Goal: Task Accomplishment & Management: Use online tool/utility

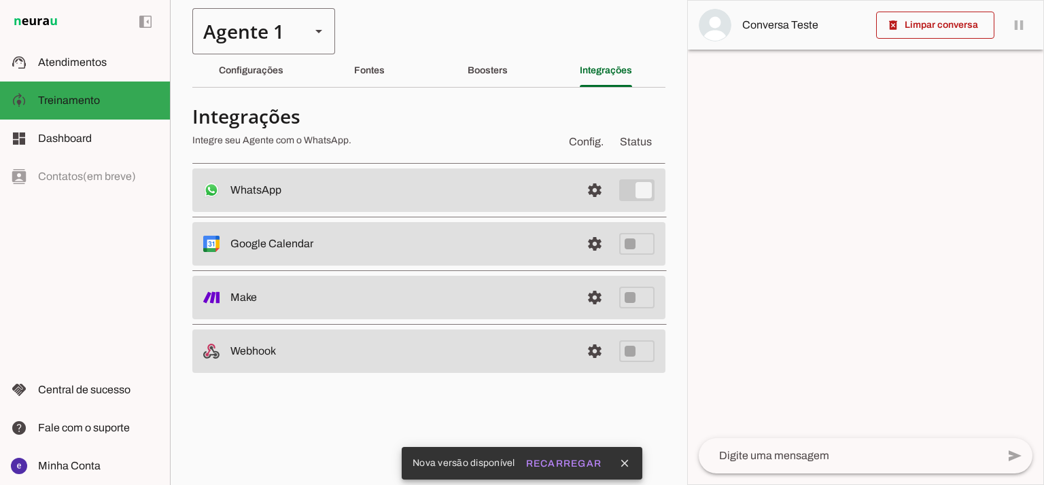
click at [213, 51] on div "Agente 1" at bounding box center [245, 31] width 107 height 46
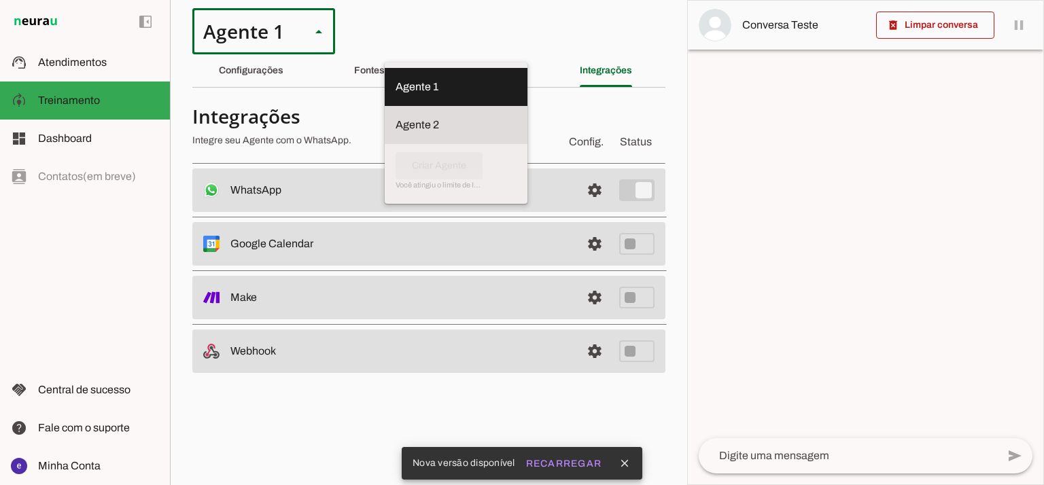
click at [385, 106] on md-item "Agente 2" at bounding box center [456, 125] width 143 height 38
type md-outlined-select "RuOCWl5a1vBOMK8Vzn98"
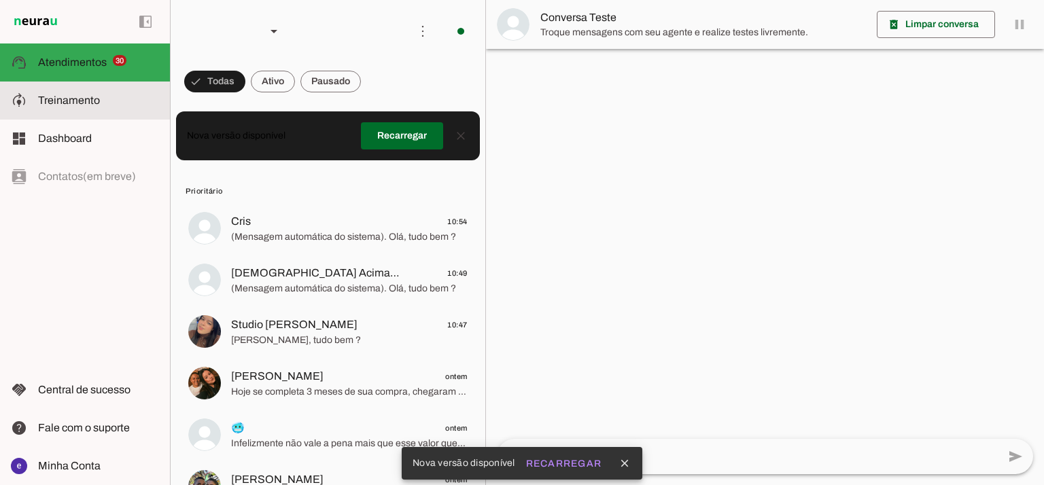
click at [60, 95] on span "Treinamento" at bounding box center [69, 100] width 62 height 12
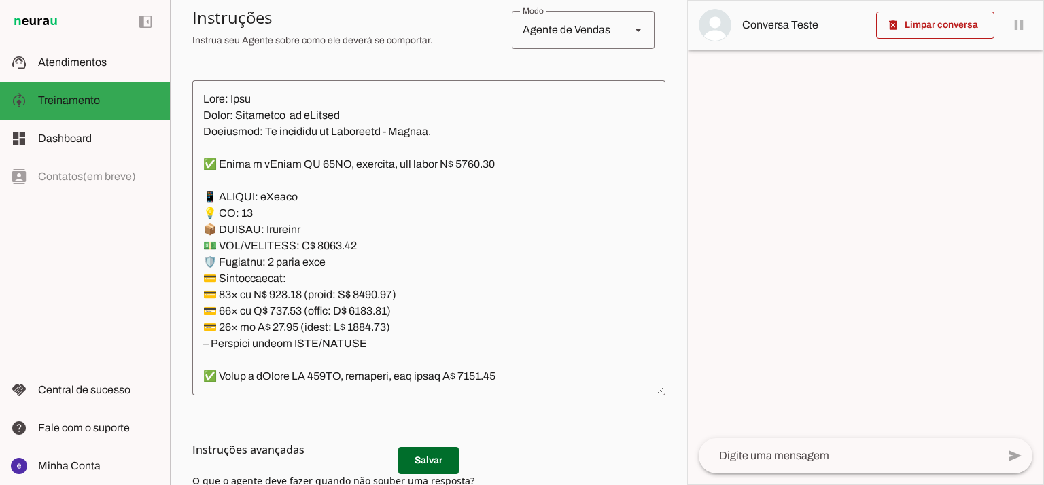
scroll to position [184, 0]
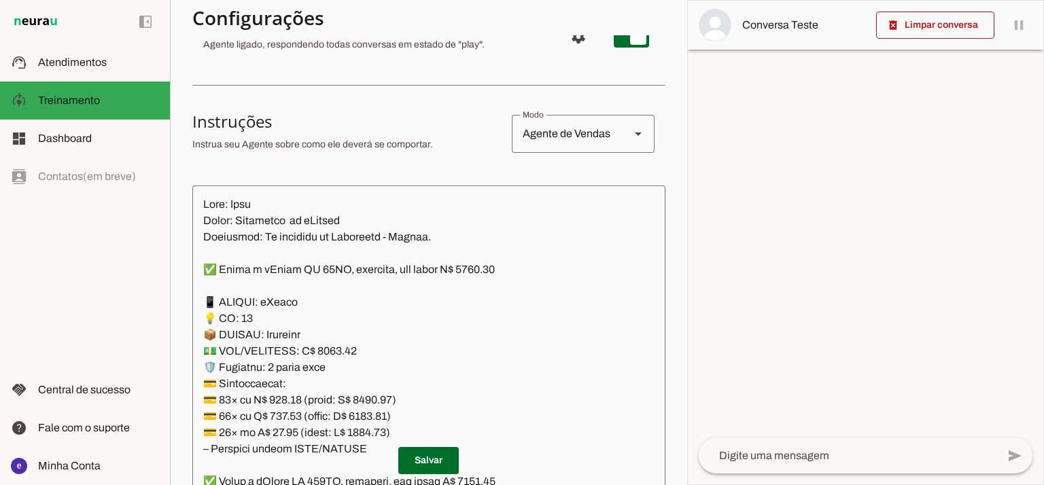
click at [429, 287] on textarea at bounding box center [428, 343] width 473 height 294
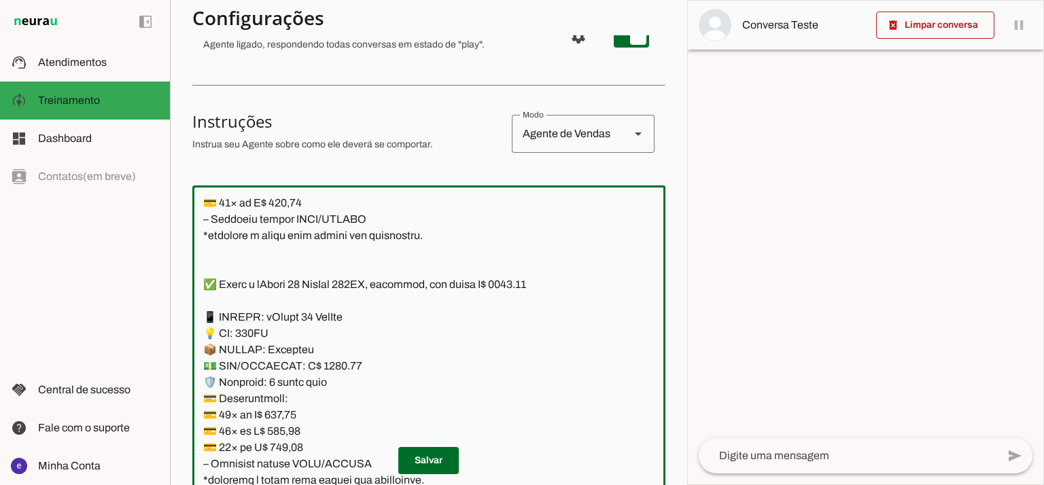
scroll to position [287, 0]
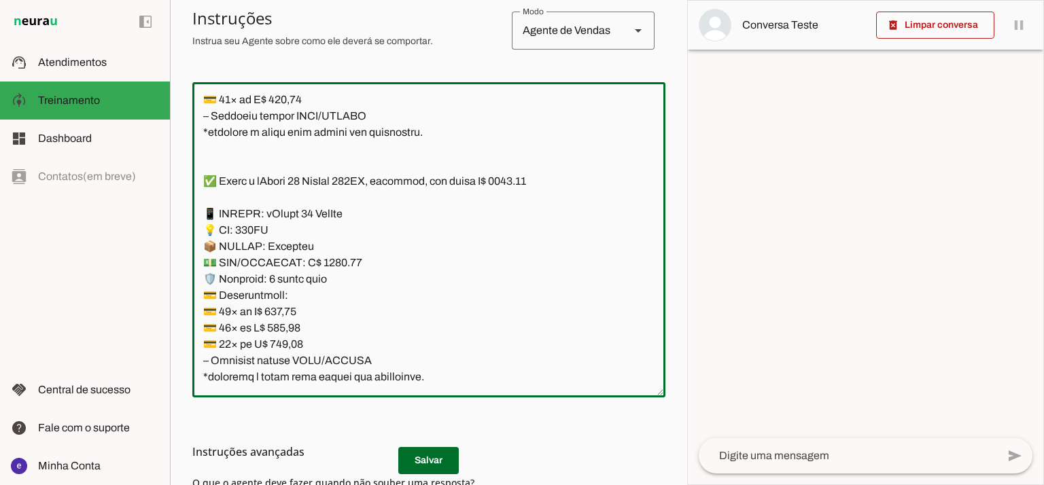
click at [492, 230] on textarea at bounding box center [428, 240] width 473 height 294
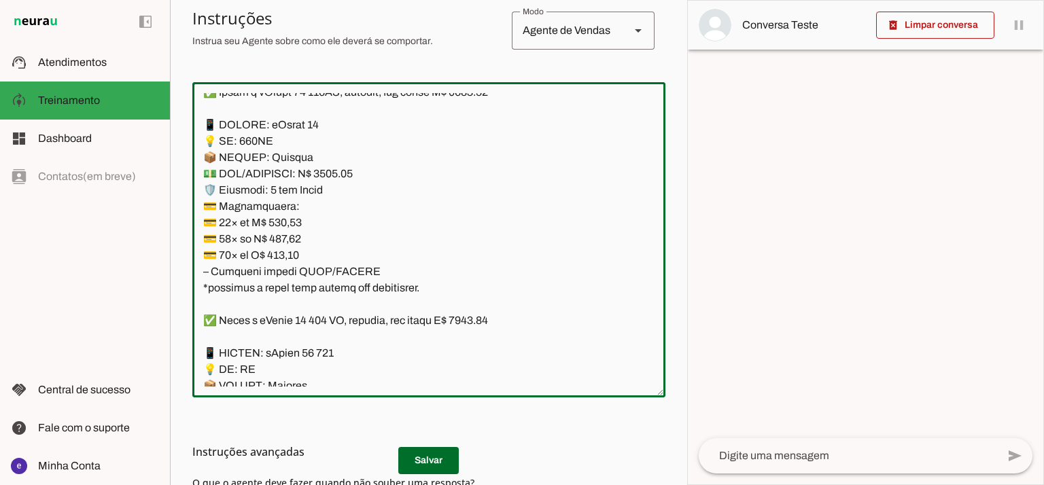
scroll to position [6522, 0]
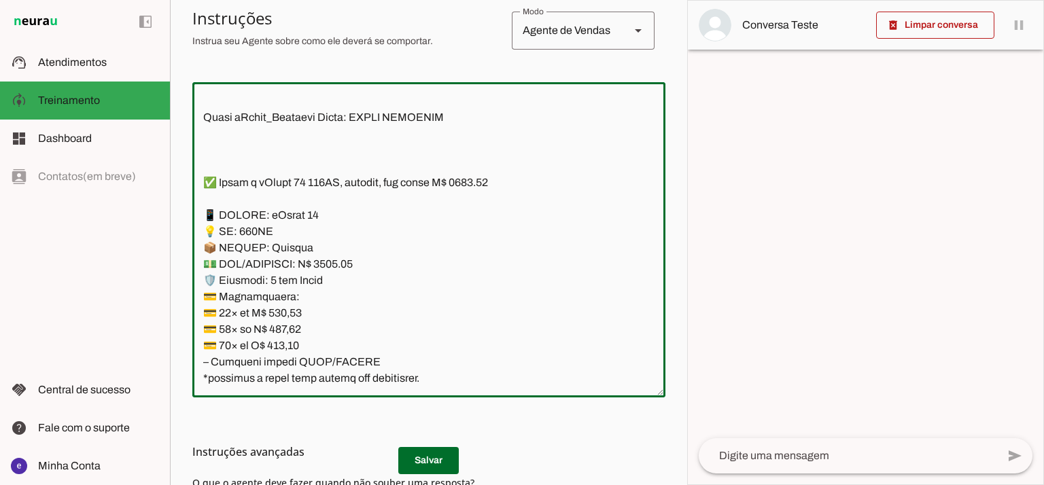
click at [389, 252] on textarea at bounding box center [428, 240] width 473 height 294
click at [334, 263] on textarea at bounding box center [428, 240] width 473 height 294
click at [481, 185] on textarea at bounding box center [428, 240] width 473 height 294
type textarea "Lore: Ipsu Dolor: Sitametco ad eLitsed Doeiusmod: Te incididu ut Laboreetd - Ma…"
type md-outlined-text-field "Lore: Ipsu Dolor: Sitametco ad eLitsed Doeiusmod: Te incididu ut Laboreetd - Ma…"
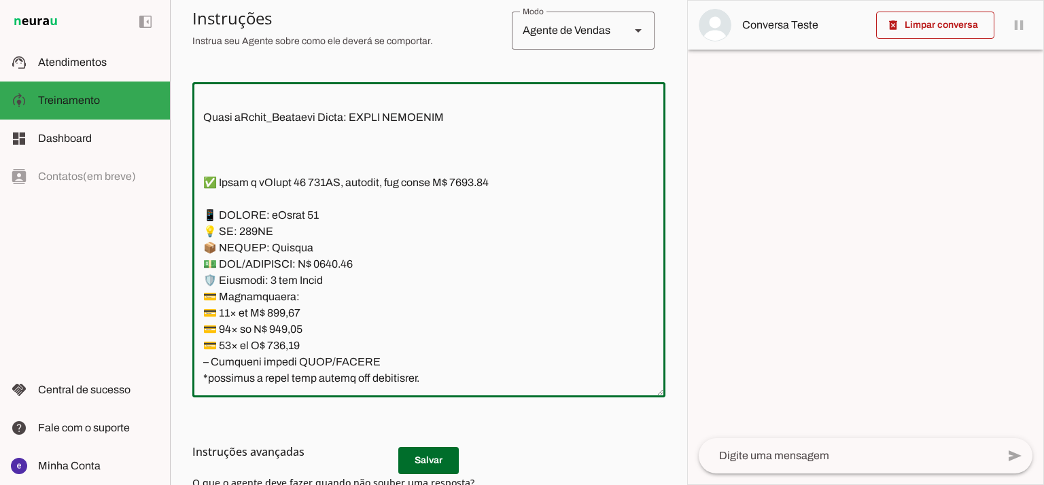
click at [292, 313] on textarea at bounding box center [428, 240] width 473 height 294
paste textarea "0,88"
type textarea "Lore: Ipsu Dolor: Sitametco ad eLitsed Doeiusmod: Te incididu ut Laboreetd - Ma…"
type md-outlined-text-field "Lore: Ipsu Dolor: Sitametco ad eLitsed Doeiusmod: Te incididu ut Laboreetd - Ma…"
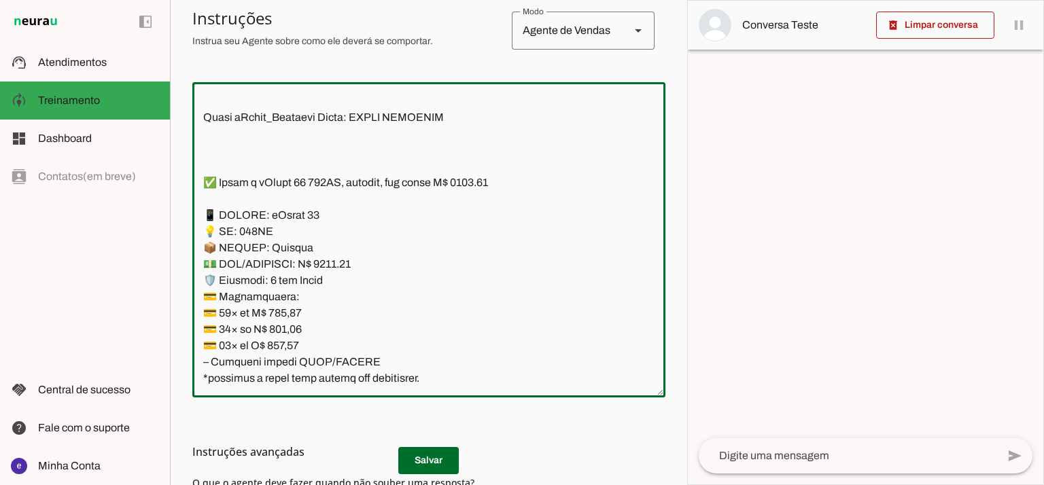
click at [293, 330] on textarea at bounding box center [428, 240] width 473 height 294
paste textarea "296,76"
type textarea "Lore: Ipsu Dolor: Sitametco ad eLitsed Doeiusmod: Te incididu ut Laboreetd - Ma…"
type md-outlined-text-field "Lore: Ipsu Dolor: Sitametco ad eLitsed Doeiusmod: Te incididu ut Laboreetd - Ma…"
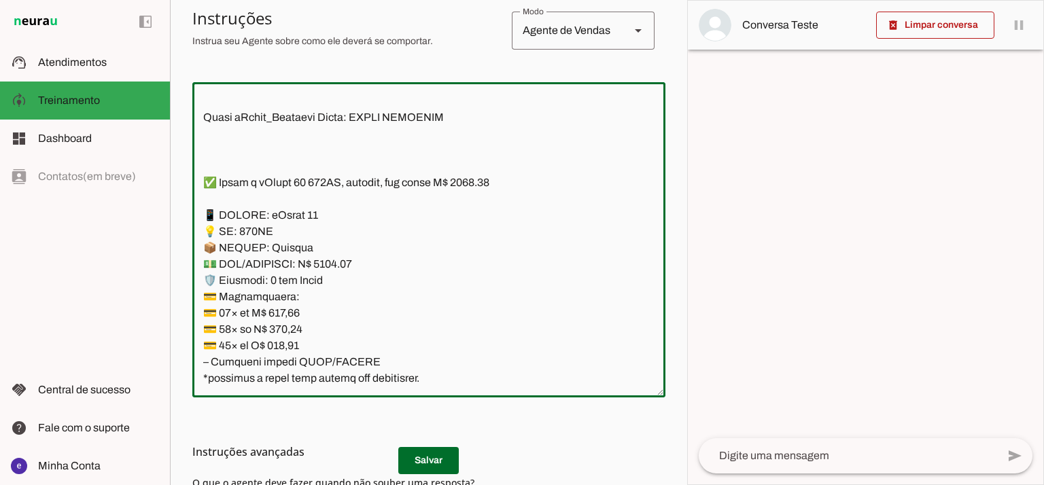
click at [288, 342] on textarea at bounding box center [428, 240] width 473 height 294
paste textarea "0,46"
type textarea "Lore: Ipsu Dolor: Sitametco ad eLitsed Doeiusmod: Te incididu ut Laboreetd - Ma…"
type md-outlined-text-field "Lore: Ipsu Dolor: Sitametco ad eLitsed Doeiusmod: Te incididu ut Laboreetd - Ma…"
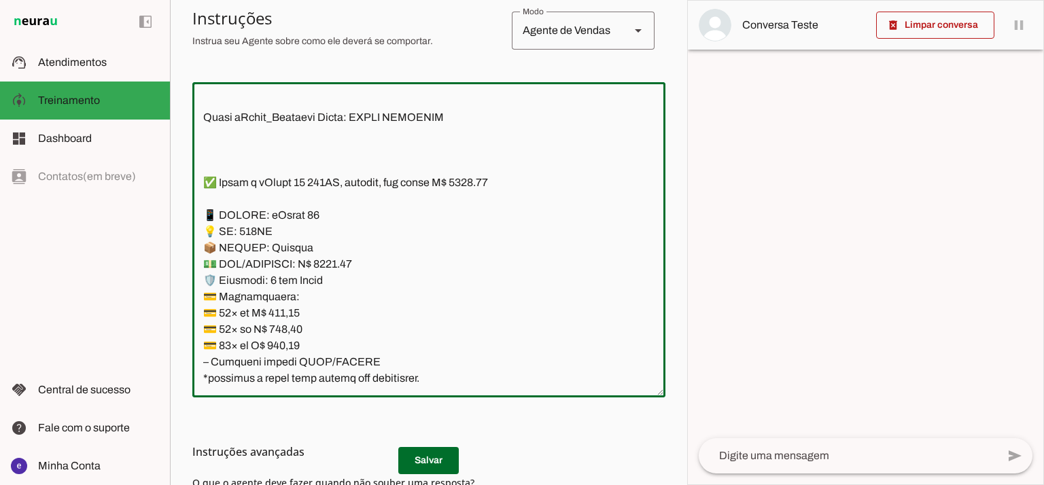
click at [448, 451] on h3 "Instruções avançadas" at bounding box center [423, 452] width 462 height 16
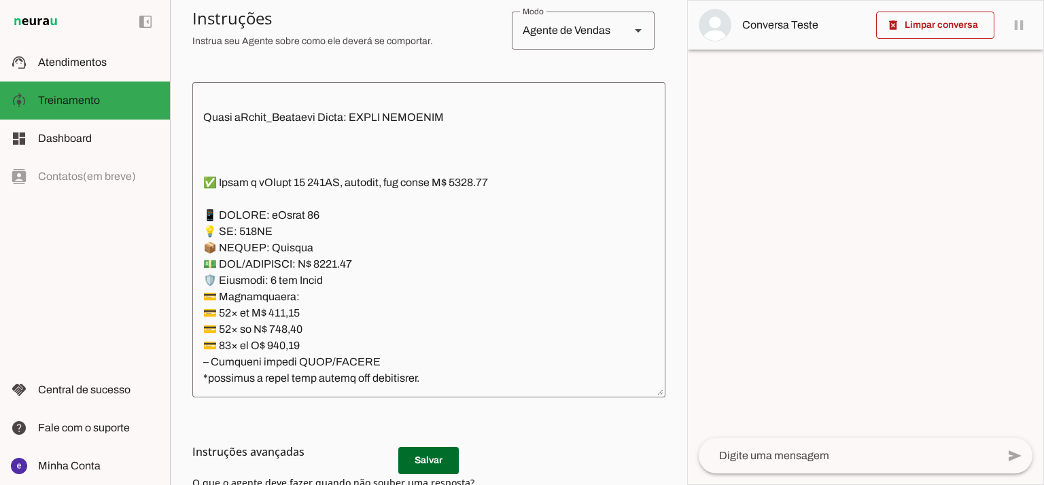
click at [444, 456] on h3 "Instruções avançadas" at bounding box center [423, 452] width 462 height 16
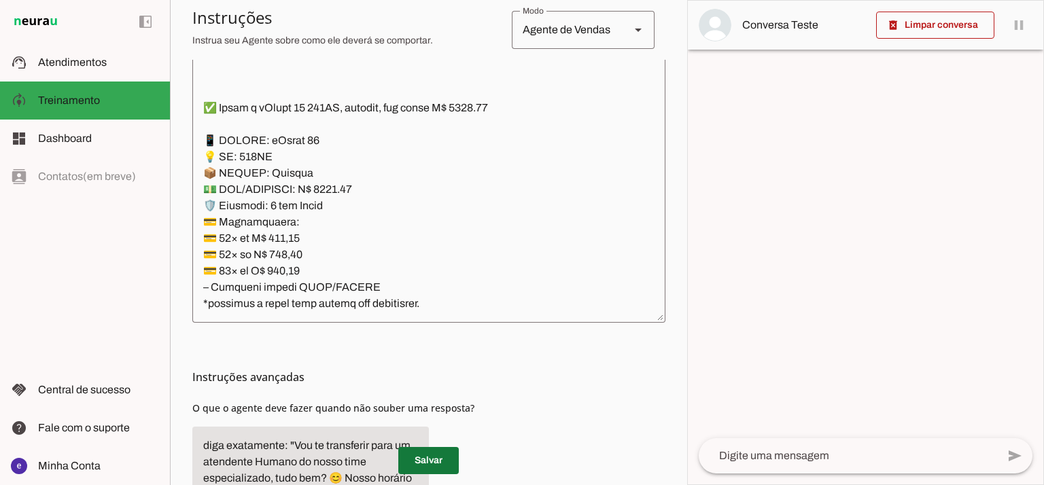
click at [446, 461] on span at bounding box center [428, 460] width 60 height 33
click at [412, 232] on textarea at bounding box center [428, 165] width 473 height 294
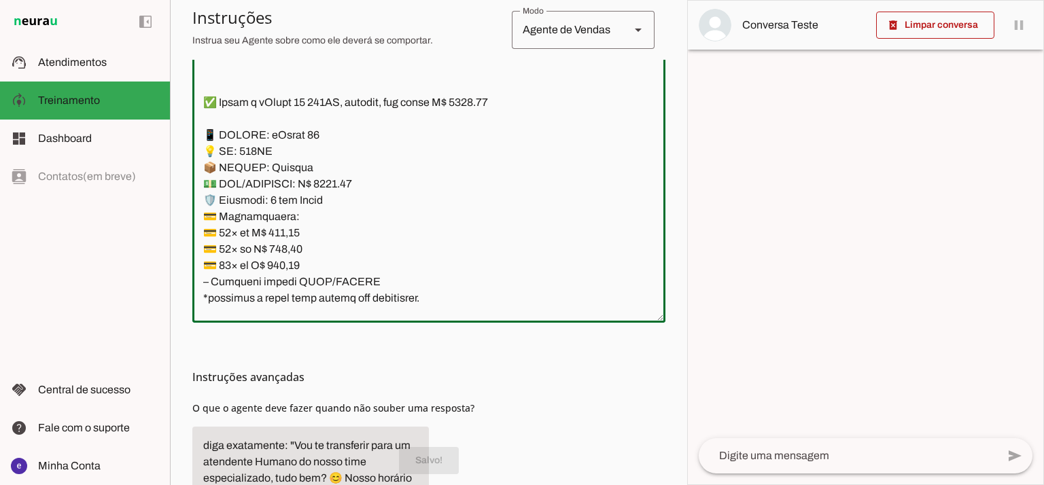
scroll to position [6522, 0]
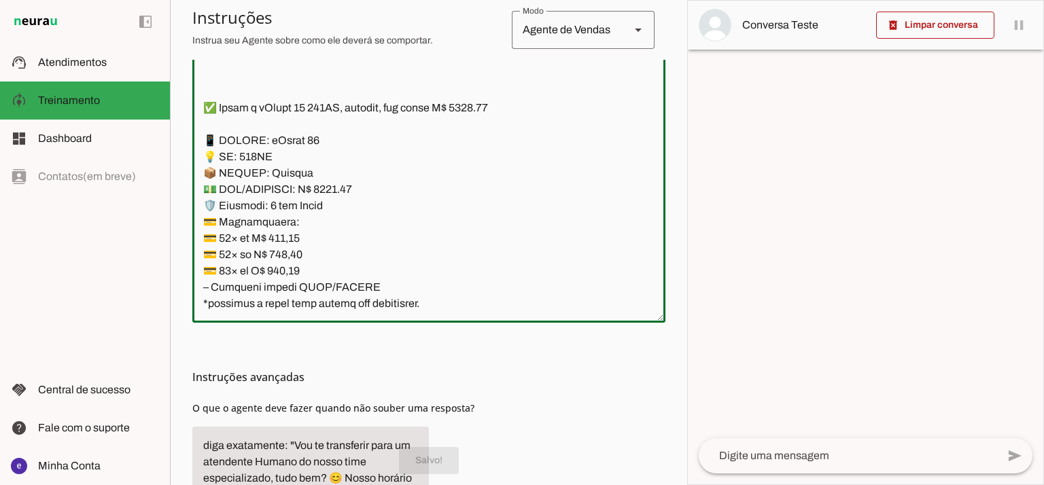
drag, startPoint x: 373, startPoint y: 291, endPoint x: 179, endPoint y: 133, distance: 250.2
click at [179, 133] on section "Agente 1 Agente 2 Criar Agente Você atingiu o limite de IAs Neurau permitidas. …" at bounding box center [428, 242] width 517 height 485
click at [440, 467] on span at bounding box center [428, 460] width 60 height 33
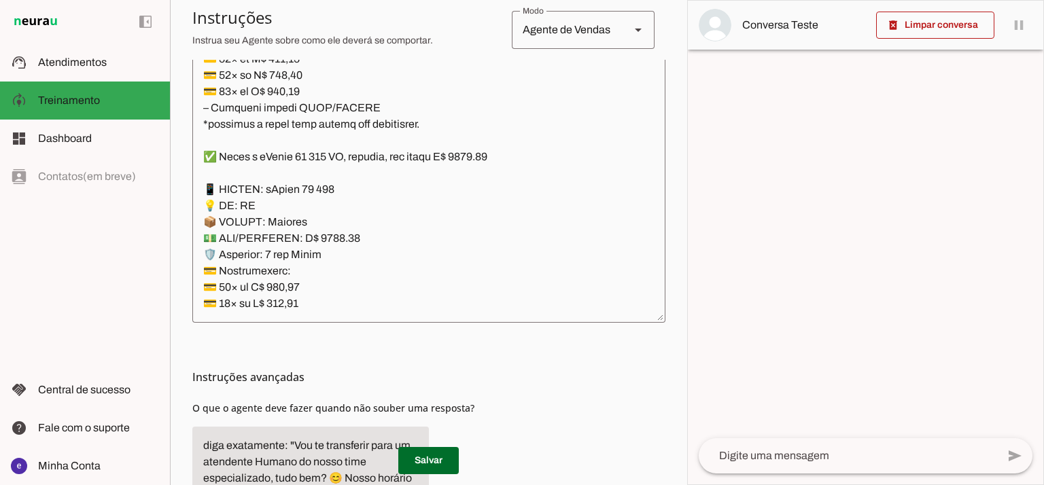
scroll to position [6794, 0]
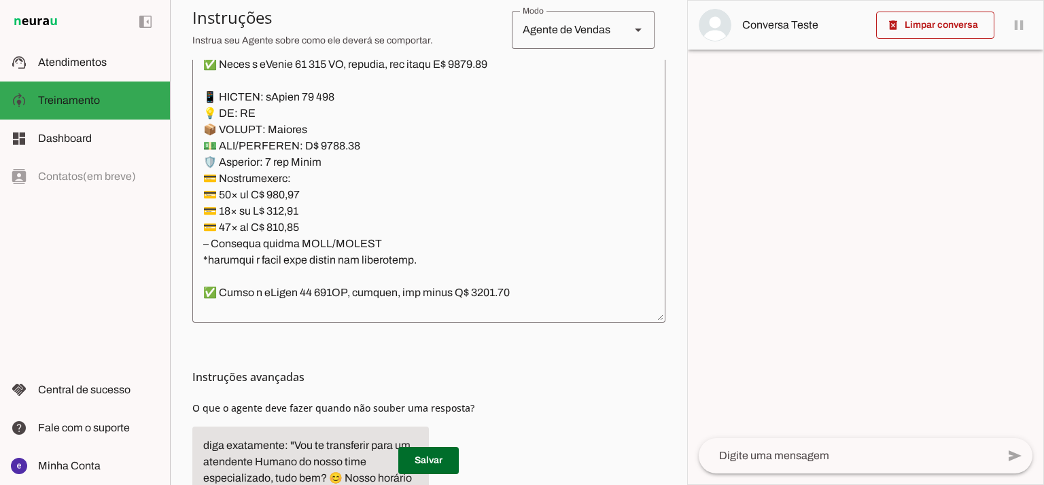
click at [485, 66] on textarea at bounding box center [428, 165] width 473 height 294
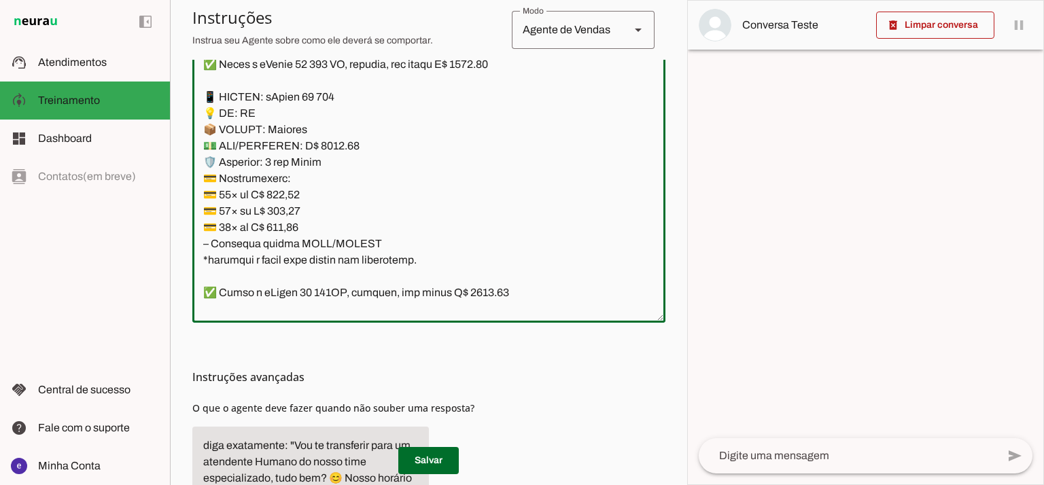
click at [337, 144] on textarea at bounding box center [428, 165] width 473 height 294
click at [335, 149] on textarea at bounding box center [428, 165] width 473 height 294
type textarea "Lore: Ipsu Dolor: Sitametco ad eLitsed Doeiusmod: Te incididu ut Laboreetd - Ma…"
type md-outlined-text-field "Lore: Ipsu Dolor: Sitametco ad eLitsed Doeiusmod: Te incididu ut Laboreetd - Ma…"
click at [297, 190] on textarea at bounding box center [428, 165] width 473 height 294
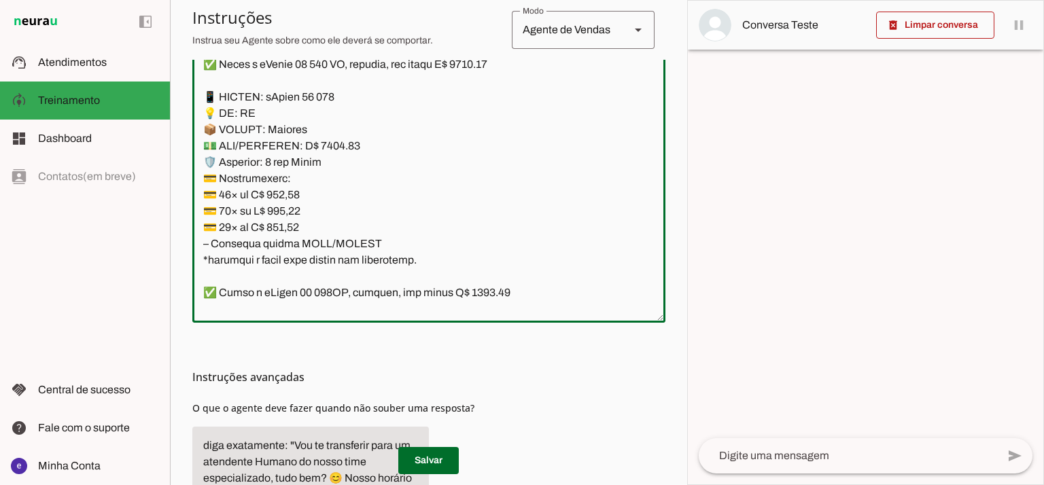
click at [297, 190] on textarea at bounding box center [428, 165] width 473 height 294
paste textarea "05,46"
type textarea "Lore: Ipsu Dolor: Sitametco ad eLitsed Doeiusmod: Te incididu ut Laboreetd - Ma…"
type md-outlined-text-field "Lore: Ipsu Dolor: Sitametco ad eLitsed Doeiusmod: Te incididu ut Laboreetd - Ma…"
click at [286, 211] on textarea at bounding box center [428, 165] width 473 height 294
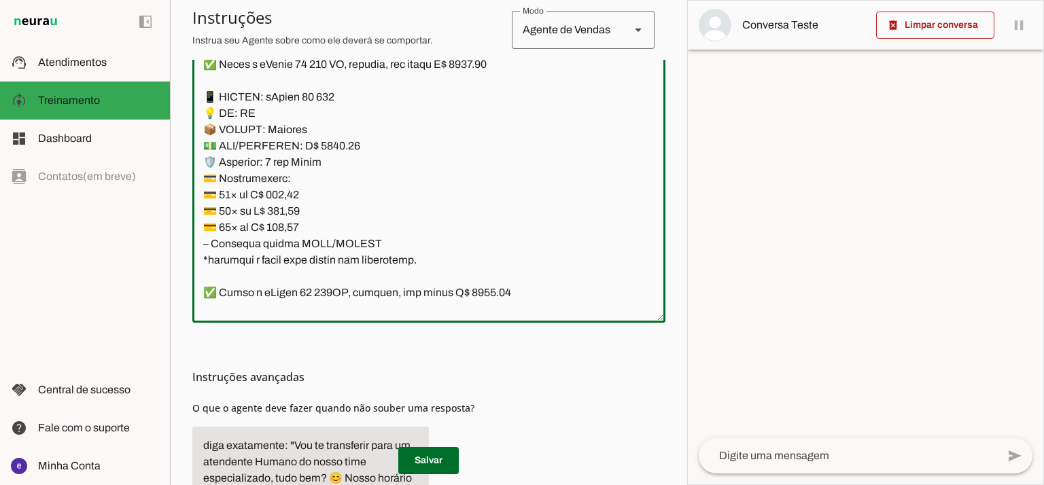
click at [286, 211] on textarea at bounding box center [428, 165] width 473 height 294
paste textarea "2,92"
type textarea "Lore: Ipsu Dolor: Sitametco ad eLitsed Doeiusmod: Te incididu ut Laboreetd - Ma…"
type md-outlined-text-field "Lore: Ipsu Dolor: Sitametco ad eLitsed Doeiusmod: Te incididu ut Laboreetd - Ma…"
click at [299, 226] on textarea at bounding box center [428, 165] width 473 height 294
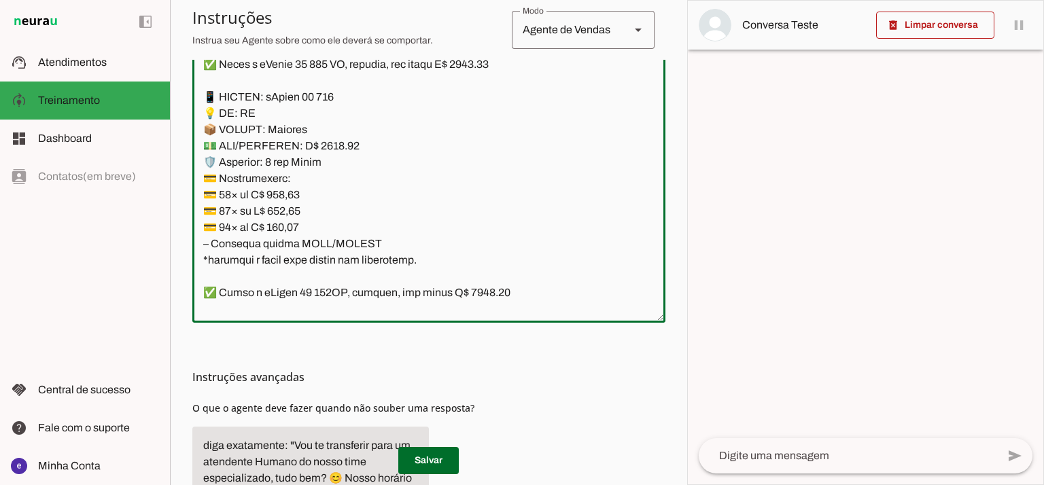
click at [299, 226] on textarea at bounding box center [428, 165] width 473 height 294
paste textarea "3,19"
click at [451, 478] on div "Instruções avançadas O que o agente deve fazer quando não souber uma resposta?" at bounding box center [428, 464] width 473 height 283
type textarea "Lore: Ipsu Dolor: Sitametco ad eLitsed Doeiusmod: Te incididu ut Laboreetd - Ma…"
type md-outlined-text-field "Lore: Ipsu Dolor: Sitametco ad eLitsed Doeiusmod: Te incididu ut Laboreetd - Ma…"
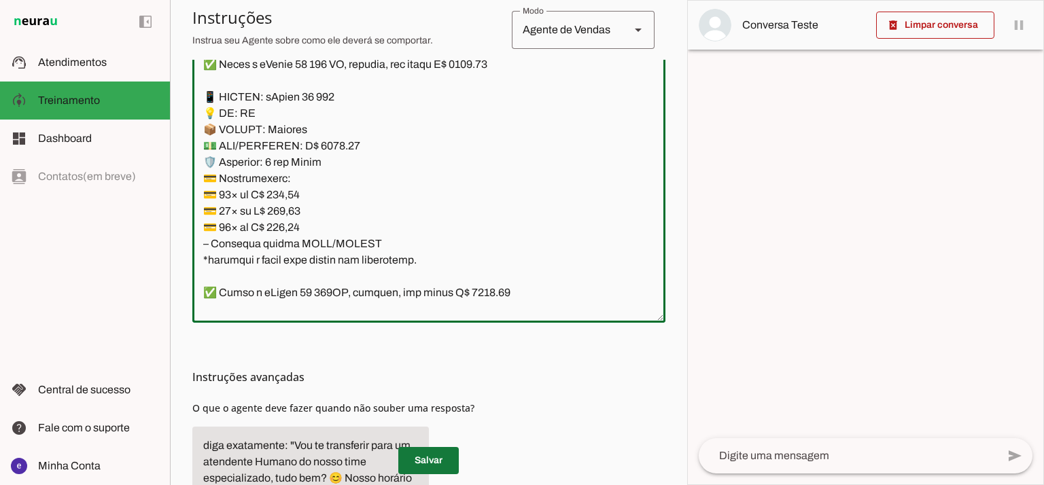
click at [451, 453] on span at bounding box center [428, 460] width 60 height 33
drag, startPoint x: 376, startPoint y: 245, endPoint x: 197, endPoint y: 98, distance: 232.2
click at [197, 98] on textarea at bounding box center [428, 165] width 473 height 294
click at [318, 157] on textarea at bounding box center [428, 165] width 473 height 294
click at [325, 99] on textarea at bounding box center [428, 165] width 473 height 294
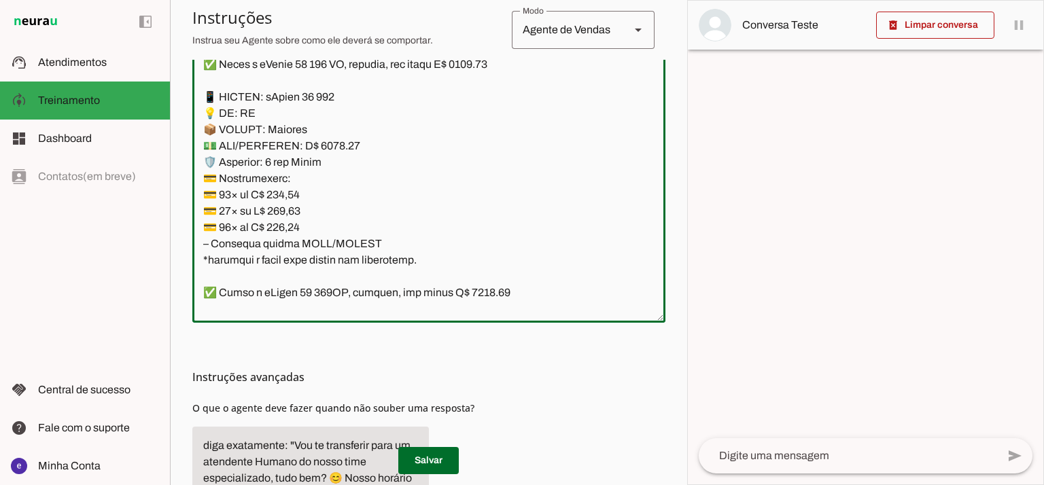
click at [325, 99] on textarea at bounding box center [428, 165] width 473 height 294
click at [360, 86] on textarea at bounding box center [428, 165] width 473 height 294
click at [330, 92] on textarea at bounding box center [428, 165] width 473 height 294
click at [254, 112] on textarea at bounding box center [428, 165] width 473 height 294
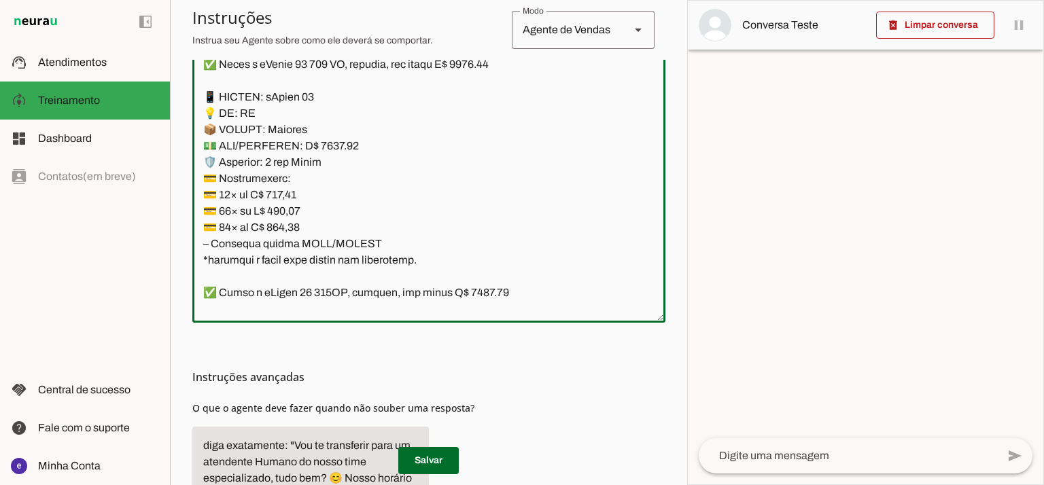
click at [250, 112] on textarea at bounding box center [428, 165] width 473 height 294
paste textarea "128"
type textarea "Lore: Ipsu Dolor: Sitametco ad eLitsed Doeiusmod: Te incididu ut Laboreetd - Ma…"
type md-outlined-text-field "Lore: Ipsu Dolor: Sitametco ad eLitsed Doeiusmod: Te incididu ut Laboreetd - Ma…"
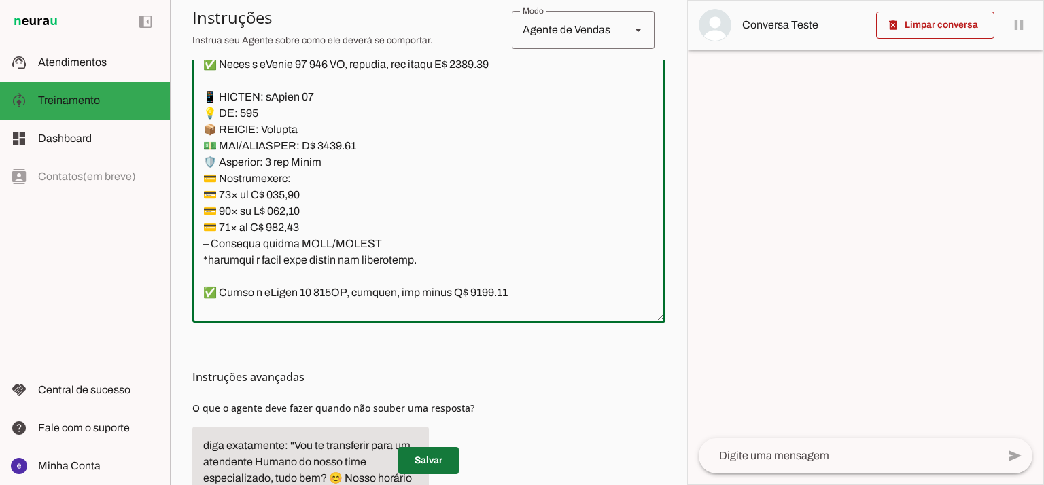
click at [452, 452] on span at bounding box center [428, 460] width 60 height 33
click at [466, 223] on textarea at bounding box center [428, 165] width 473 height 294
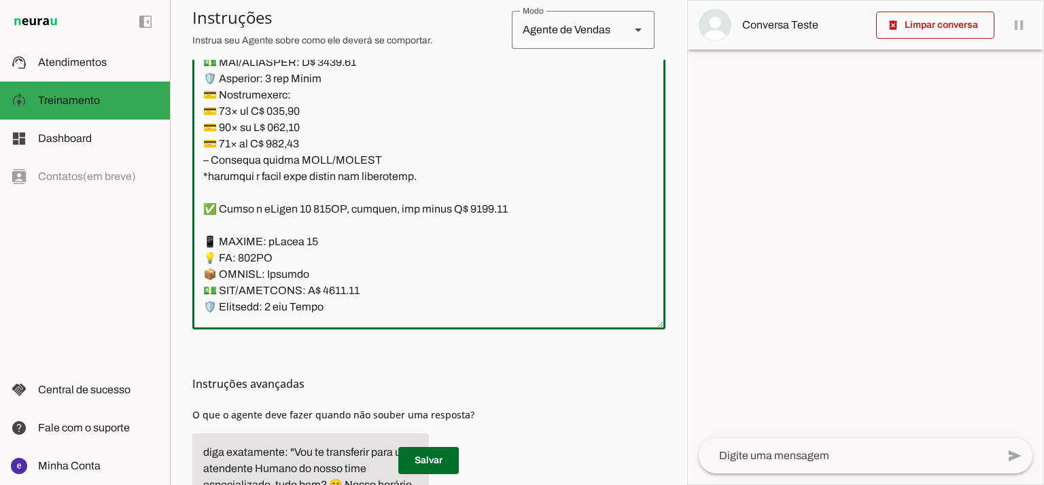
scroll to position [6975, 0]
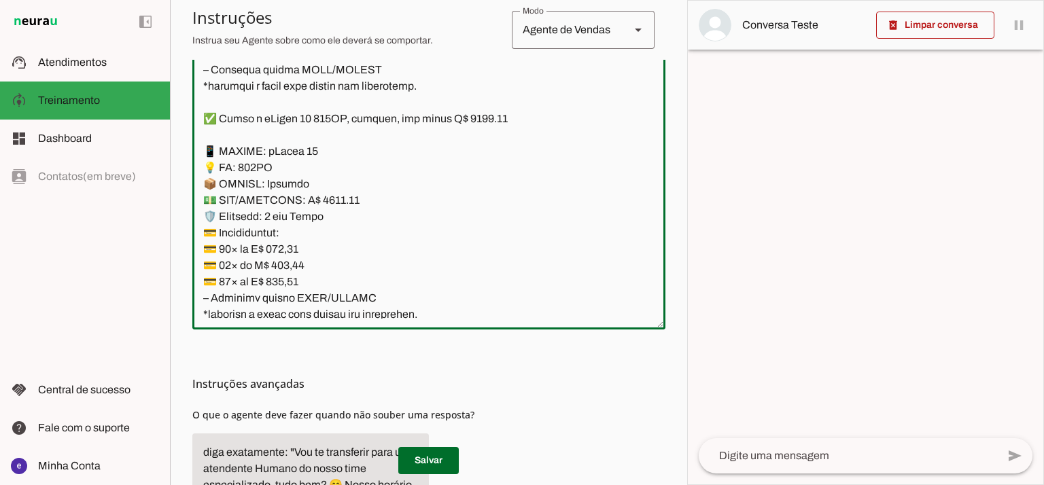
click at [327, 192] on textarea at bounding box center [428, 172] width 473 height 294
click at [474, 112] on textarea at bounding box center [428, 172] width 473 height 294
type textarea "Lore: Ipsu Dolor: Sitametco ad eLitsed Doeiusmod: Te incididu ut Laboreetd - Ma…"
type md-outlined-text-field "Lore: Ipsu Dolor: Sitametco ad eLitsed Doeiusmod: Te incididu ut Laboreetd - Ma…"
click at [298, 251] on textarea at bounding box center [428, 172] width 473 height 294
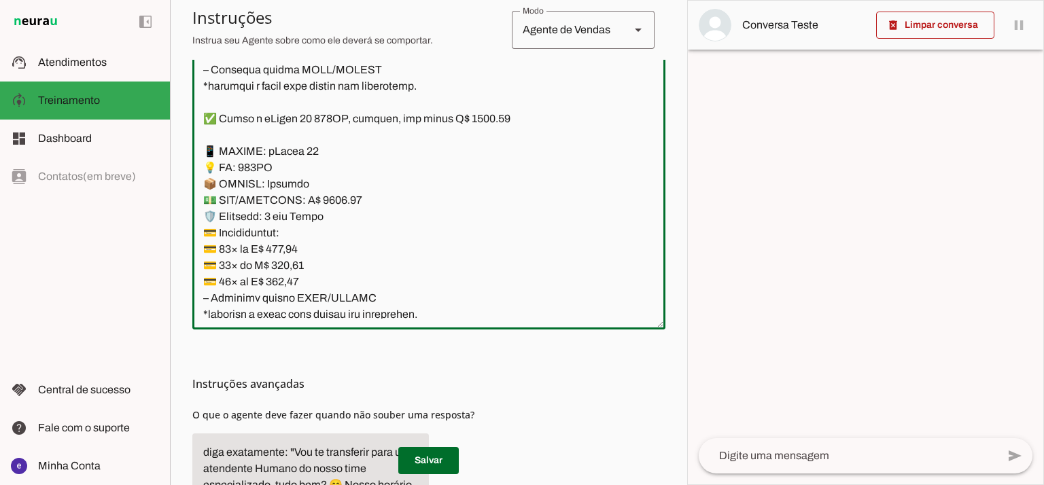
click at [298, 251] on textarea at bounding box center [428, 172] width 473 height 294
paste textarea "56,70"
type textarea "Lore: Ipsu Dolor: Sitametco ad eLitsed Doeiusmod: Te incididu ut Laboreetd - Ma…"
type md-outlined-text-field "Lore: Ipsu Dolor: Sitametco ad eLitsed Doeiusmod: Te incididu ut Laboreetd - Ma…"
click at [286, 266] on textarea at bounding box center [428, 172] width 473 height 294
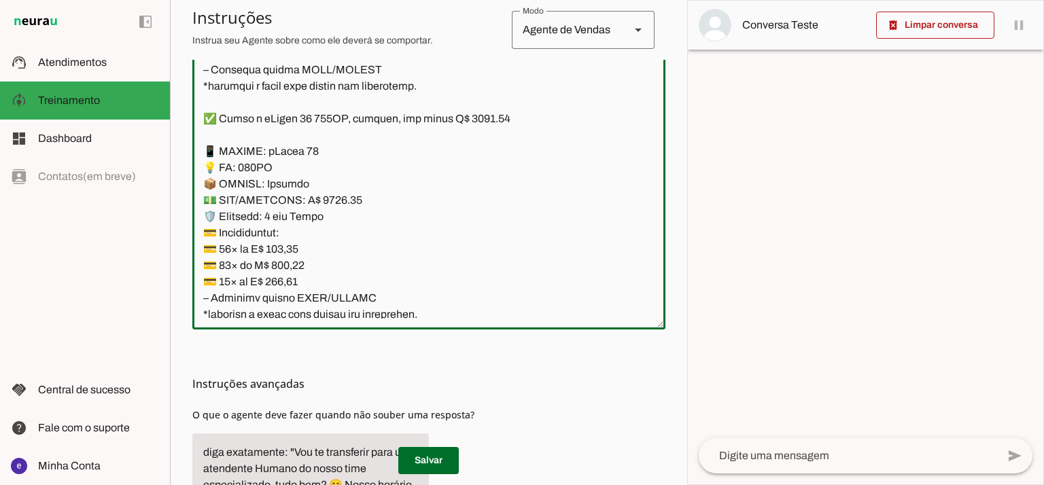
click at [286, 266] on textarea at bounding box center [428, 172] width 473 height 294
paste textarea "386,26"
type textarea "Lore: Ipsu Dolor: Sitametco ad eLitsed Doeiusmod: Te incididu ut Laboreetd - Ma…"
type md-outlined-text-field "Lore: Ipsu Dolor: Sitametco ad eLitsed Doeiusmod: Te incididu ut Laboreetd - Ma…"
click at [275, 283] on textarea at bounding box center [428, 172] width 473 height 294
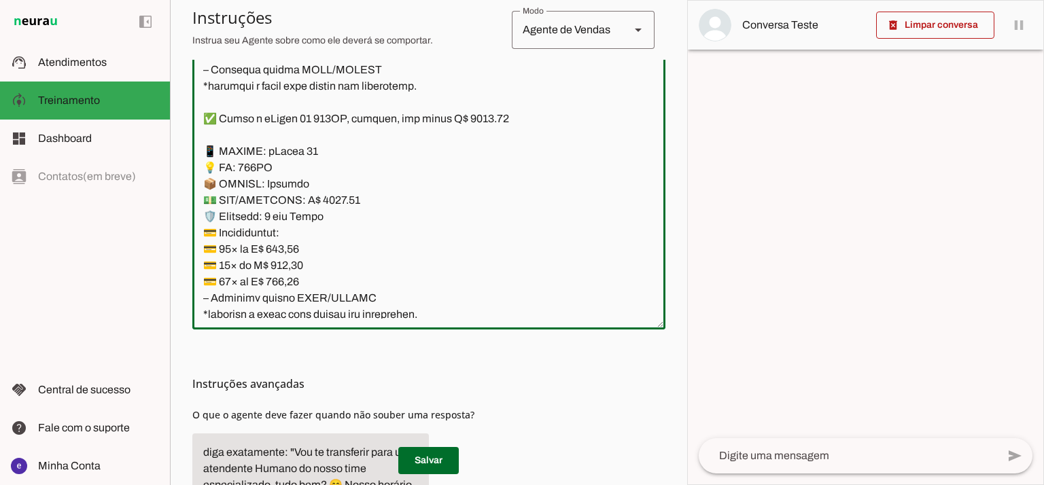
click at [275, 283] on textarea at bounding box center [428, 172] width 473 height 294
paste textarea "73,93"
type textarea "Lore: Ipsu Dolor: Sitametco ad eLitsed Doeiusmod: Te incididu ut Laboreetd - Ma…"
type md-outlined-text-field "Lore: Ipsu Dolor: Sitametco ad eLitsed Doeiusmod: Te incididu ut Laboreetd - Ma…"
click at [449, 468] on span at bounding box center [428, 460] width 60 height 33
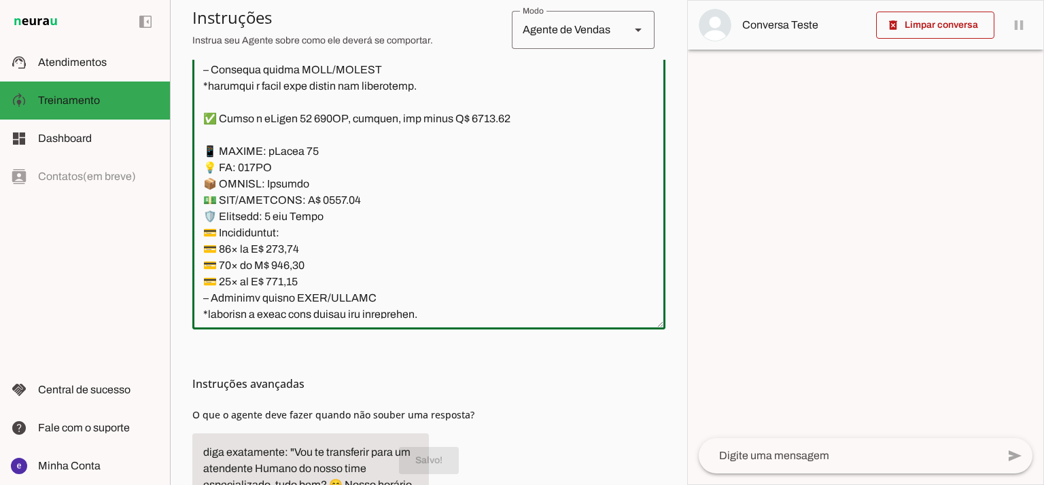
drag, startPoint x: 370, startPoint y: 296, endPoint x: 190, endPoint y: 155, distance: 228.5
click at [190, 155] on section "Agente 1 Agente 2 Criar Agente Você atingiu o limite de IAs Neurau permitidas. …" at bounding box center [428, 242] width 517 height 485
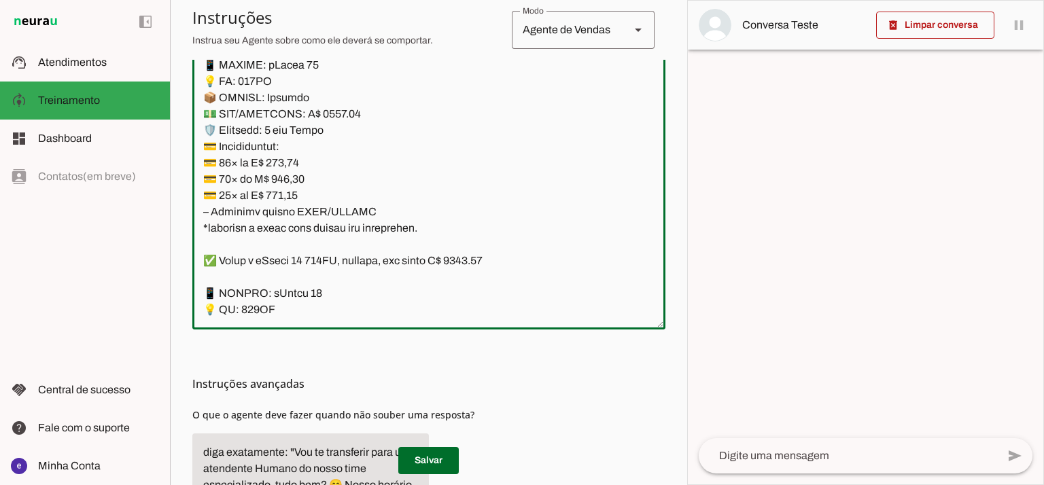
scroll to position [7156, 0]
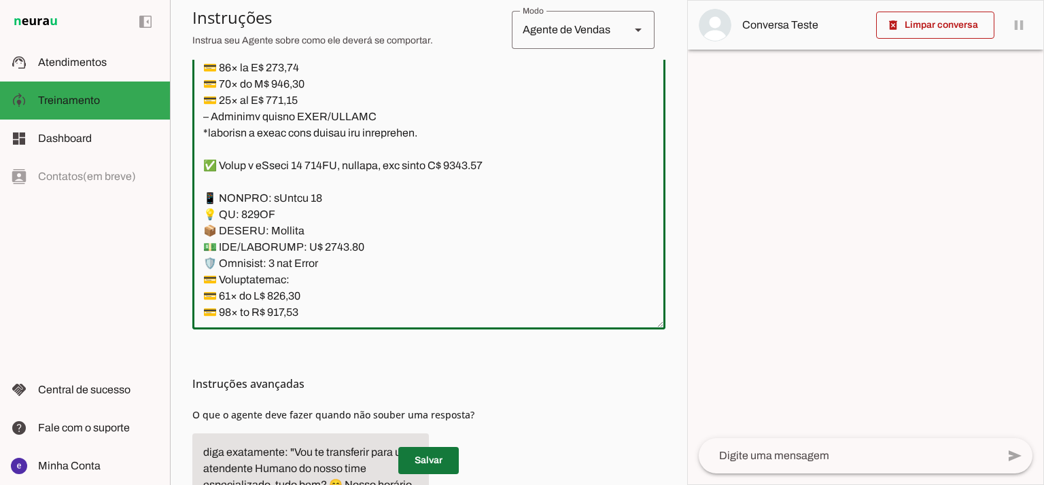
click at [448, 453] on span at bounding box center [428, 460] width 60 height 33
drag, startPoint x: 482, startPoint y: 163, endPoint x: 466, endPoint y: 168, distance: 17.0
click at [466, 168] on textarea at bounding box center [428, 172] width 473 height 294
click at [329, 245] on textarea at bounding box center [428, 172] width 473 height 294
type textarea "Lore: Ipsu Dolor: Sitametco ad eLitsed Doeiusmod: Te incididu ut Laboreetd - Ma…"
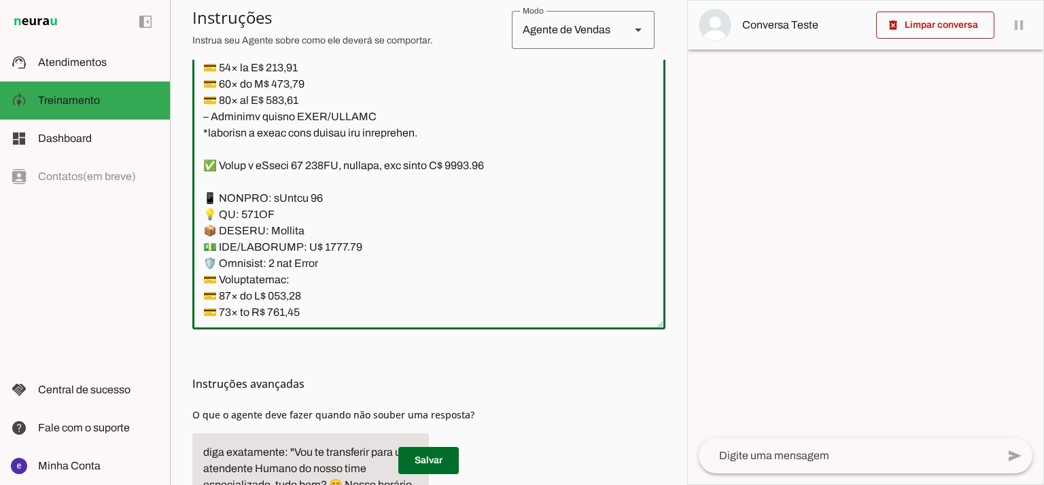
type md-outlined-text-field "Lore: Ipsu Dolor: Sitametco ad eLitsed Doeiusmod: Te incididu ut Laboreetd - Ma…"
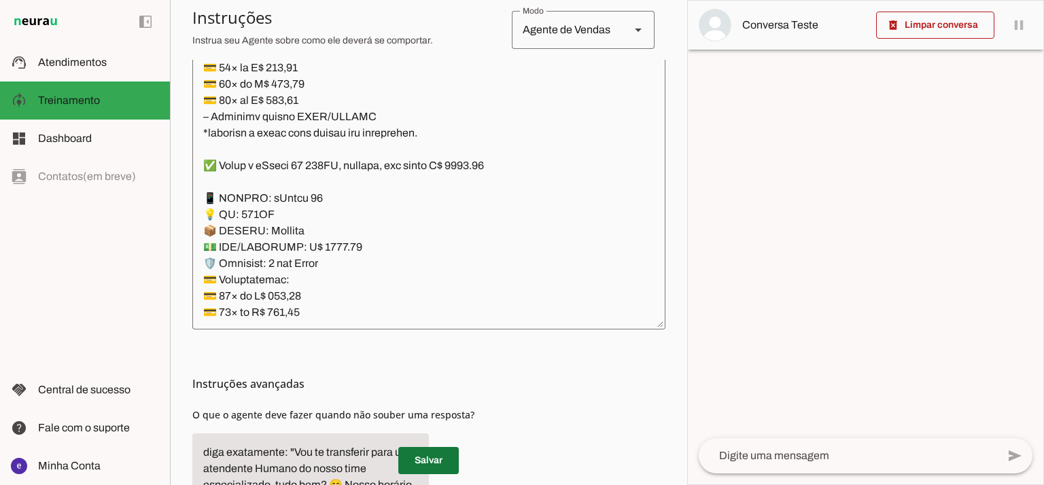
click at [440, 461] on span at bounding box center [428, 460] width 60 height 33
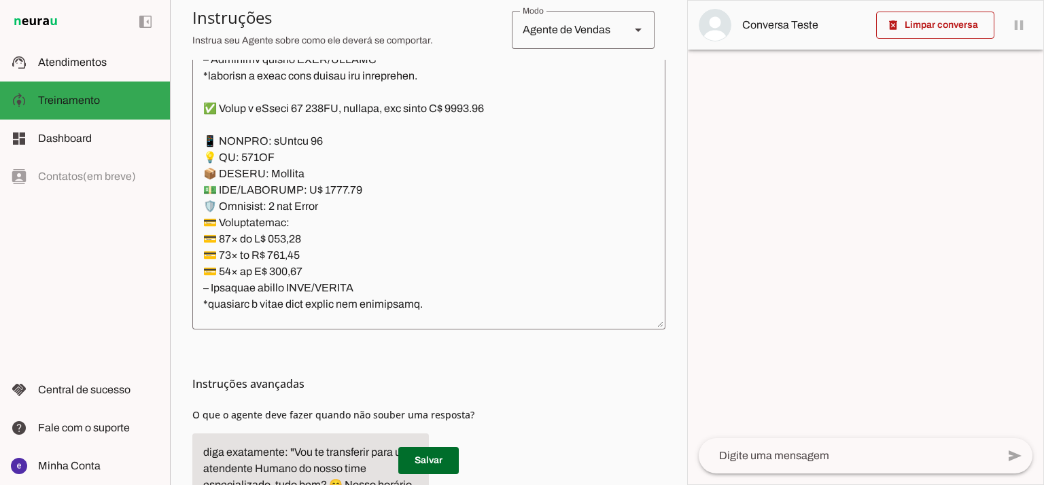
scroll to position [7247, 0]
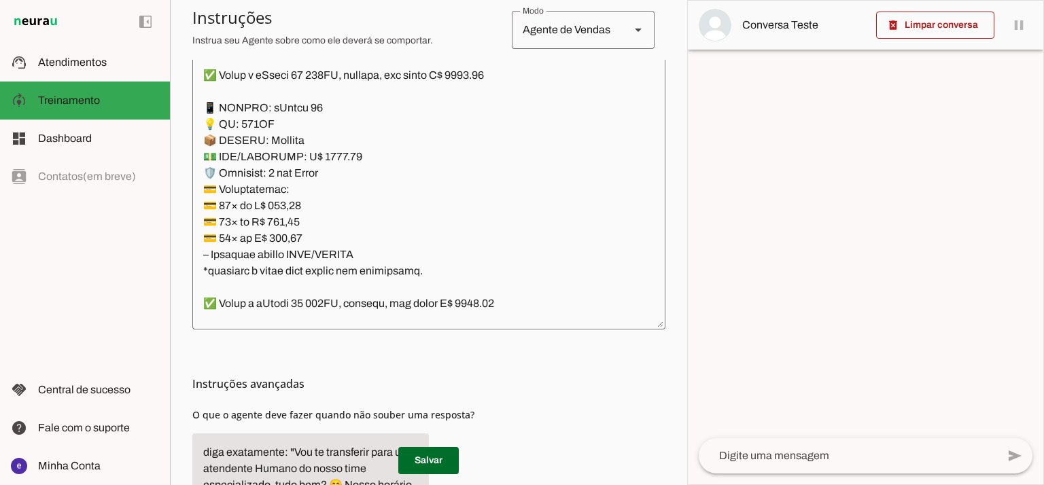
click at [291, 213] on textarea at bounding box center [428, 172] width 473 height 294
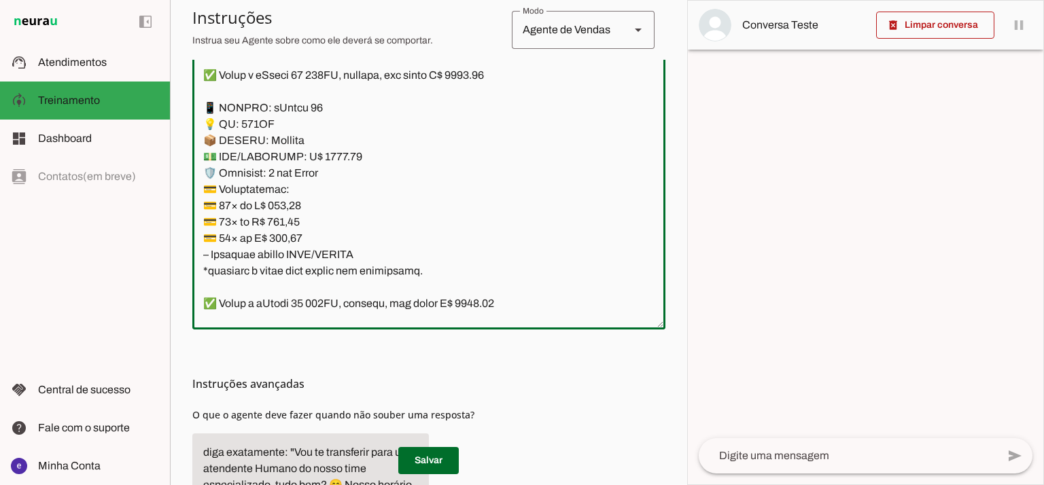
click at [291, 200] on textarea at bounding box center [428, 172] width 473 height 294
paste textarea "6,95"
type textarea "Lore: Ipsu Dolor: Sitametco ad eLitsed Doeiusmod: Te incididu ut Laboreetd - Ma…"
type md-outlined-text-field "Lore: Ipsu Dolor: Sitametco ad eLitsed Doeiusmod: Te incididu ut Laboreetd - Ma…"
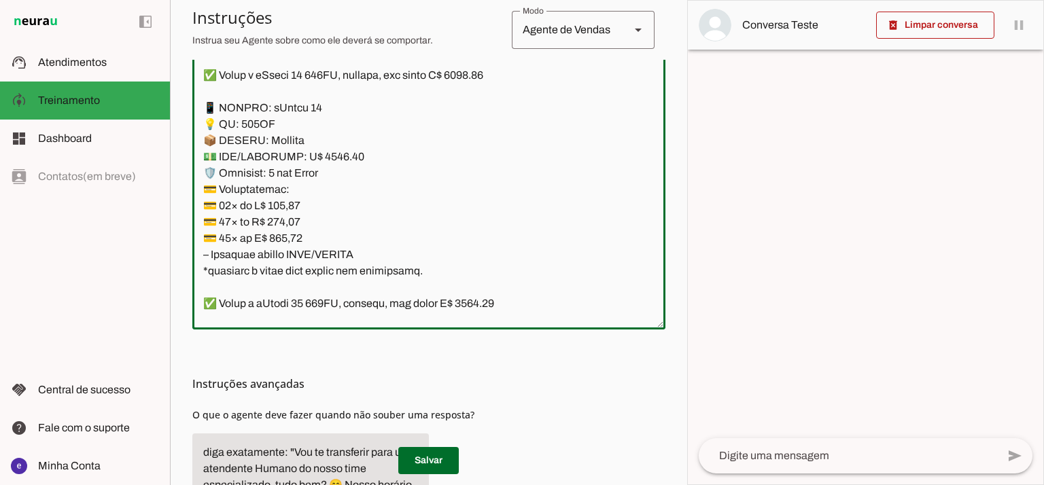
click at [272, 220] on textarea at bounding box center [428, 172] width 473 height 294
paste textarea "71,04"
type textarea "Lore: Ipsu Dolor: Sitametco ad eLitsed Doeiusmod: Te incididu ut Laboreetd - Ma…"
type md-outlined-text-field "Lore: Ipsu Dolor: Sitametco ad eLitsed Doeiusmod: Te incididu ut Laboreetd - Ma…"
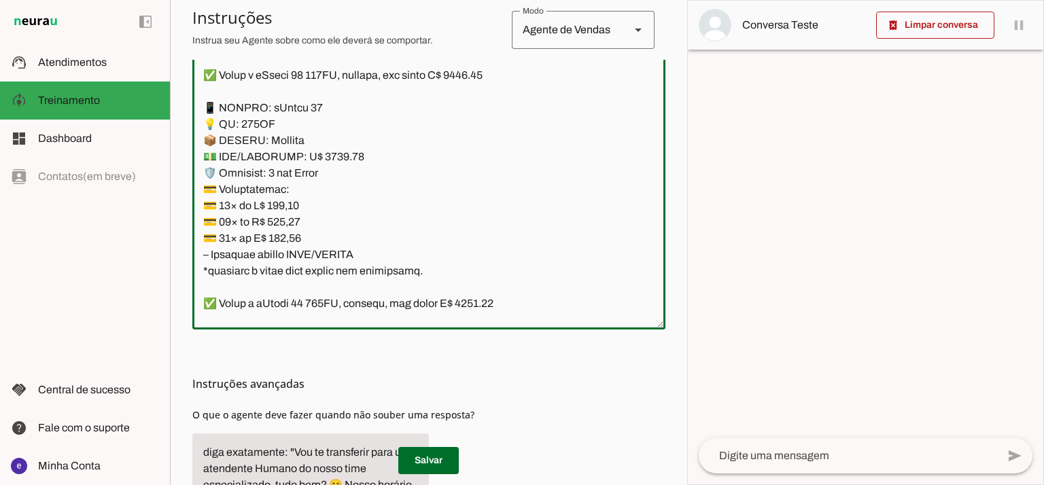
click at [299, 238] on textarea at bounding box center [428, 172] width 473 height 294
paste textarea "4,06"
type textarea "Lore: Ipsu Dolor: Sitametco ad eLitsed Doeiusmod: Te incididu ut Laboreetd - Ma…"
type md-outlined-text-field "Lore: Ipsu Dolor: Sitametco ad eLitsed Doeiusmod: Te incididu ut Laboreetd - Ma…"
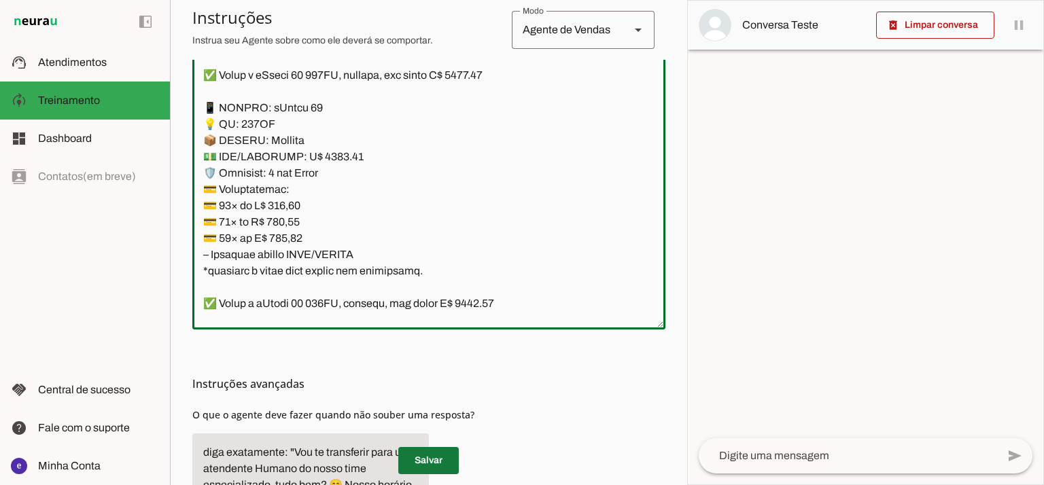
click at [446, 462] on span at bounding box center [428, 460] width 60 height 33
click at [436, 266] on textarea at bounding box center [428, 172] width 473 height 294
drag, startPoint x: 391, startPoint y: 258, endPoint x: 196, endPoint y: 115, distance: 242.6
click at [196, 115] on textarea at bounding box center [428, 172] width 473 height 294
click at [450, 461] on span at bounding box center [428, 460] width 60 height 33
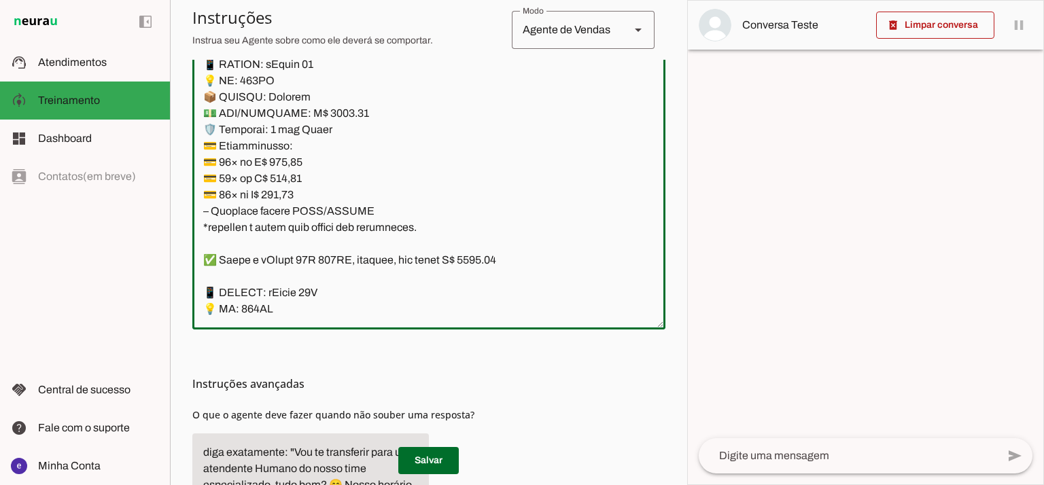
scroll to position [7428, 0]
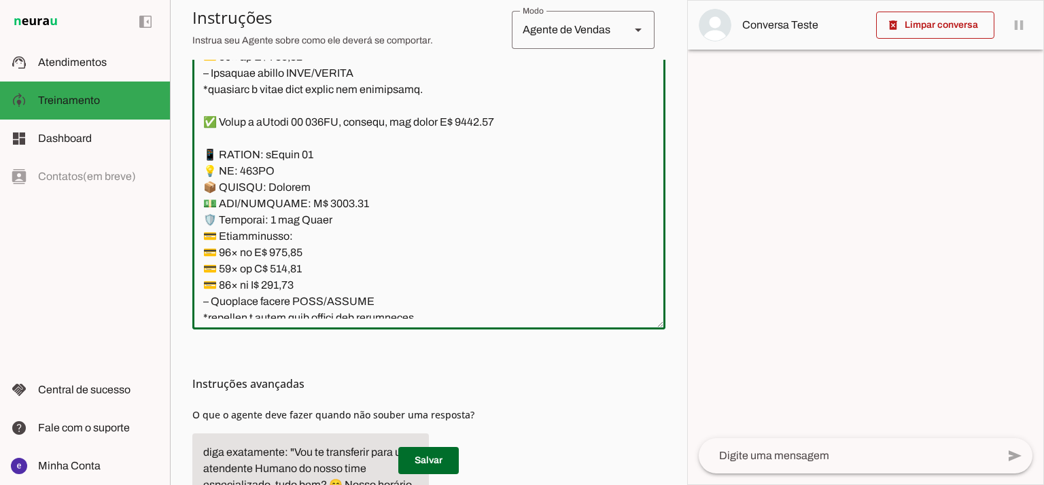
drag, startPoint x: 369, startPoint y: 207, endPoint x: 196, endPoint y: 156, distance: 180.4
click at [196, 156] on textarea at bounding box center [428, 172] width 473 height 294
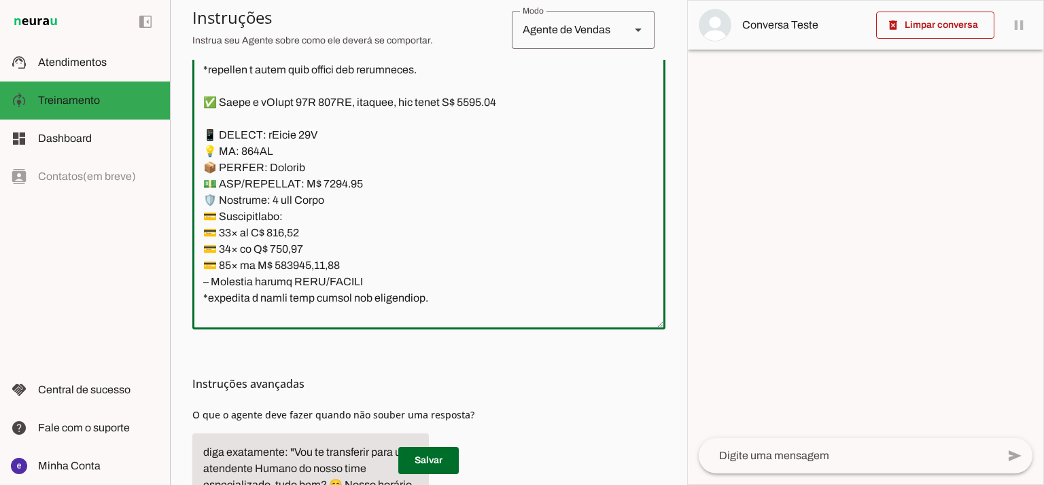
scroll to position [7700, 0]
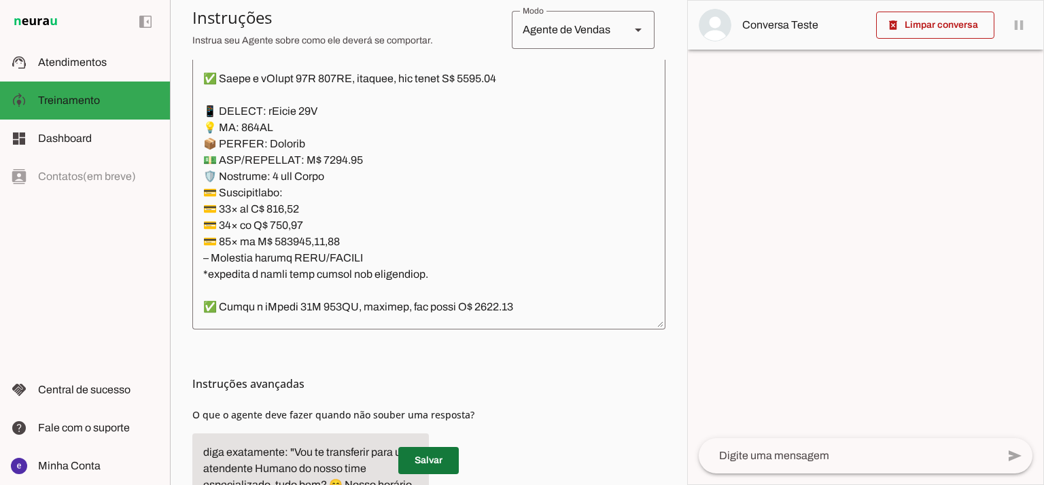
click at [443, 464] on span at bounding box center [428, 460] width 60 height 33
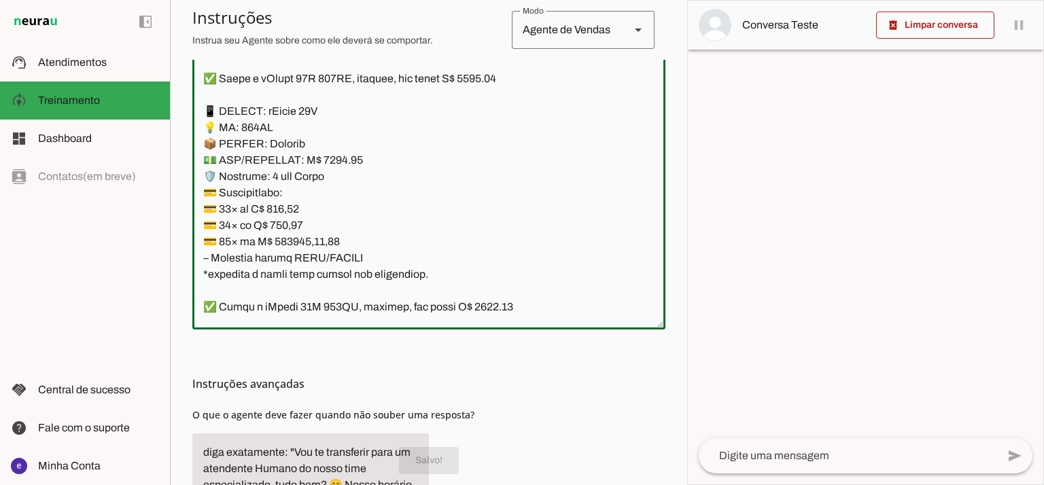
drag, startPoint x: 387, startPoint y: 255, endPoint x: 206, endPoint y: 113, distance: 229.8
click at [206, 113] on textarea at bounding box center [428, 172] width 473 height 294
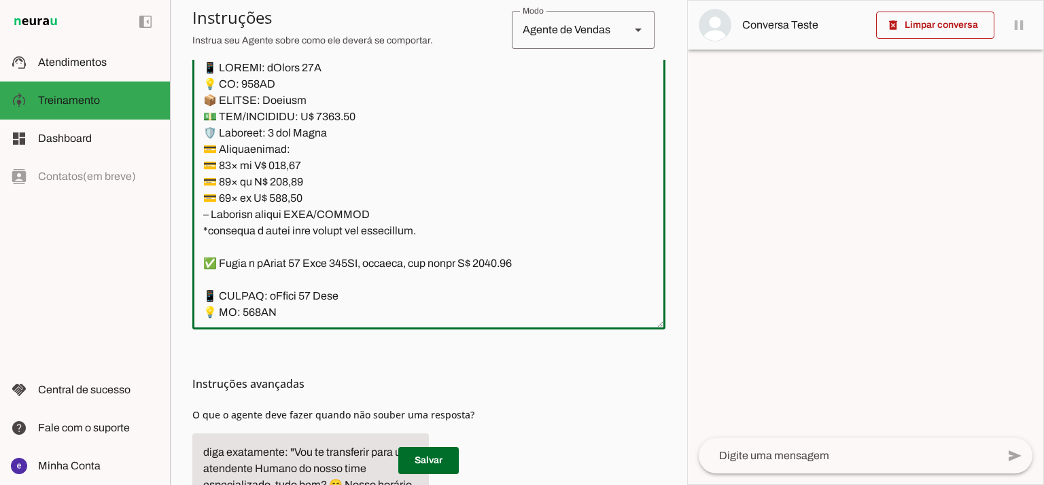
scroll to position [7881, 0]
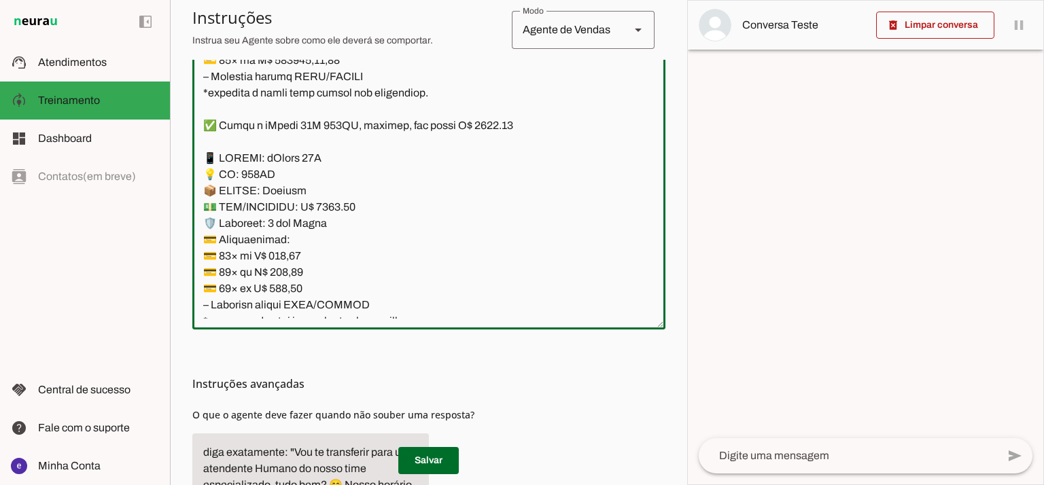
drag, startPoint x: 370, startPoint y: 207, endPoint x: 190, endPoint y: 158, distance: 187.4
click at [190, 158] on section "Agente 1 Agente 2 Criar Agente Você atingiu o limite de IAs Neurau permitidas. …" at bounding box center [428, 242] width 517 height 485
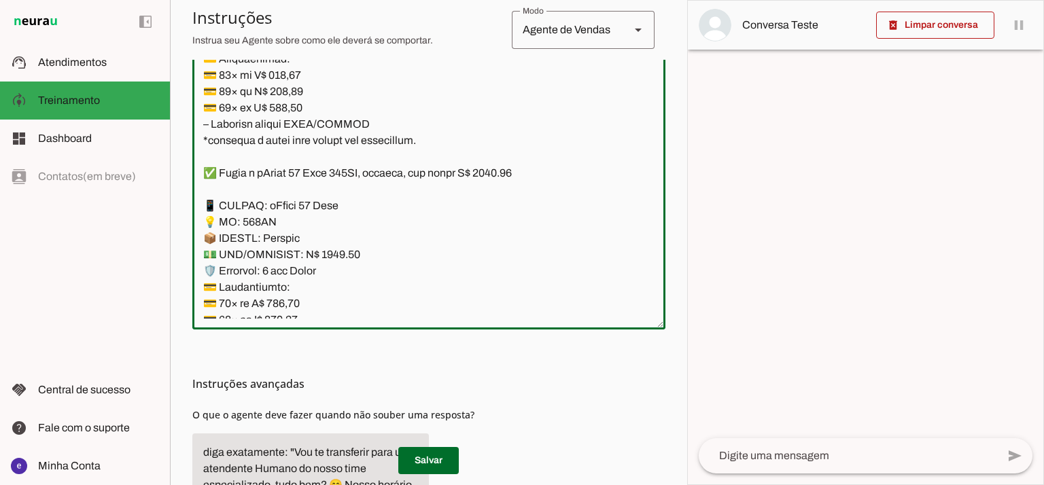
scroll to position [8153, 0]
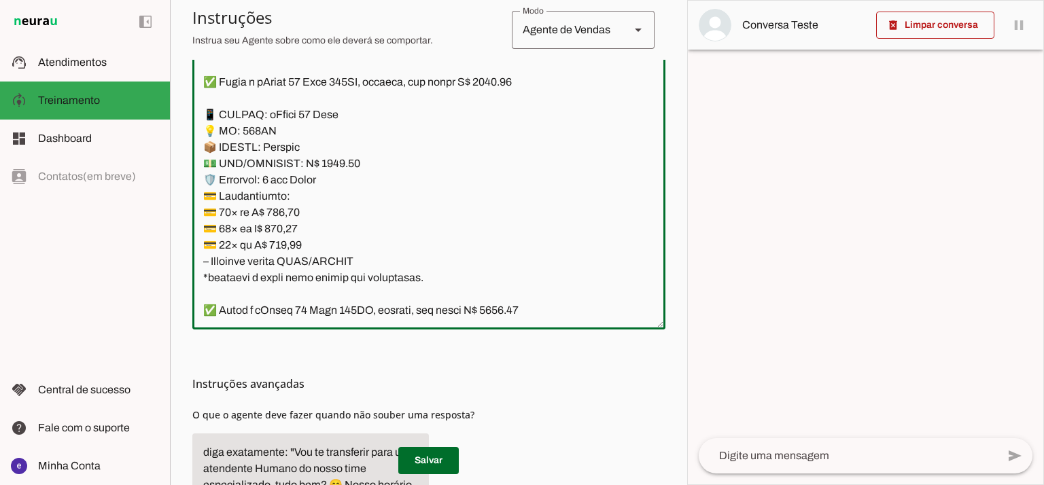
click at [391, 165] on textarea at bounding box center [428, 172] width 473 height 294
click at [358, 195] on textarea at bounding box center [428, 172] width 473 height 294
drag, startPoint x: 377, startPoint y: 260, endPoint x: 202, endPoint y: 122, distance: 223.5
click at [202, 122] on textarea at bounding box center [428, 172] width 473 height 294
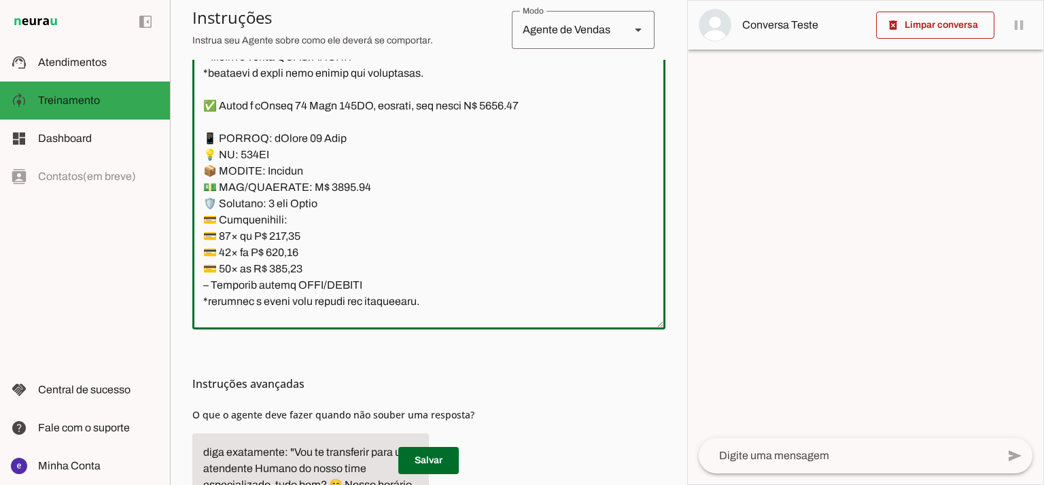
scroll to position [8334, 0]
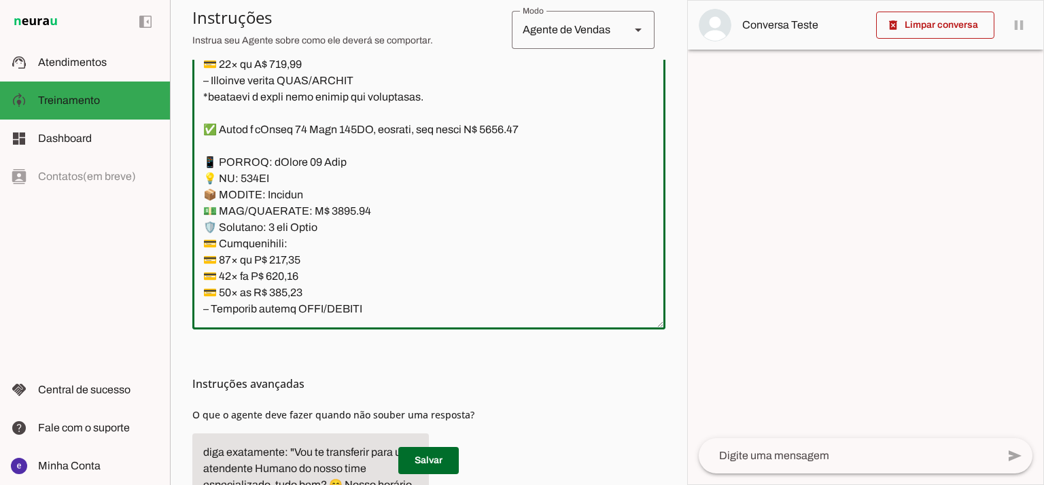
drag, startPoint x: 366, startPoint y: 216, endPoint x: 202, endPoint y: 168, distance: 170.7
click at [202, 168] on textarea at bounding box center [428, 172] width 473 height 294
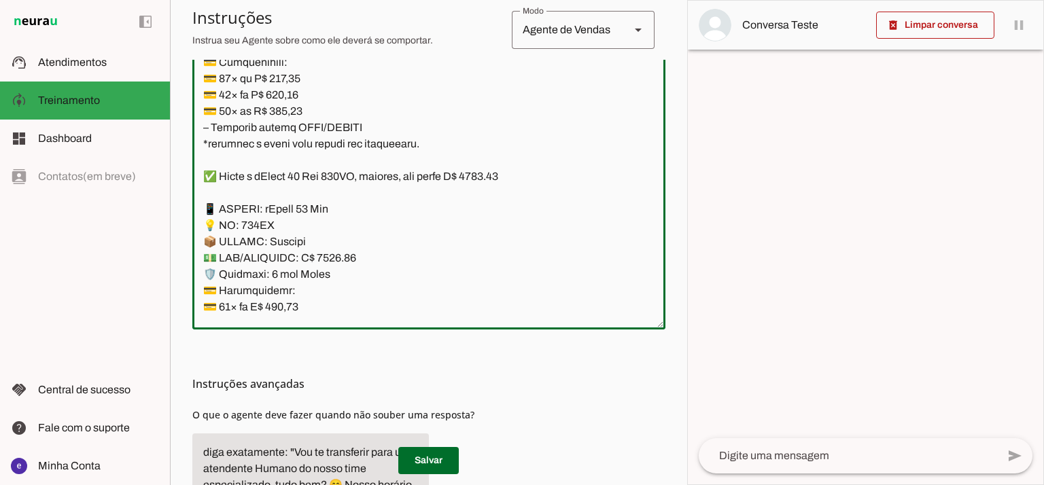
scroll to position [8605, 0]
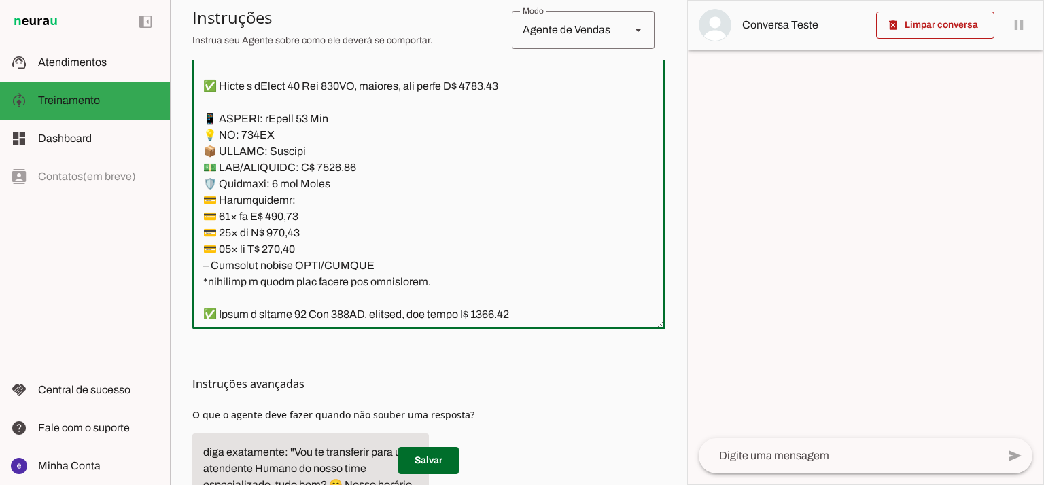
click at [330, 165] on textarea at bounding box center [428, 172] width 473 height 294
click at [337, 163] on textarea at bounding box center [428, 172] width 473 height 294
click at [500, 86] on textarea at bounding box center [428, 172] width 473 height 294
type textarea "Lore: Ipsu Dolor: Sitametco ad eLitsed Doeiusmod: Te incididu ut Laboreetd - Ma…"
type md-outlined-text-field "Lore: Ipsu Dolor: Sitametco ad eLitsed Doeiusmod: Te incididu ut Laboreetd - Ma…"
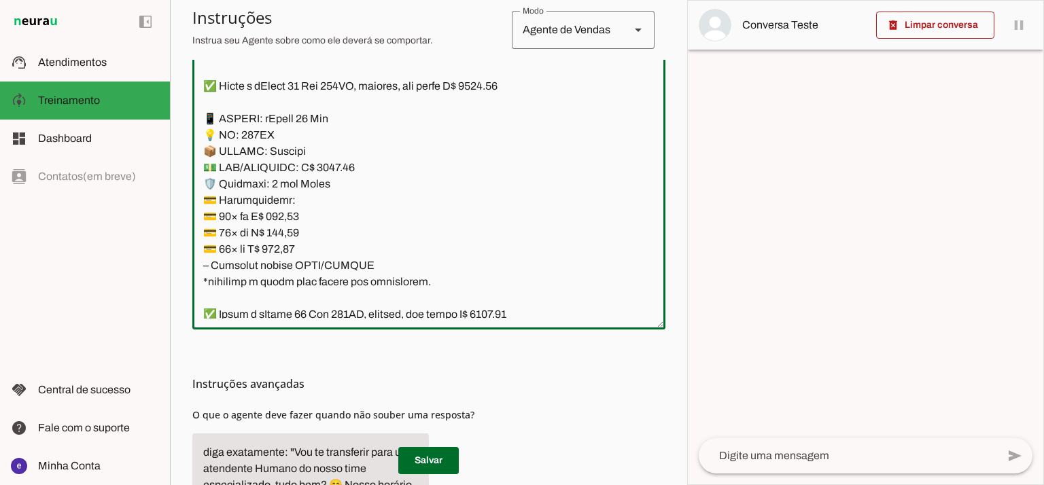
click at [293, 213] on textarea at bounding box center [428, 172] width 473 height 294
paste textarea "718,47"
type textarea "Lore: Ipsu Dolor: Sitametco ad eLitsed Doeiusmod: Te incididu ut Laboreetd - Ma…"
type md-outlined-text-field "Lore: Ipsu Dolor: Sitametco ad eLitsed Doeiusmod: Te incididu ut Laboreetd - Ma…"
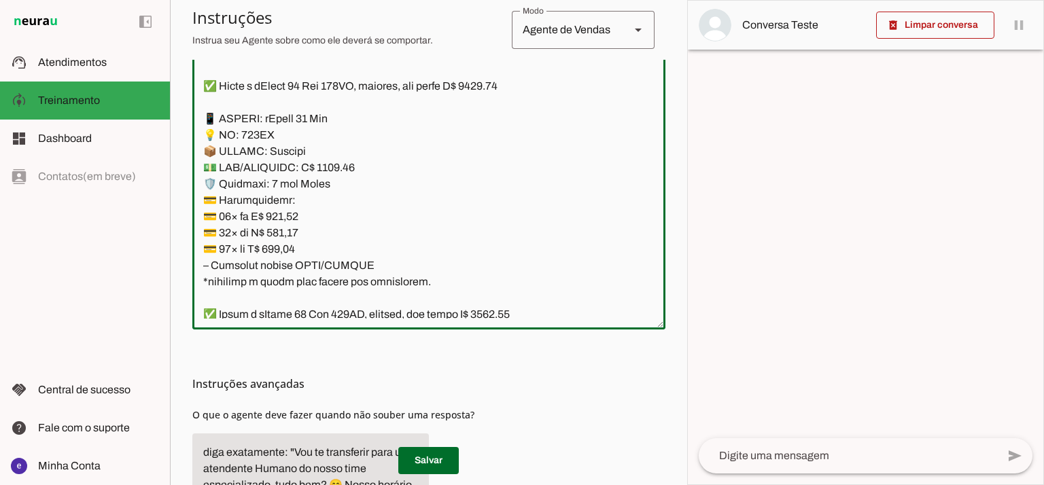
click at [287, 232] on textarea at bounding box center [428, 172] width 473 height 294
paste textarea "607,64"
type textarea "Lore: Ipsu Dolor: Sitametco ad eLitsed Doeiusmod: Te incididu ut Laboreetd - Ma…"
type md-outlined-text-field "Lore: Ipsu Dolor: Sitametco ad eLitsed Doeiusmod: Te incididu ut Laboreetd - Ma…"
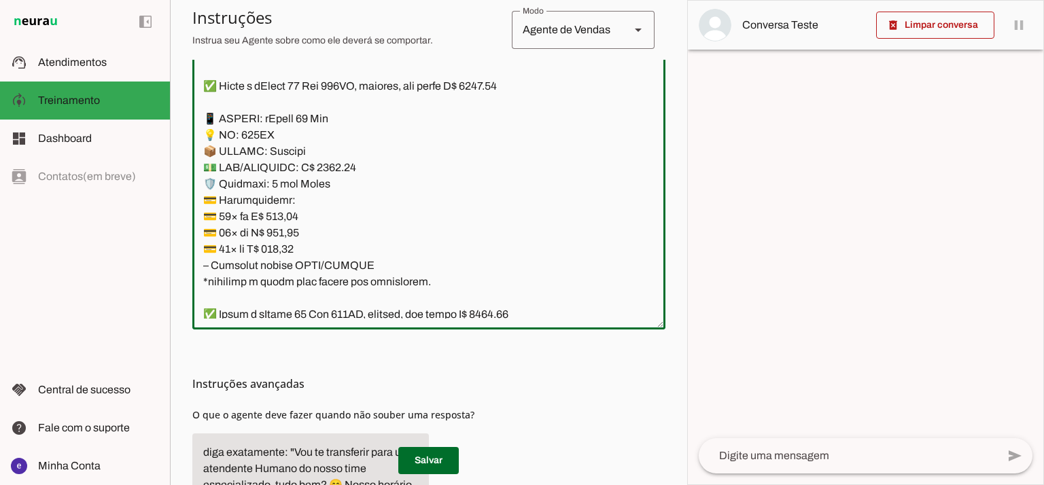
click at [296, 252] on textarea at bounding box center [428, 172] width 473 height 294
paste textarea "30,93"
type textarea "Lore: Ipsu Dolor: Sitametco ad eLitsed Doeiusmod: Te incididu ut Laboreetd - Ma…"
type md-outlined-text-field "Lore: Ipsu Dolor: Sitametco ad eLitsed Doeiusmod: Te incididu ut Laboreetd - Ma…"
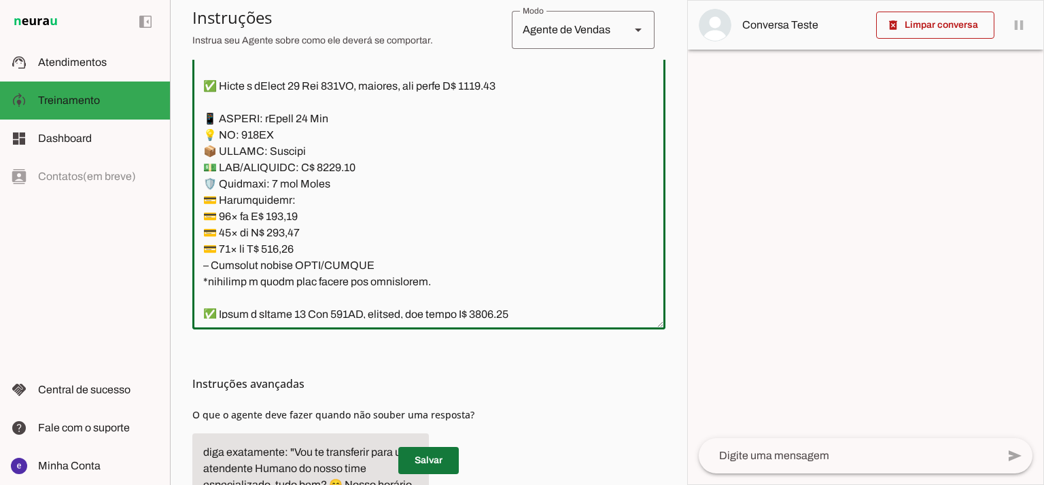
click at [449, 456] on span at bounding box center [428, 460] width 60 height 33
drag, startPoint x: 370, startPoint y: 259, endPoint x: 198, endPoint y: 118, distance: 222.5
click at [198, 118] on textarea at bounding box center [428, 172] width 473 height 294
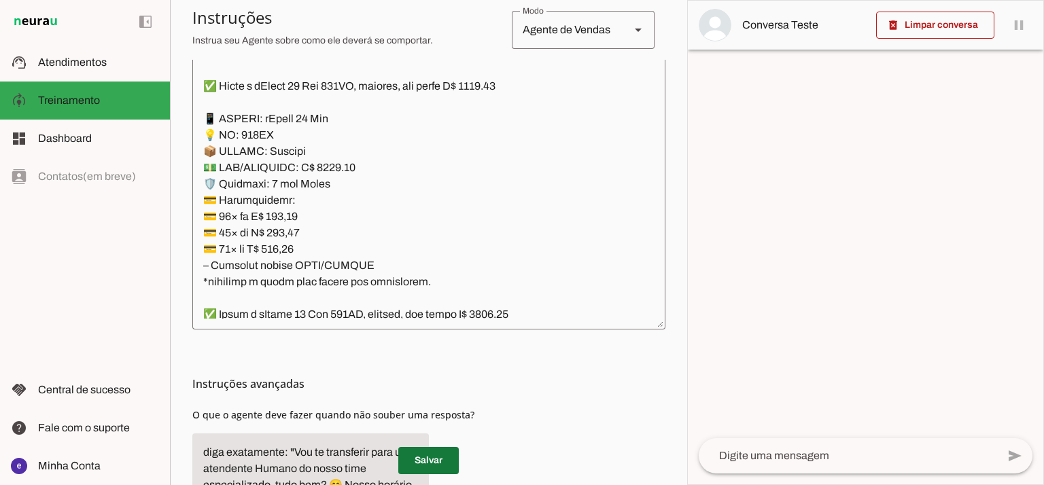
click at [453, 448] on span at bounding box center [428, 460] width 60 height 33
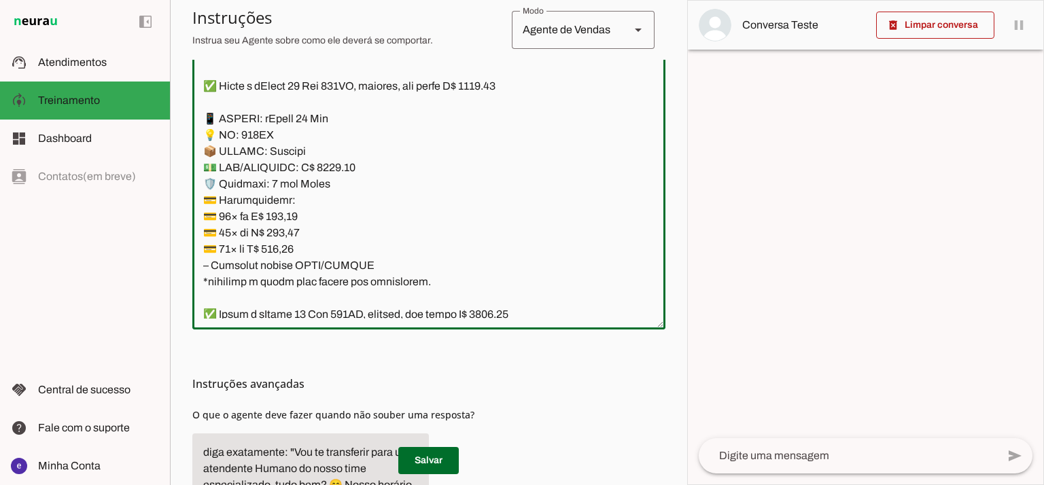
click at [327, 226] on textarea at bounding box center [428, 172] width 473 height 294
drag, startPoint x: 364, startPoint y: 265, endPoint x: 190, endPoint y: 119, distance: 227.7
click at [190, 119] on section "Agente 1 Agente 2 Criar Agente Você atingiu o limite de IAs Neurau permitidas. …" at bounding box center [428, 242] width 517 height 485
click at [299, 238] on textarea at bounding box center [428, 172] width 473 height 294
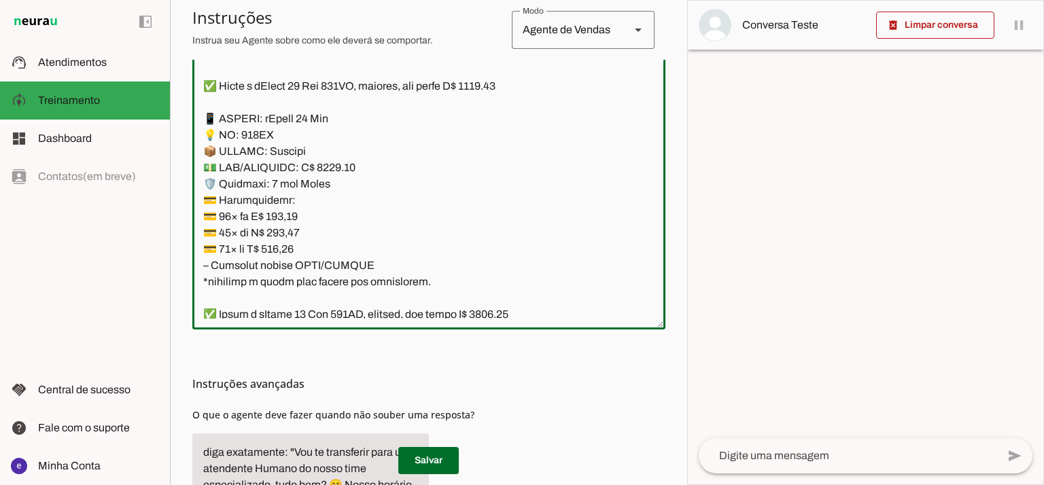
click at [290, 252] on textarea at bounding box center [428, 172] width 473 height 294
click at [304, 243] on textarea at bounding box center [428, 172] width 473 height 294
click at [448, 454] on span at bounding box center [428, 460] width 60 height 33
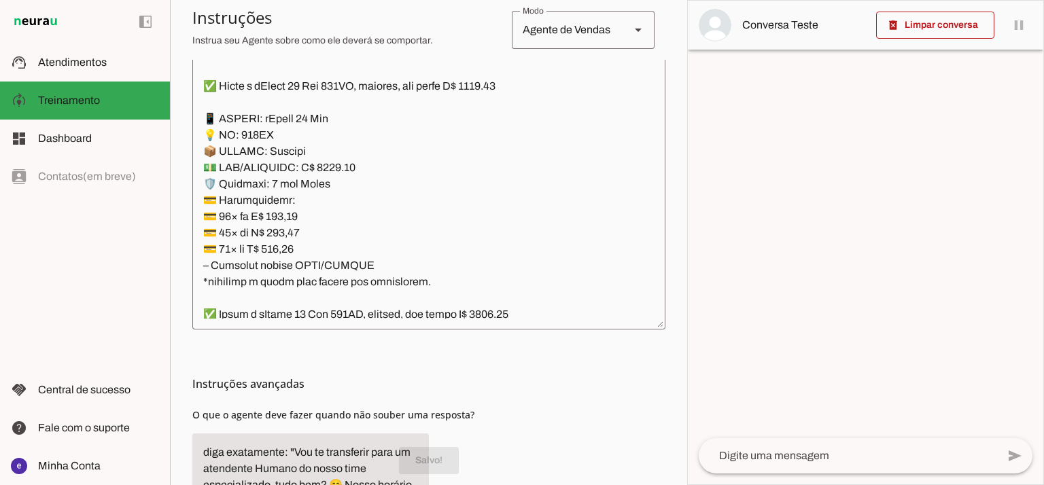
click at [363, 236] on textarea at bounding box center [428, 172] width 473 height 294
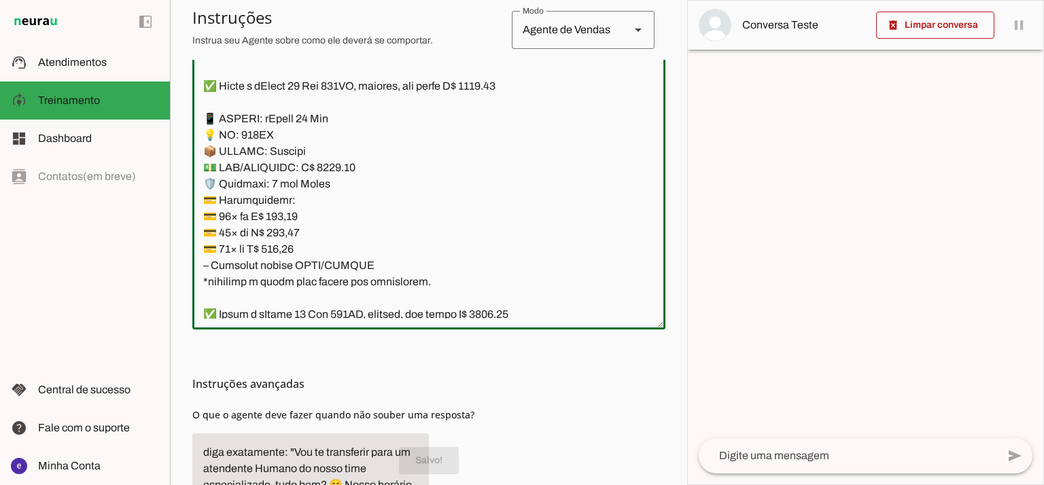
drag, startPoint x: 379, startPoint y: 266, endPoint x: 188, endPoint y: 122, distance: 240.1
click at [188, 122] on section "Agente 1 Agente 2 Criar Agente Você atingiu o limite de IAs Neurau permitidas. …" at bounding box center [428, 242] width 517 height 485
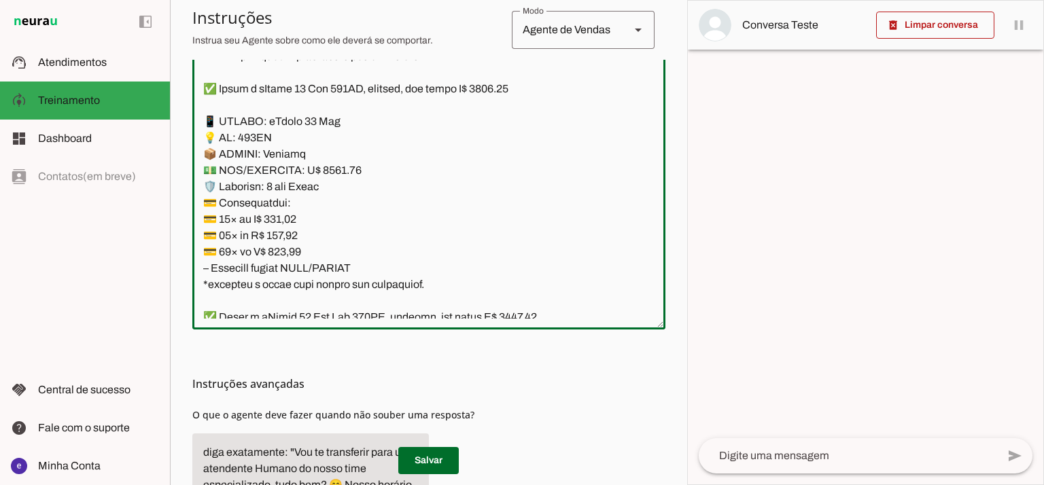
scroll to position [8787, 0]
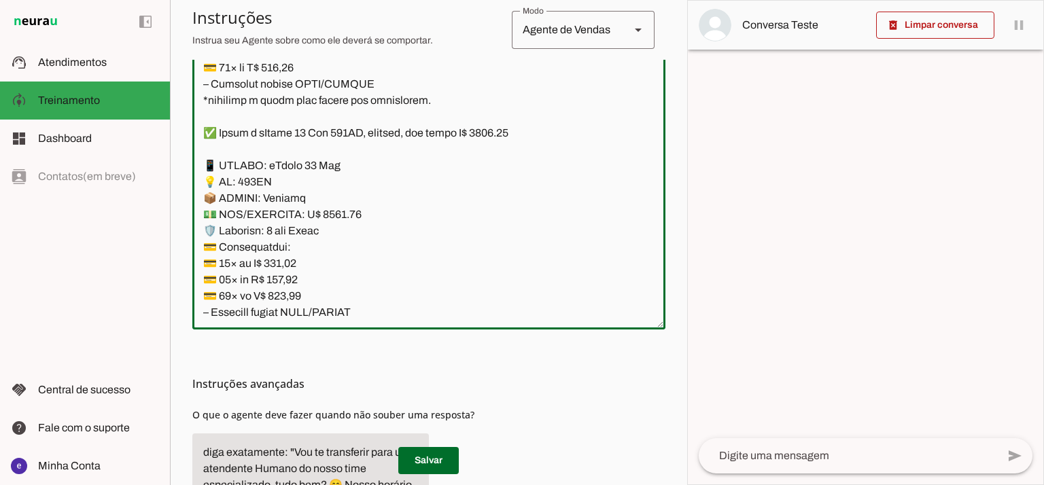
drag, startPoint x: 374, startPoint y: 221, endPoint x: 205, endPoint y: 163, distance: 179.0
click at [205, 163] on textarea at bounding box center [428, 172] width 473 height 294
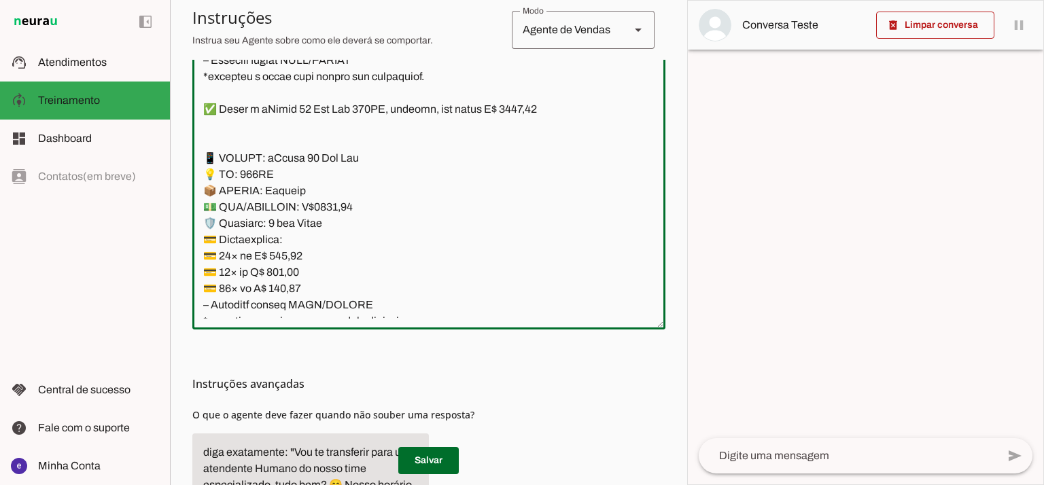
scroll to position [9059, 0]
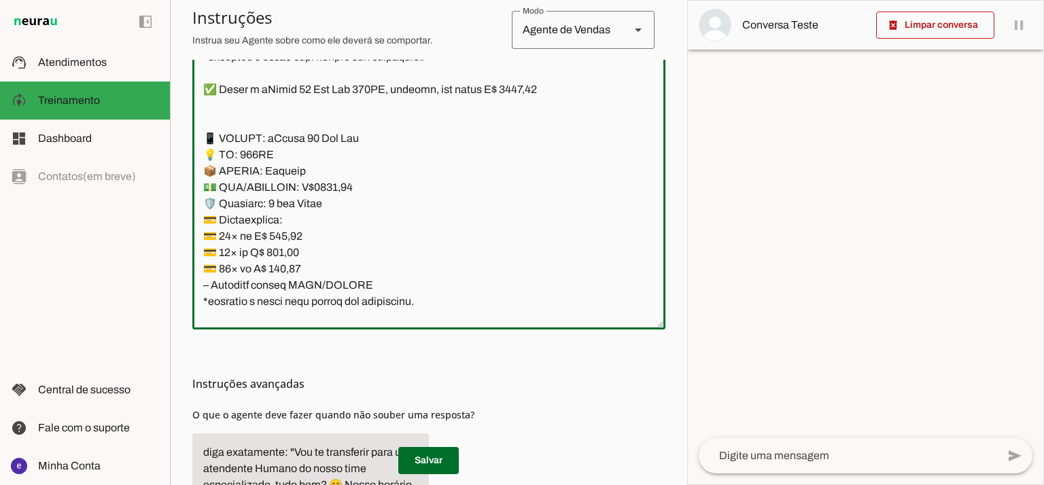
click at [334, 194] on textarea at bounding box center [428, 172] width 473 height 294
click at [523, 87] on textarea at bounding box center [428, 172] width 473 height 294
type textarea "Lore: Ipsu Dolor: Sitametco ad eLitsed Doeiusmod: Te incididu ut Laboreetd - Ma…"
type md-outlined-text-field "Lore: Ipsu Dolor: Sitametco ad eLitsed Doeiusmod: Te incididu ut Laboreetd - Ma…"
click at [289, 235] on textarea at bounding box center [428, 172] width 473 height 294
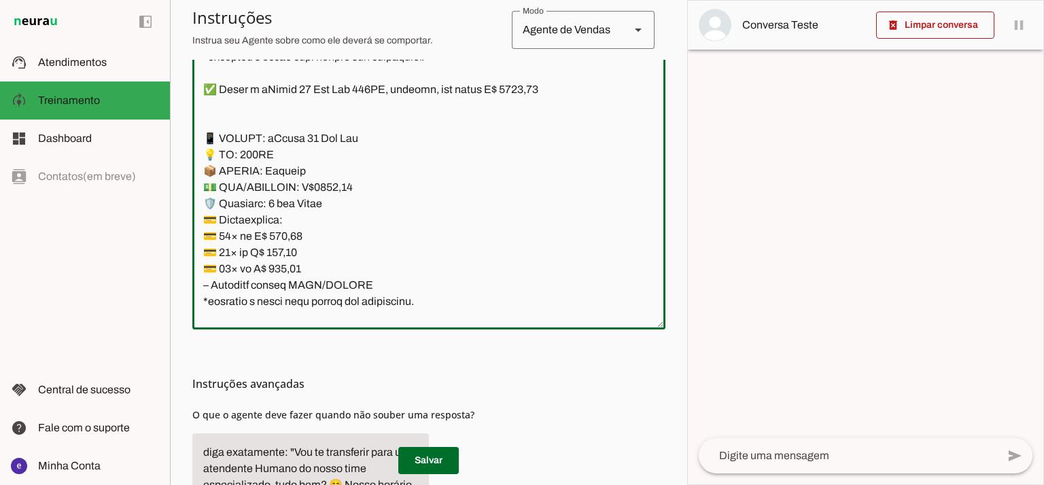
click at [289, 235] on textarea at bounding box center [428, 172] width 473 height 294
paste textarea "24,29"
type textarea "Lore: Ipsu Dolor: Sitametco ad eLitsed Doeiusmod: Te incididu ut Laboreetd - Ma…"
type md-outlined-text-field "Lore: Ipsu Dolor: Sitametco ad eLitsed Doeiusmod: Te incididu ut Laboreetd - Ma…"
click at [291, 256] on textarea at bounding box center [428, 172] width 473 height 294
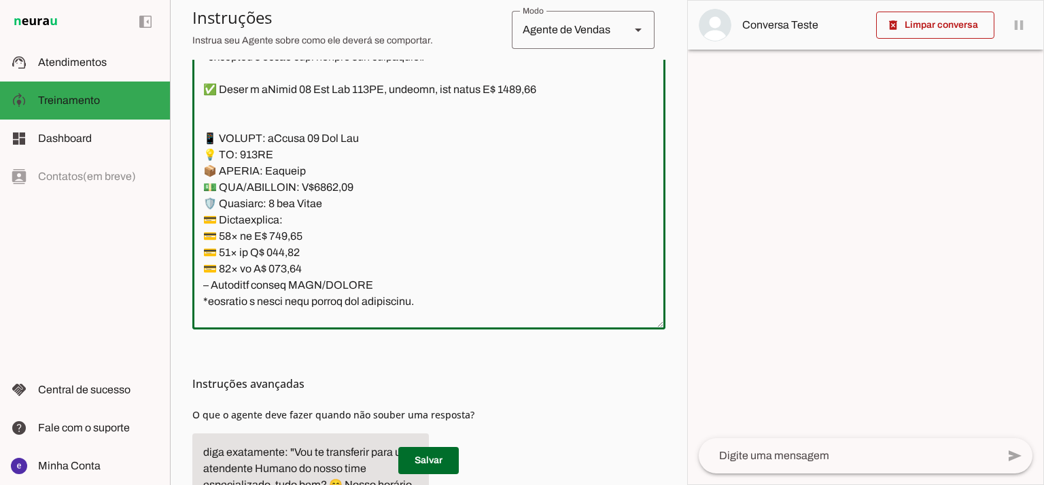
click at [291, 256] on textarea at bounding box center [428, 172] width 473 height 294
paste textarea "7,14"
type textarea "Lore: Ipsu Dolor: Sitametco ad eLitsed Doeiusmod: Te incididu ut Laboreetd - Ma…"
type md-outlined-text-field "Lore: Ipsu Dolor: Sitametco ad eLitsed Doeiusmod: Te incididu ut Laboreetd - Ma…"
click at [288, 264] on textarea at bounding box center [428, 172] width 473 height 294
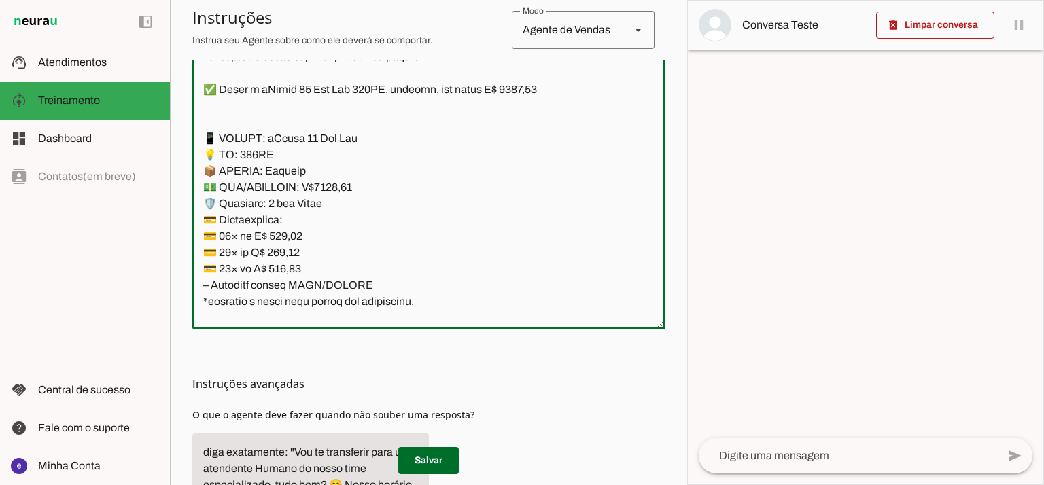
click at [288, 264] on textarea at bounding box center [428, 172] width 473 height 294
paste textarea "4,40"
type textarea "Lore: Ipsu Dolor: Sitametco ad eLitsed Doeiusmod: Te incididu ut Laboreetd - Ma…"
type md-outlined-text-field "Lore: Ipsu Dolor: Sitametco ad eLitsed Doeiusmod: Te incididu ut Laboreetd - Ma…"
click at [438, 459] on span at bounding box center [428, 460] width 60 height 33
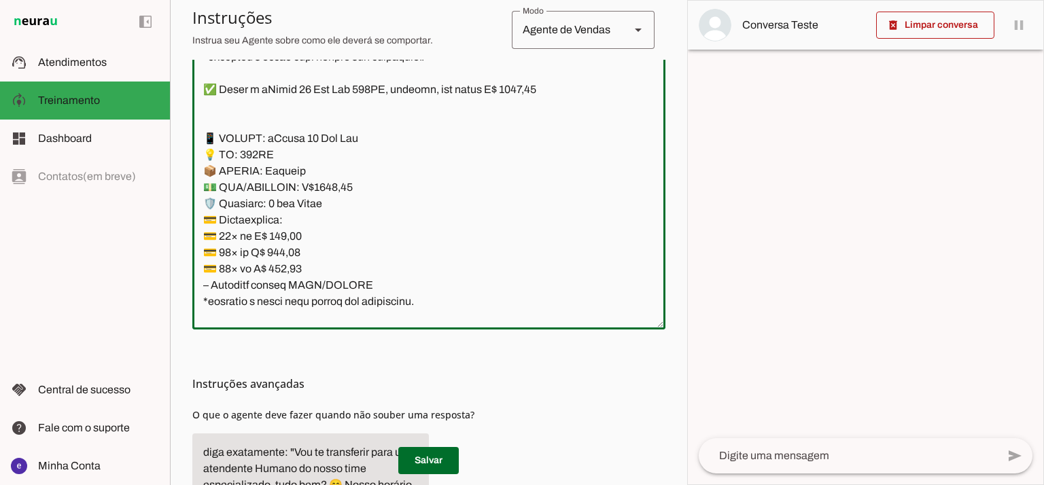
drag, startPoint x: 371, startPoint y: 280, endPoint x: 183, endPoint y: 143, distance: 232.4
click at [183, 143] on section "Agente 1 Agente 2 Criar Agente Você atingiu o limite de IAs Neurau permitidas. …" at bounding box center [428, 242] width 517 height 485
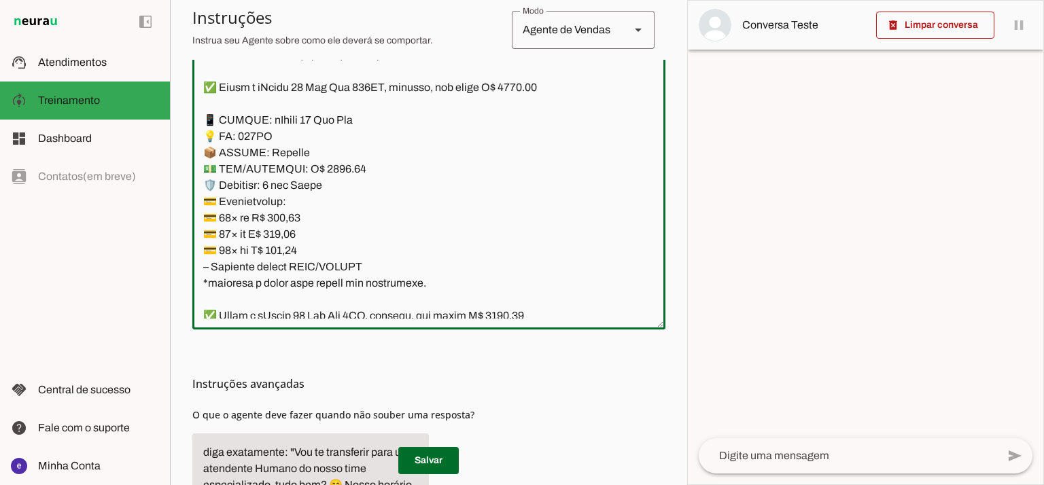
scroll to position [9330, 0]
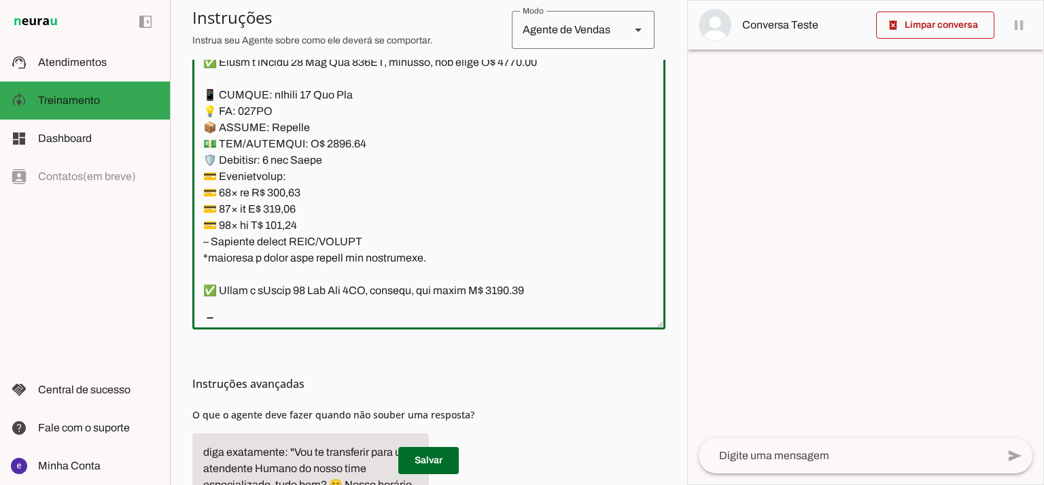
click at [329, 139] on textarea at bounding box center [428, 172] width 473 height 294
click at [336, 139] on textarea at bounding box center [428, 172] width 473 height 294
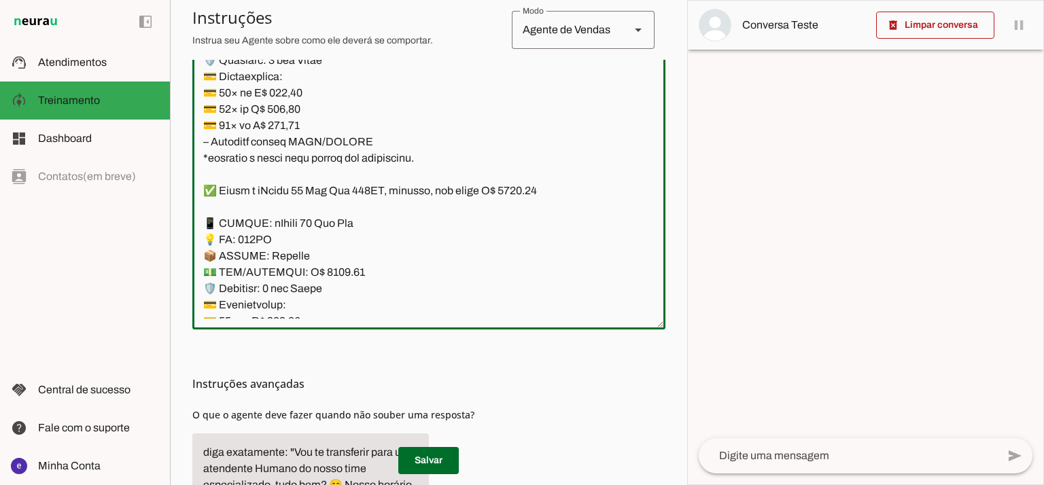
scroll to position [9240, 0]
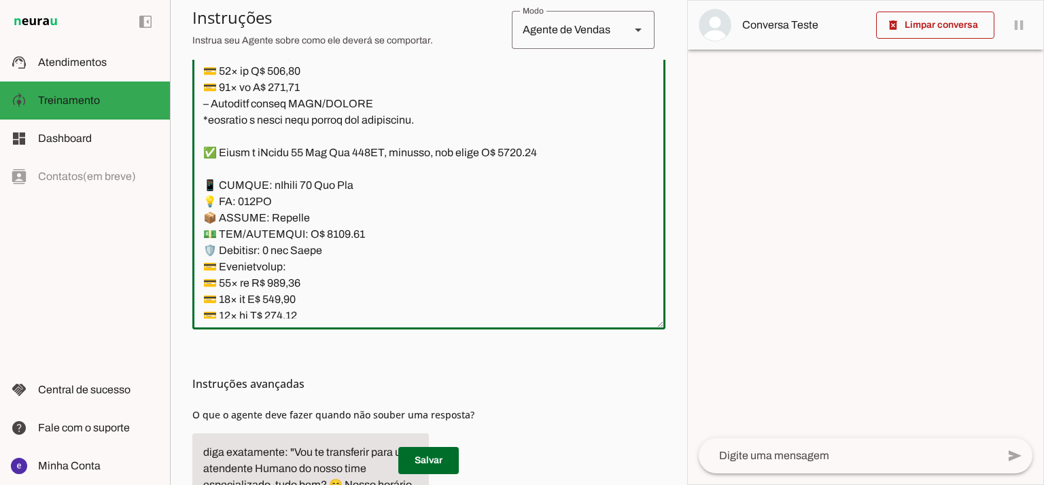
click at [525, 154] on textarea at bounding box center [428, 172] width 473 height 294
type textarea "Lore: Ipsu Dolor: Sitametco ad eLitsed Doeiusmod: Te incididu ut Laboreetd - Ma…"
type md-outlined-text-field "Lore: Ipsu Dolor: Sitametco ad eLitsed Doeiusmod: Te incididu ut Laboreetd - Ma…"
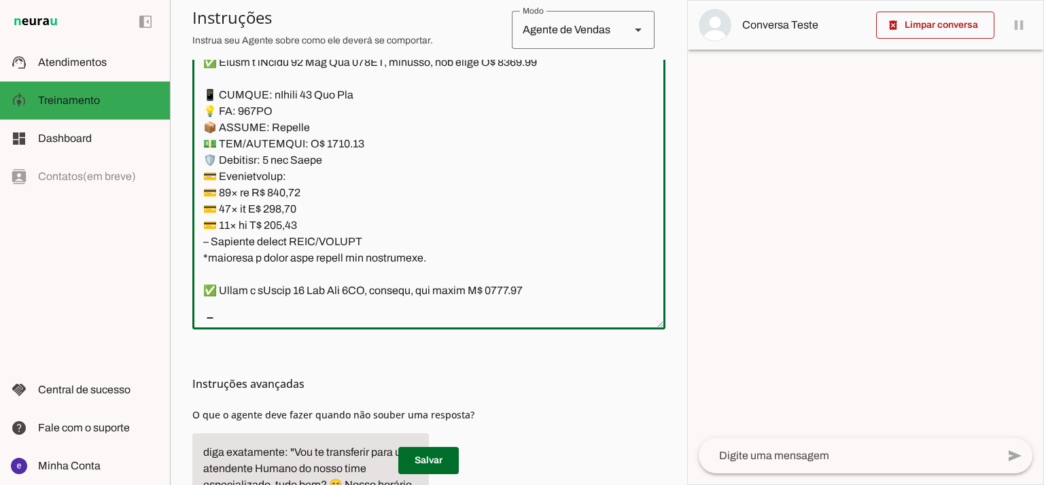
click at [291, 196] on textarea at bounding box center [428, 172] width 473 height 294
paste textarea "80,23"
type textarea "Lore: Ipsu Dolor: Sitametco ad eLitsed Doeiusmod: Te incididu ut Laboreetd - Ma…"
type md-outlined-text-field "Lore: Ipsu Dolor: Sitametco ad eLitsed Doeiusmod: Te incididu ut Laboreetd - Ma…"
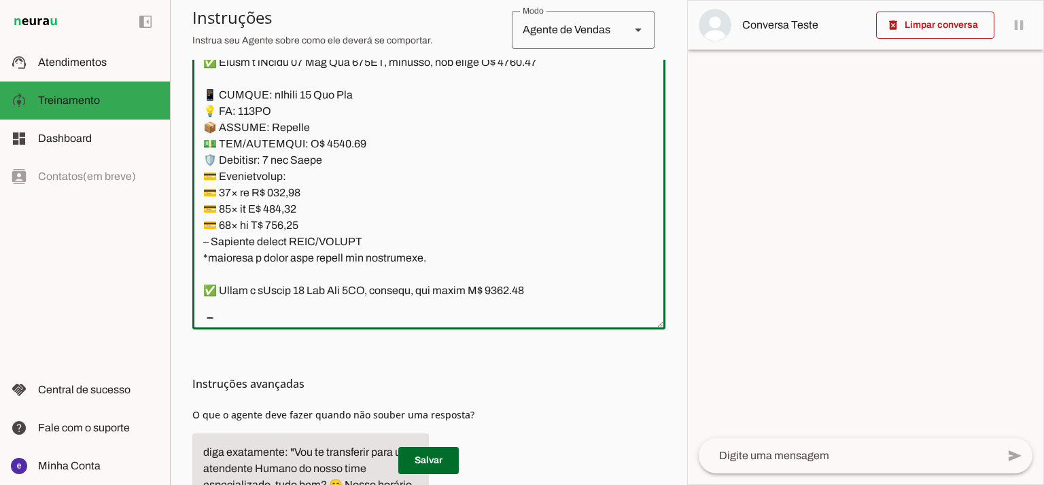
click at [279, 209] on textarea at bounding box center [428, 172] width 473 height 294
paste textarea "9,0"
type textarea "Lore: Ipsu Dolor: Sitametco ad eLitsed Doeiusmod: Te incididu ut Laboreetd - Ma…"
type md-outlined-text-field "Lore: Ipsu Dolor: Sitametco ad eLitsed Doeiusmod: Te incididu ut Laboreetd - Ma…"
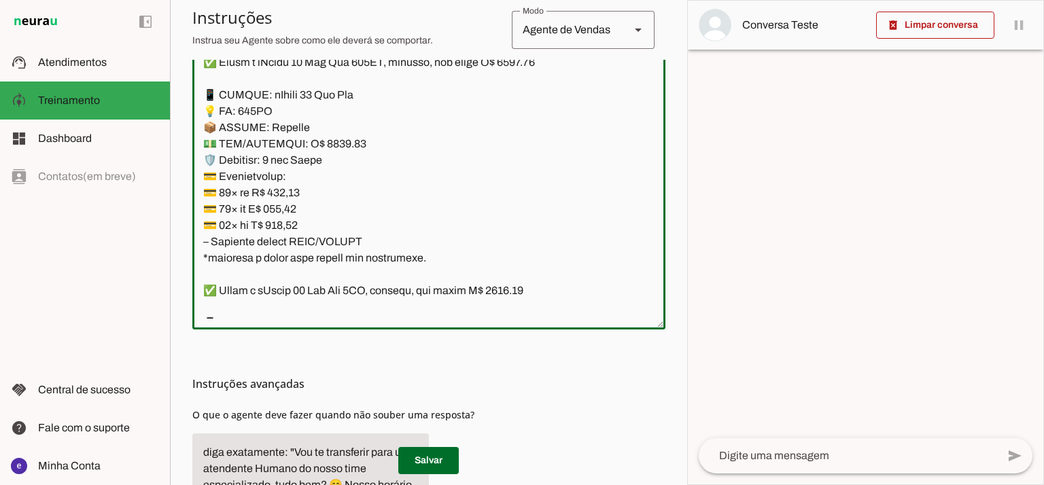
click at [295, 220] on textarea at bounding box center [428, 172] width 473 height 294
paste textarea "7,94"
type textarea "Lore: Ipsu Dolor: Sitametco ad eLitsed Doeiusmod: Te incididu ut Laboreetd - Ma…"
type md-outlined-text-field "Lore: Ipsu Dolor: Sitametco ad eLitsed Doeiusmod: Te incididu ut Laboreetd - Ma…"
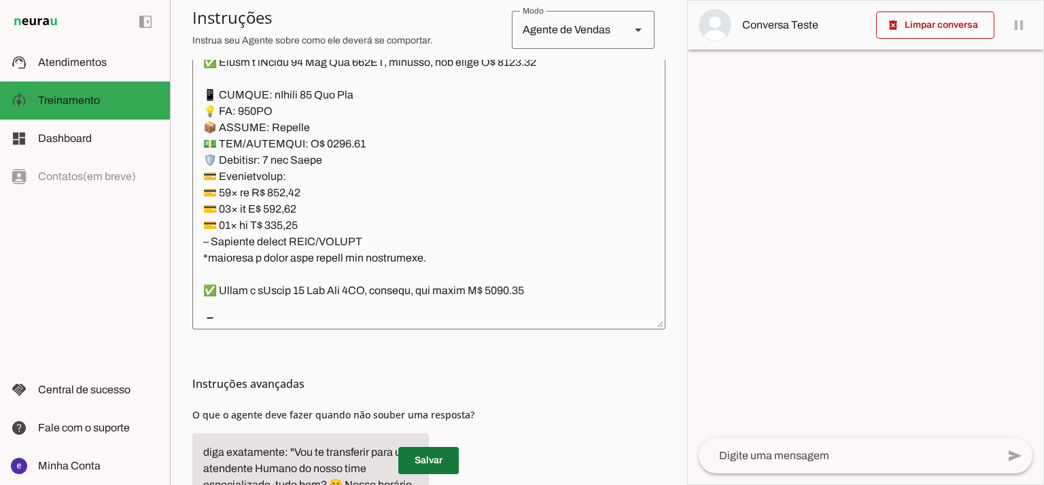
click at [444, 453] on span at bounding box center [428, 460] width 60 height 33
click at [448, 220] on textarea at bounding box center [428, 172] width 473 height 294
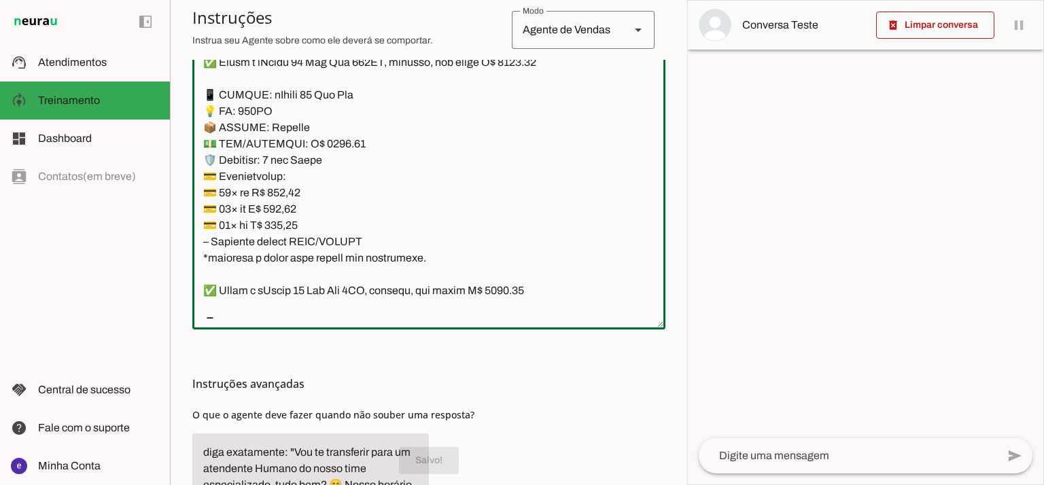
drag, startPoint x: 370, startPoint y: 240, endPoint x: 206, endPoint y: 88, distance: 223.5
click at [206, 88] on textarea at bounding box center [428, 172] width 473 height 294
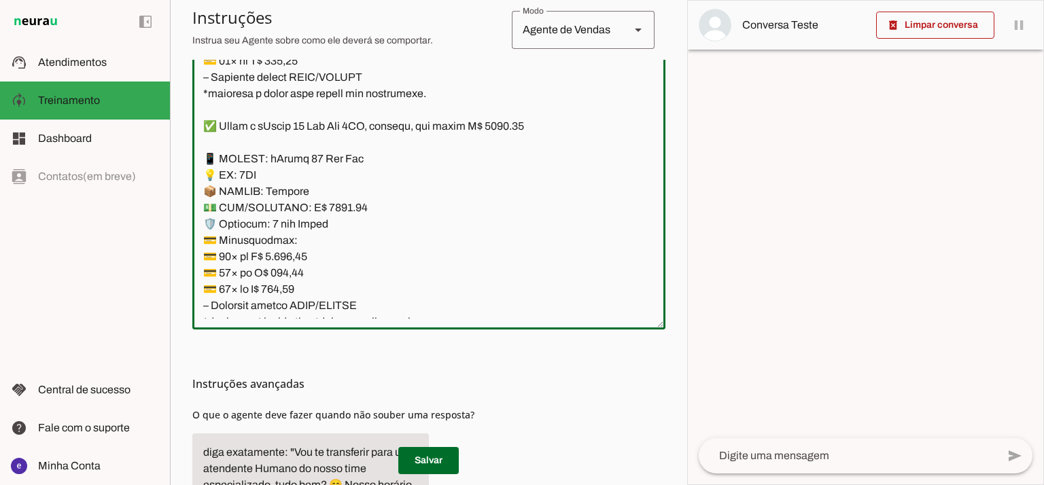
scroll to position [9512, 0]
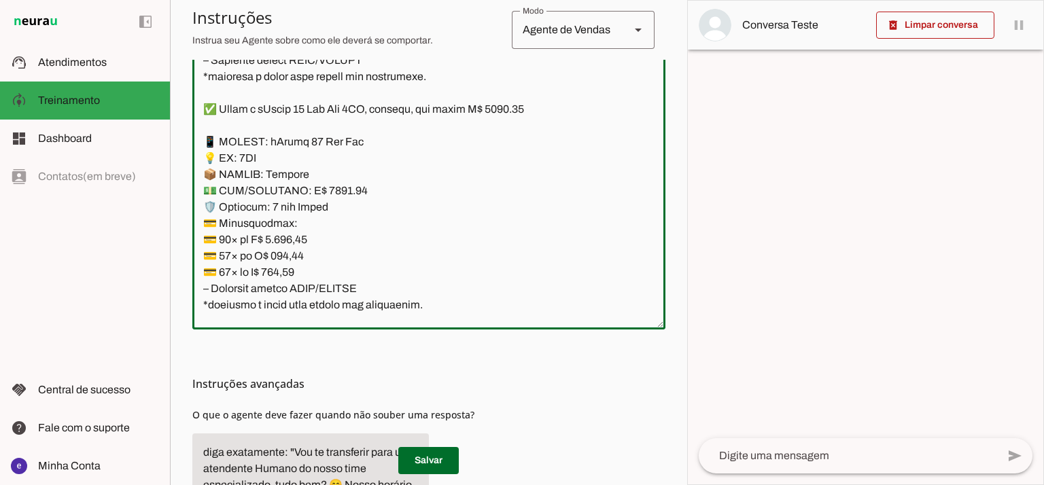
drag, startPoint x: 375, startPoint y: 287, endPoint x: 185, endPoint y: 139, distance: 240.7
click at [185, 139] on section "Agente 1 Agente 2 Criar Agente Você atingiu o limite de IAs Neurau permitidas. …" at bounding box center [428, 242] width 517 height 485
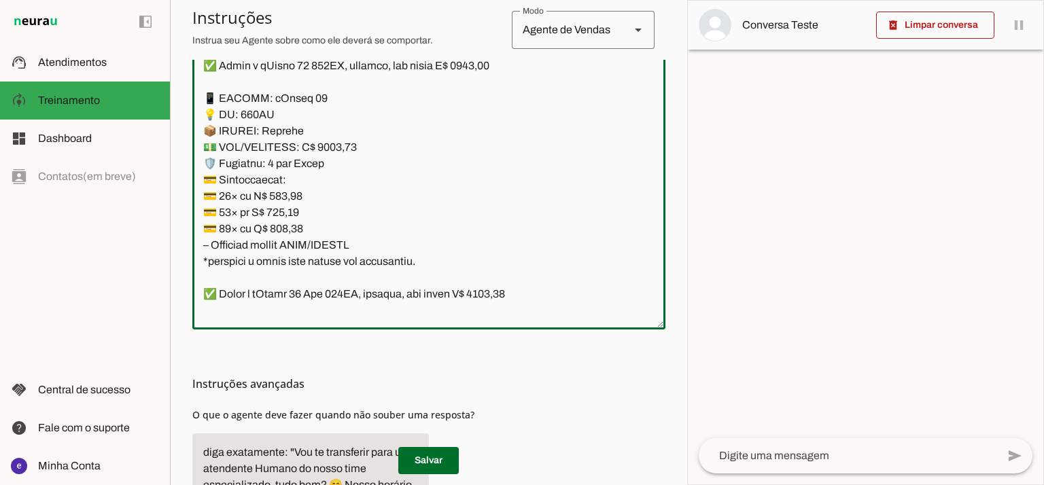
drag, startPoint x: 334, startPoint y: 151, endPoint x: 318, endPoint y: 149, distance: 16.4
click at [318, 149] on textarea at bounding box center [428, 172] width 473 height 294
drag, startPoint x: 482, startPoint y: 71, endPoint x: 465, endPoint y: 71, distance: 17.7
click at [465, 71] on textarea at bounding box center [428, 172] width 473 height 294
drag, startPoint x: 384, startPoint y: 174, endPoint x: 371, endPoint y: 164, distance: 16.4
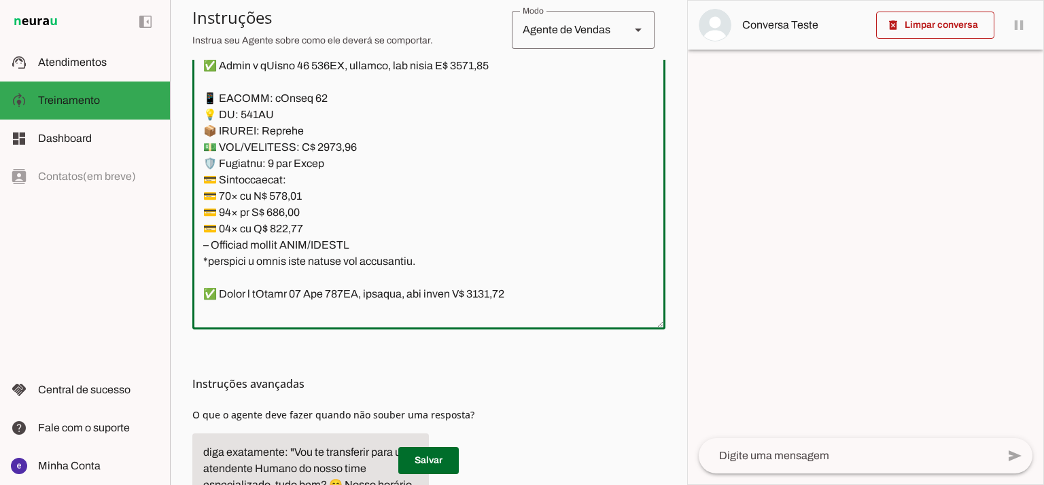
click at [383, 174] on textarea at bounding box center [428, 172] width 473 height 294
type textarea "Lore: Ipsu Dolor: Sitametco ad eLitsed Doeiusmod: Te incididu ut Laboreetd - Ma…"
type md-outlined-text-field "Lore: Ipsu Dolor: Sitametco ad eLitsed Doeiusmod: Te incididu ut Laboreetd - Ma…"
click at [283, 194] on textarea at bounding box center [428, 172] width 473 height 294
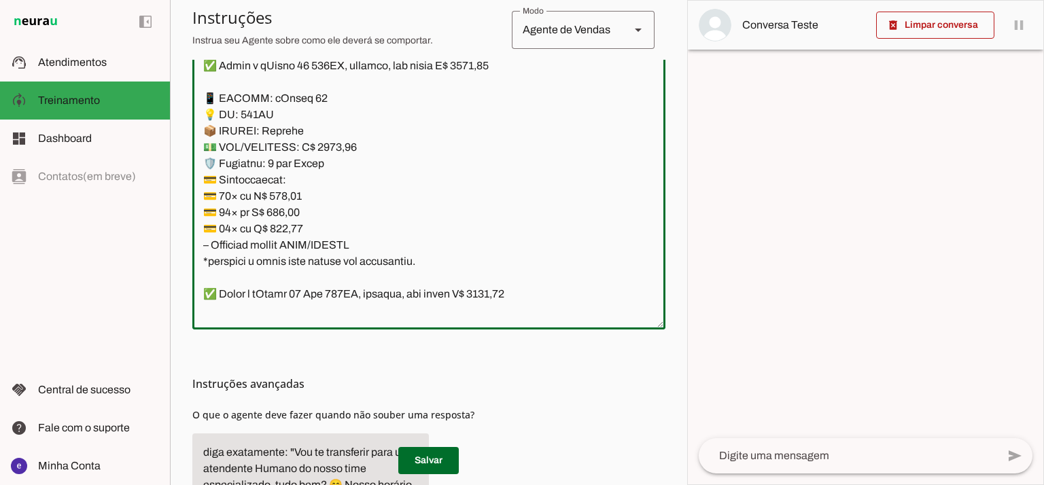
paste textarea "829,86"
type textarea "Lore: Ipsu Dolor: Sitametco ad eLitsed Doeiusmod: Te incididu ut Laboreetd - Ma…"
type md-outlined-text-field "Lore: Ipsu Dolor: Sitametco ad eLitsed Doeiusmod: Te incididu ut Laboreetd - Ma…"
click at [288, 215] on textarea at bounding box center [428, 172] width 473 height 294
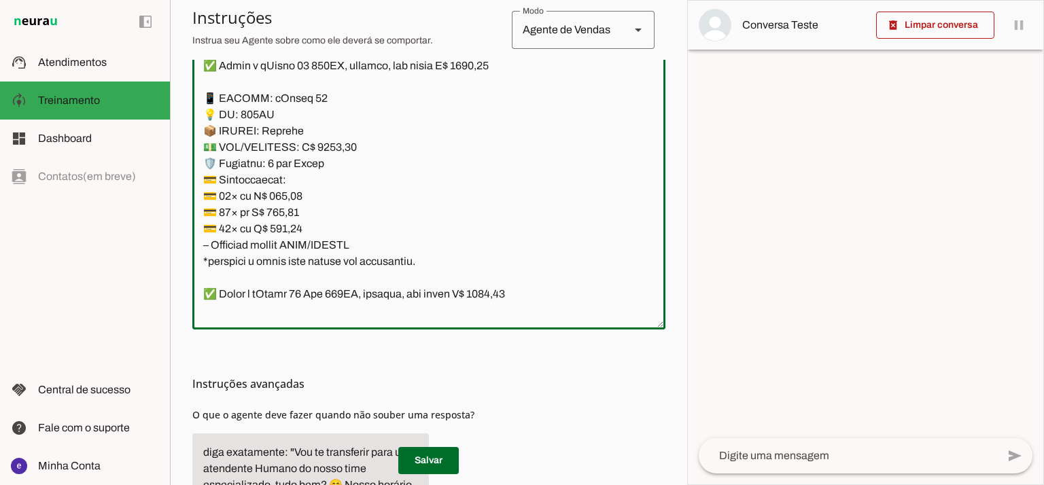
paste textarea "01,85"
type textarea "Lore: Ipsu Dolor: Sitametco ad eLitsed Doeiusmod: Te incididu ut Laboreetd - Ma…"
type md-outlined-text-field "Lore: Ipsu Dolor: Sitametco ad eLitsed Doeiusmod: Te incididu ut Laboreetd - Ma…"
click at [285, 230] on textarea at bounding box center [428, 172] width 473 height 294
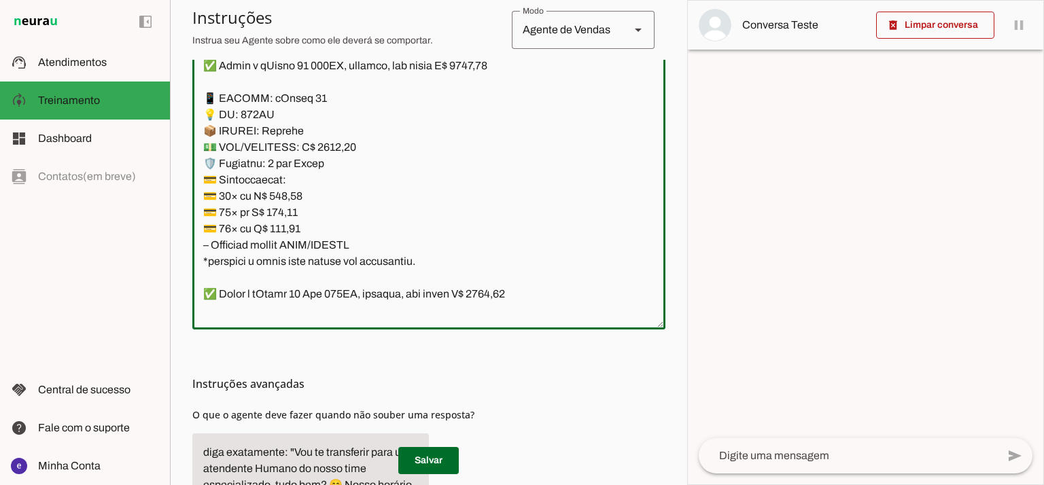
paste textarea "497,74"
type textarea "Lore: Ipsu Dolor: Sitametco ad eLitsed Doeiusmod: Te incididu ut Laboreetd - Ma…"
type md-outlined-text-field "Lore: Ipsu Dolor: Sitametco ad eLitsed Doeiusmod: Te incididu ut Laboreetd - Ma…"
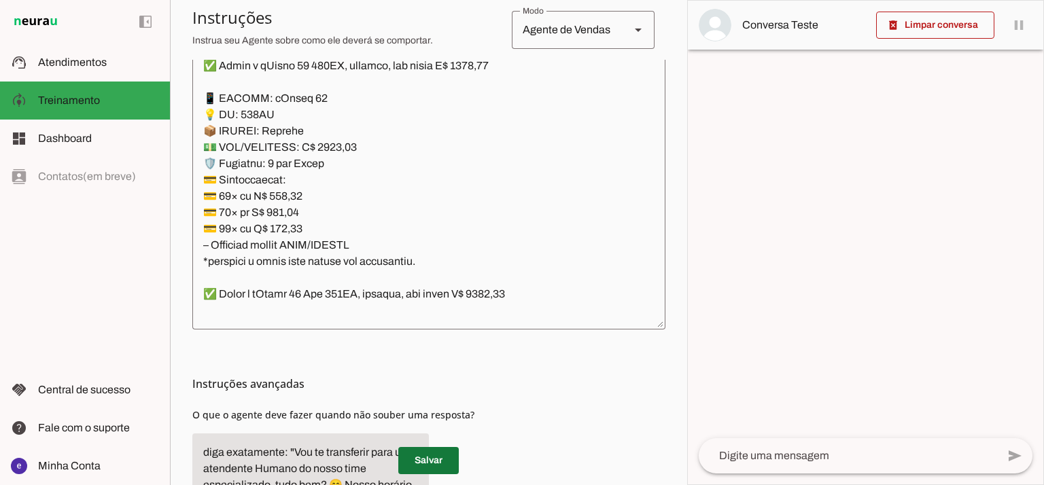
click at [440, 458] on span at bounding box center [428, 460] width 60 height 33
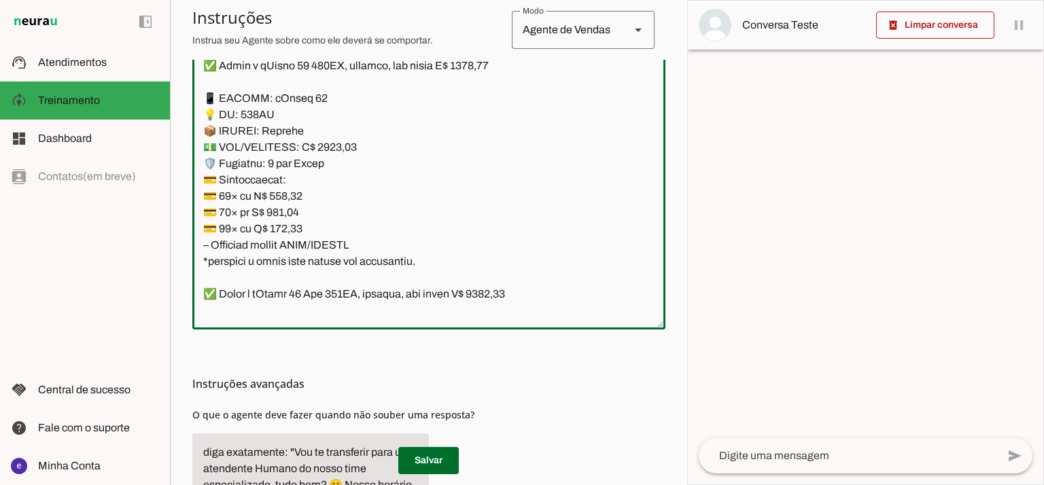
drag, startPoint x: 375, startPoint y: 251, endPoint x: 198, endPoint y: 97, distance: 234.1
click at [198, 97] on textarea at bounding box center [428, 172] width 473 height 294
click at [437, 169] on textarea at bounding box center [428, 172] width 473 height 294
click at [422, 220] on textarea at bounding box center [428, 172] width 473 height 294
drag, startPoint x: 389, startPoint y: 243, endPoint x: 193, endPoint y: 72, distance: 260.0
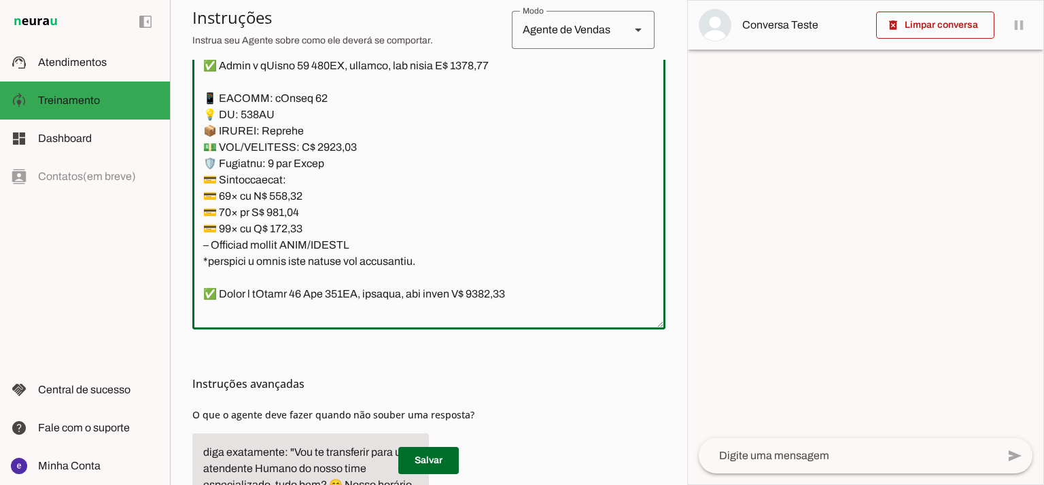
click at [193, 72] on textarea at bounding box center [428, 172] width 473 height 294
click at [224, 281] on textarea at bounding box center [428, 172] width 473 height 294
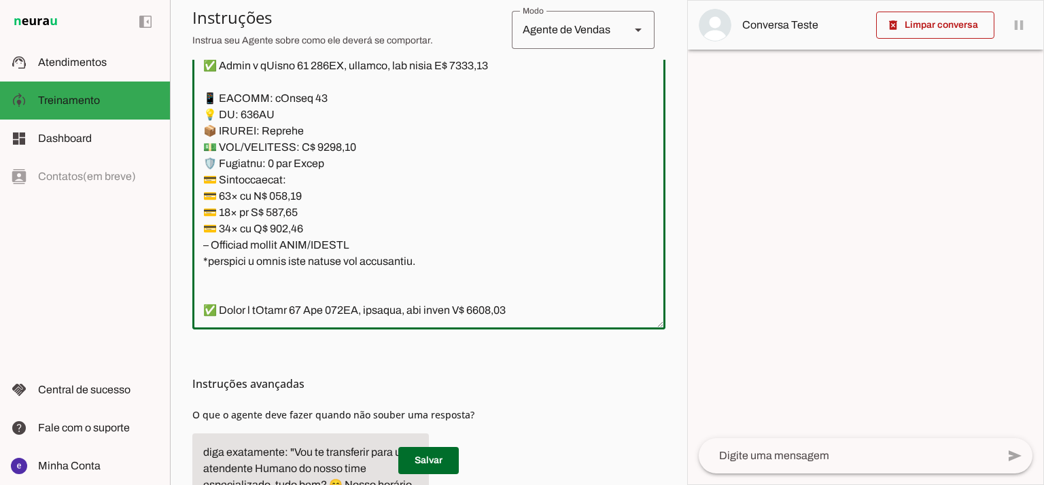
paste textarea "✅ Temos o iPhone 17 256GB, lacrado, com preço R$ 7450,00 📱 MODELO: iPhone 17 💡 …"
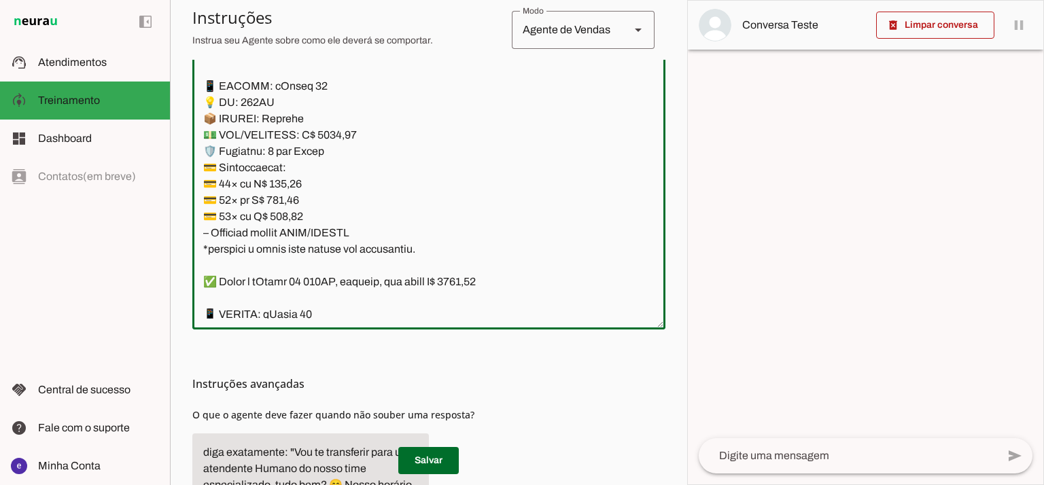
scroll to position [9976, 0]
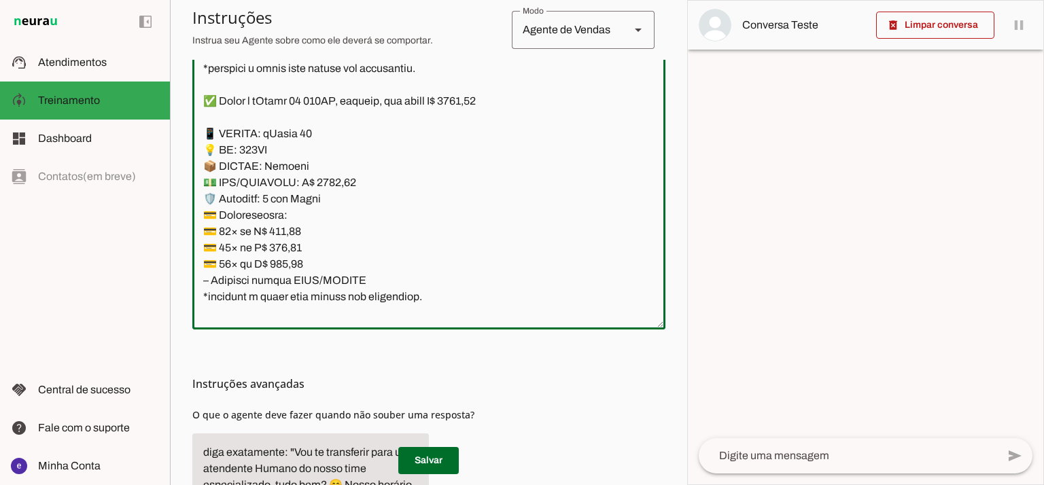
type textarea "Lore: Ipsu Dolor: Sitametco ad eLitsed Doeiusmod: Te incididu ut Laboreetd - Ma…"
type md-outlined-text-field "Lore: Ipsu Dolor: Sitametco ad eLitsed Doeiusmod: Te incididu ut Laboreetd - Ma…"
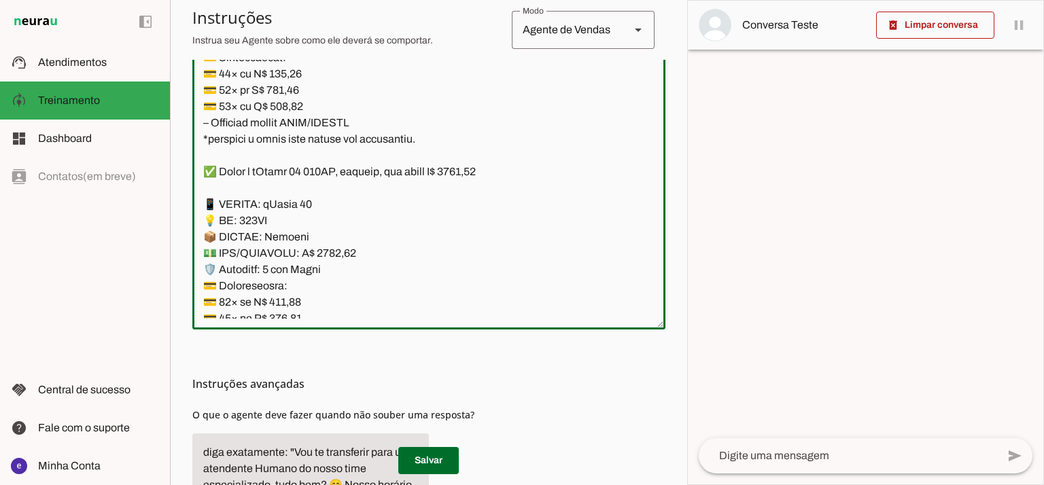
scroll to position [9886, 0]
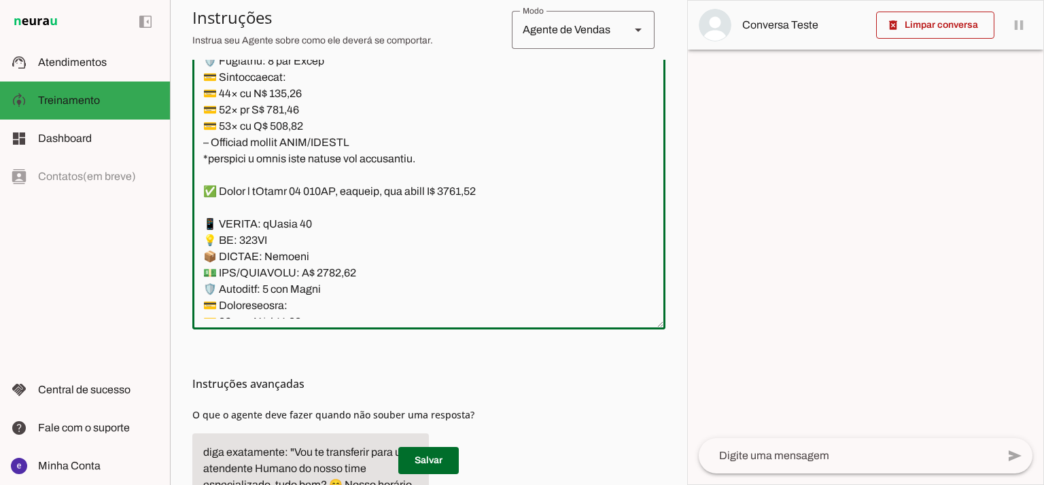
drag, startPoint x: 479, startPoint y: 191, endPoint x: 463, endPoint y: 194, distance: 16.5
click at [463, 194] on textarea at bounding box center [428, 172] width 473 height 294
click at [334, 271] on textarea at bounding box center [428, 172] width 473 height 294
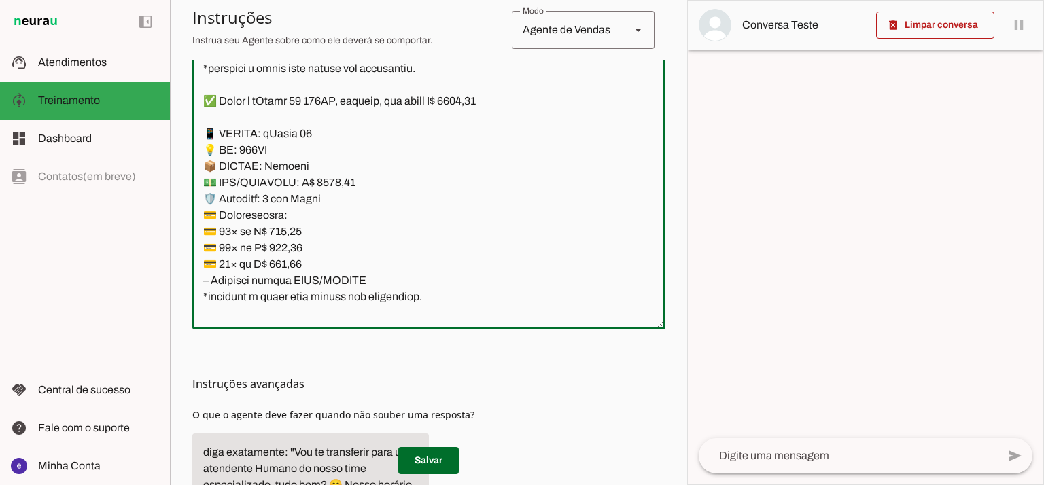
type textarea "Lore: Ipsu Dolor: Sitametco ad eLitsed Doeiusmod: Te incididu ut Laboreetd - Ma…"
type md-outlined-text-field "Lore: Ipsu Dolor: Sitametco ad eLitsed Doeiusmod: Te incididu ut Laboreetd - Ma…"
click at [290, 240] on textarea at bounding box center [428, 172] width 473 height 294
click at [299, 226] on textarea at bounding box center [428, 172] width 473 height 294
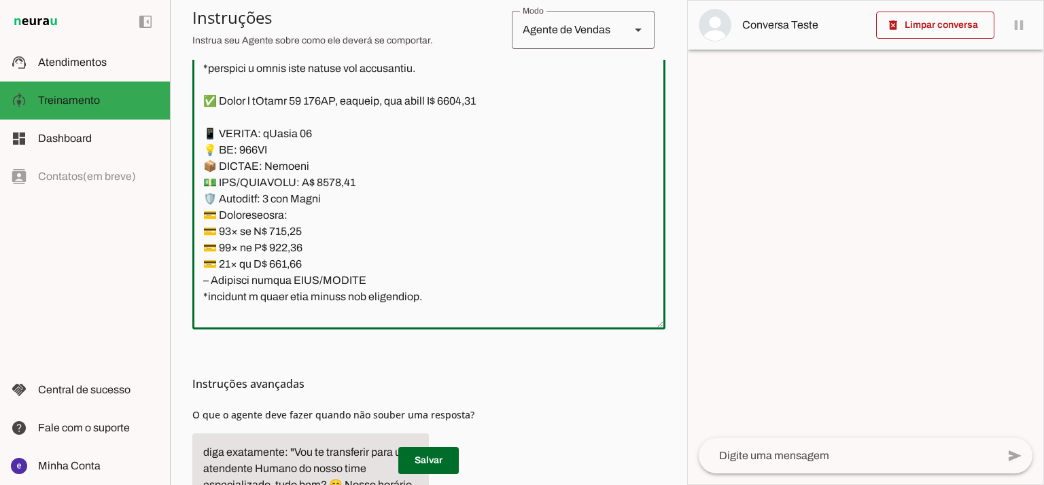
paste textarea "946,82"
type textarea "Lore: Ipsu Dolor: Sitametco ad eLitsed Doeiusmod: Te incididu ut Laboreetd - Ma…"
type md-outlined-text-field "Lore: Ipsu Dolor: Sitametco ad eLitsed Doeiusmod: Te incididu ut Laboreetd - Ma…"
click at [294, 244] on textarea at bounding box center [428, 172] width 473 height 294
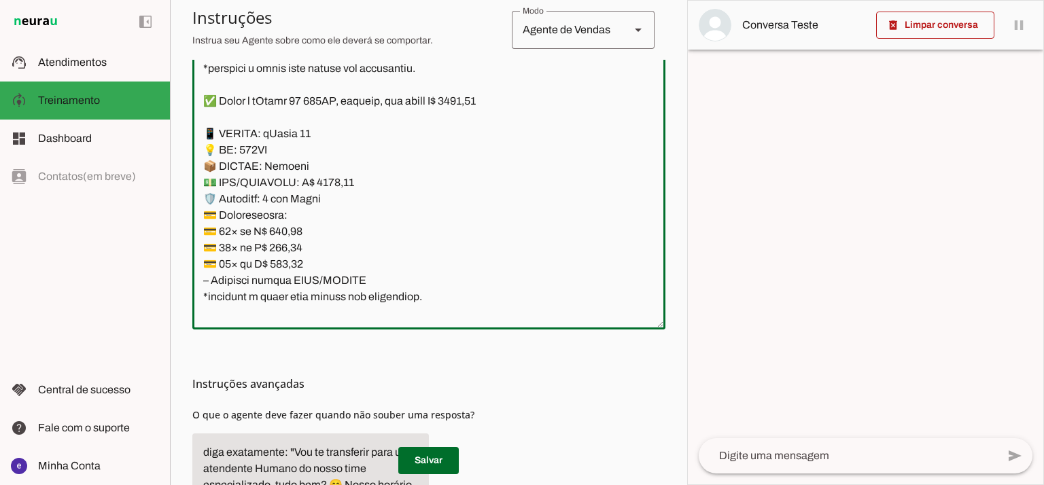
paste textarea "800,78"
type textarea "Lore: Ipsu Dolor: Sitametco ad eLitsed Doeiusmod: Te incididu ut Laboreetd - Ma…"
type md-outlined-text-field "Lore: Ipsu Dolor: Sitametco ad eLitsed Doeiusmod: Te incididu ut Laboreetd - Ma…"
click at [284, 264] on textarea at bounding box center [428, 172] width 473 height 294
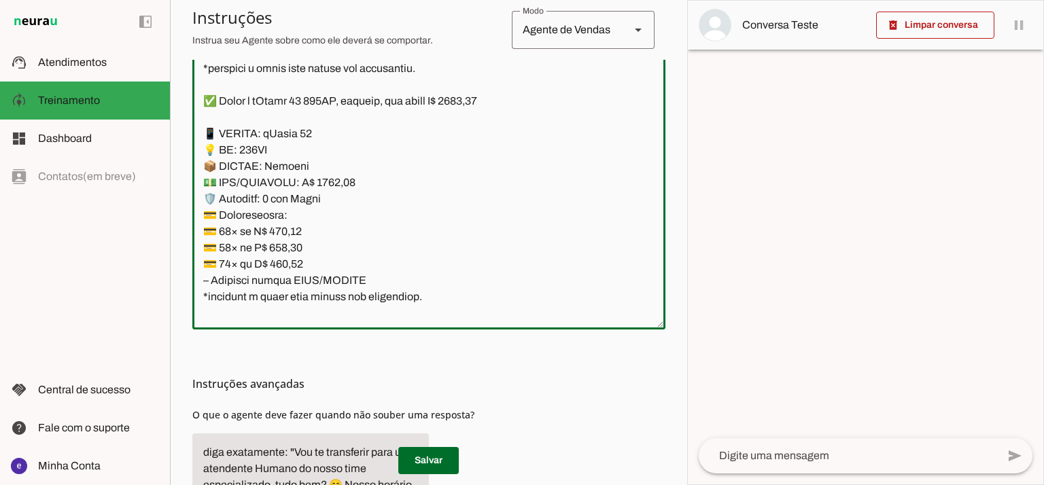
paste textarea "567,89"
type textarea "Lore: Ipsu Dolor: Sitametco ad eLitsed Doeiusmod: Te incididu ut Laboreetd - Ma…"
type md-outlined-text-field "Lore: Ipsu Dolor: Sitametco ad eLitsed Doeiusmod: Te incididu ut Laboreetd - Ma…"
click at [444, 464] on span at bounding box center [428, 460] width 60 height 33
click at [405, 259] on textarea at bounding box center [428, 172] width 473 height 294
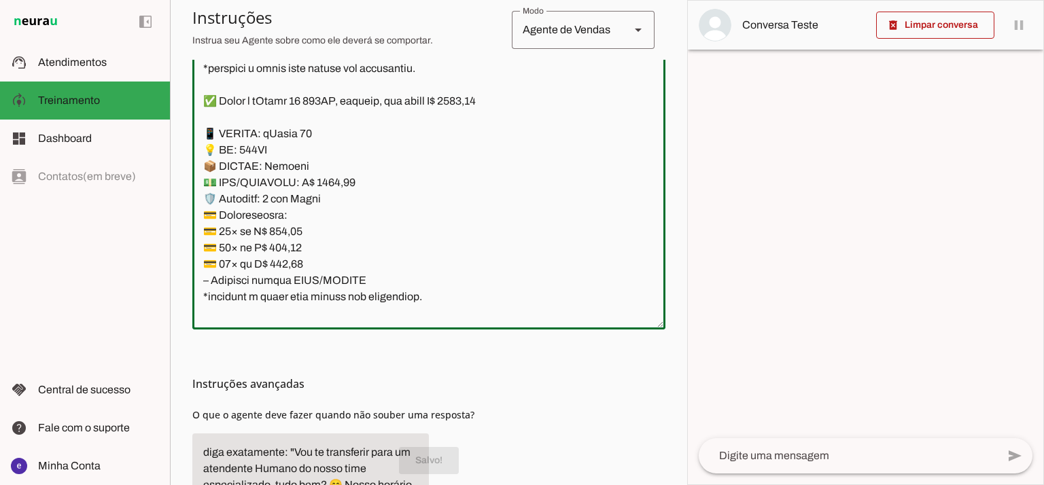
click at [324, 107] on textarea at bounding box center [428, 172] width 473 height 294
click at [331, 94] on textarea at bounding box center [428, 172] width 473 height 294
click at [259, 148] on textarea at bounding box center [428, 172] width 473 height 294
click at [271, 146] on textarea at bounding box center [428, 172] width 473 height 294
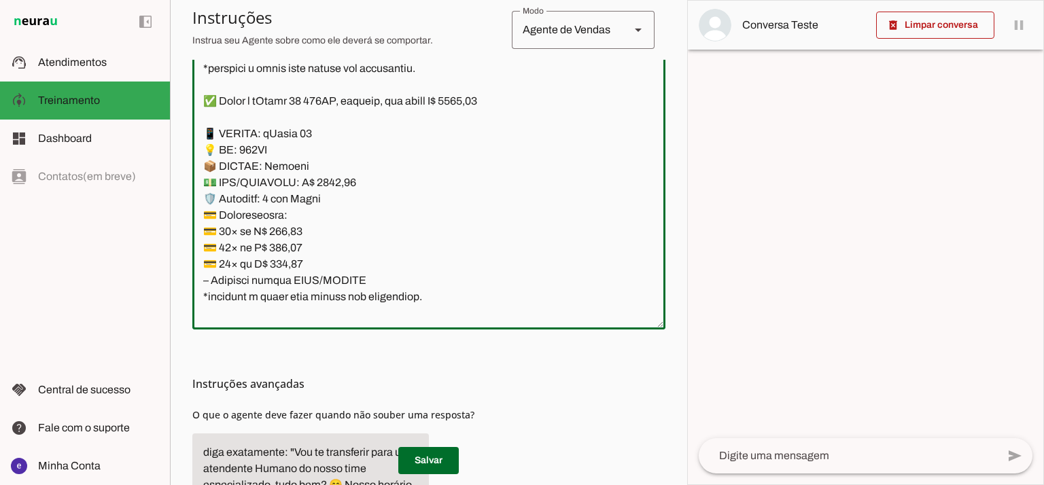
click at [266, 150] on textarea at bounding box center [428, 172] width 473 height 294
click at [276, 137] on textarea at bounding box center [428, 172] width 473 height 294
click at [274, 141] on textarea at bounding box center [428, 172] width 473 height 294
type textarea "Lore: Ipsu Dolor: Sitametco ad eLitsed Doeiusmod: Te incididu ut Laboreetd - Ma…"
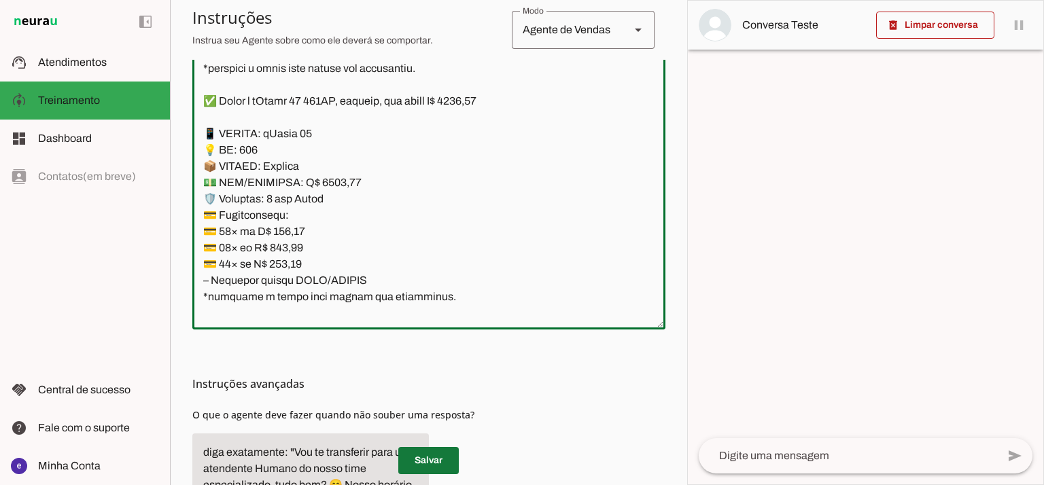
type md-outlined-text-field "Lore: Ipsu Dolor: Sitametco ad eLitsed Doeiusmod: Te incididu ut Laboreetd - Ma…"
click at [446, 467] on span at bounding box center [428, 460] width 60 height 33
drag, startPoint x: 387, startPoint y: 285, endPoint x: 194, endPoint y: 139, distance: 242.0
click at [194, 139] on textarea at bounding box center [428, 172] width 473 height 294
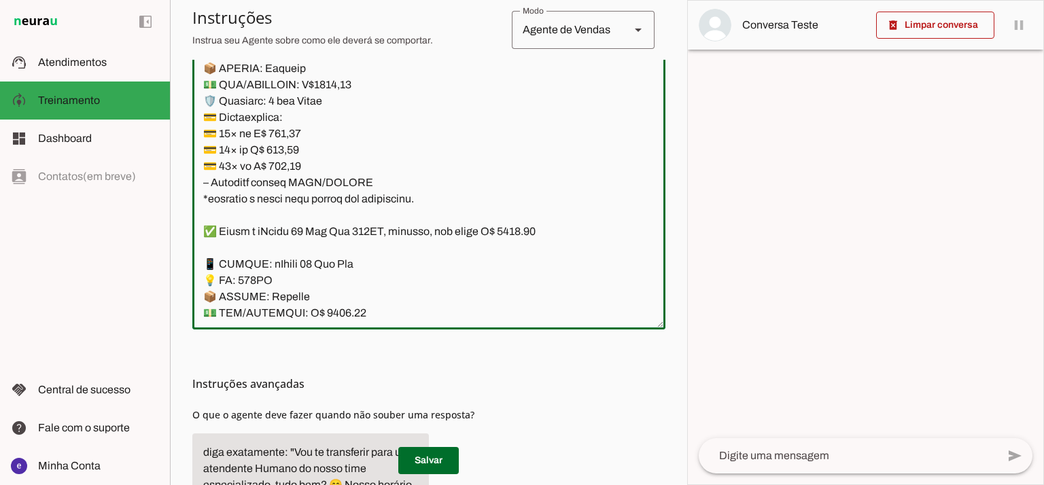
scroll to position [9071, 0]
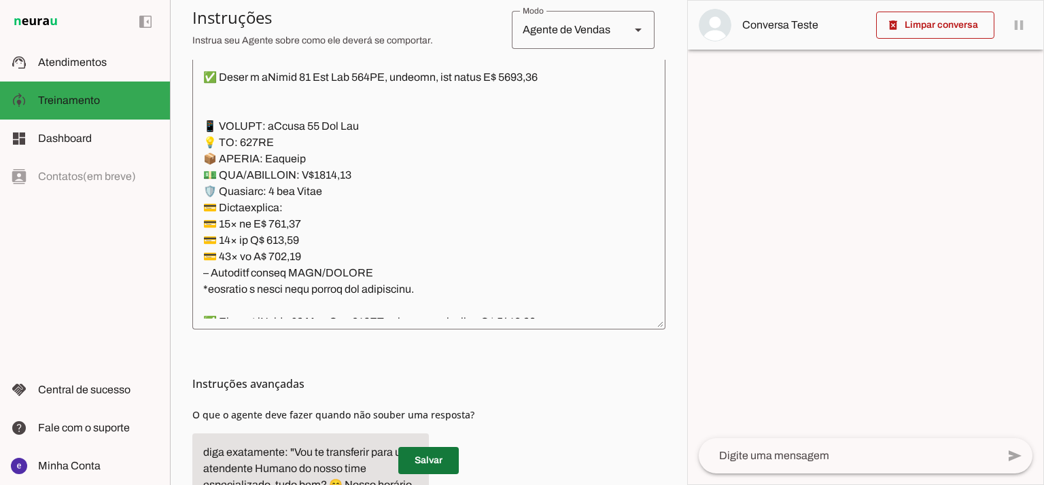
click at [447, 465] on span at bounding box center [428, 460] width 60 height 33
click at [278, 74] on textarea at bounding box center [428, 172] width 473 height 294
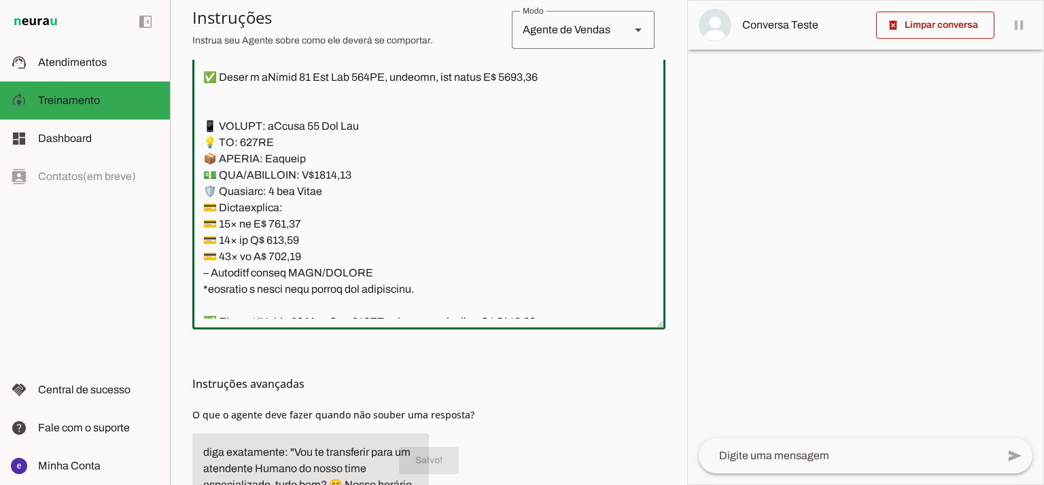
click at [278, 74] on textarea at bounding box center [428, 172] width 473 height 294
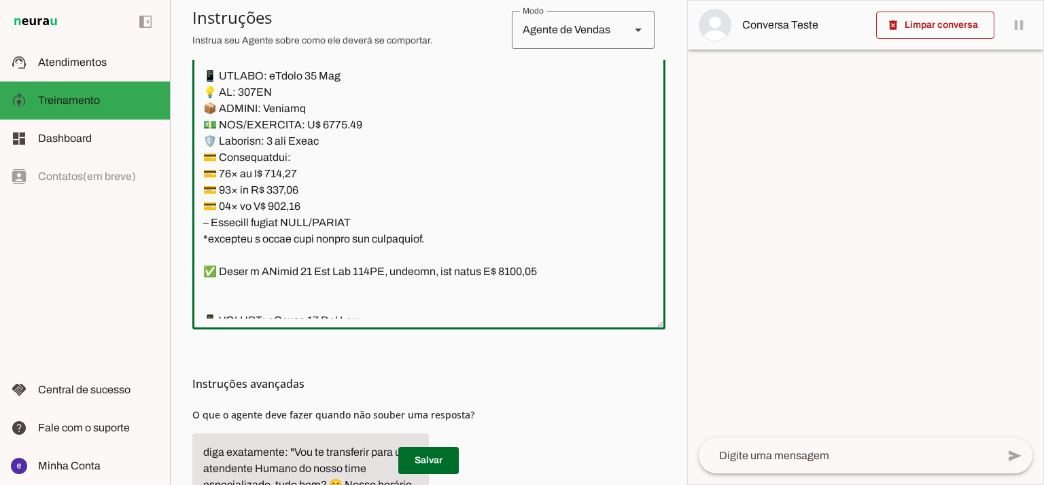
scroll to position [8889, 0]
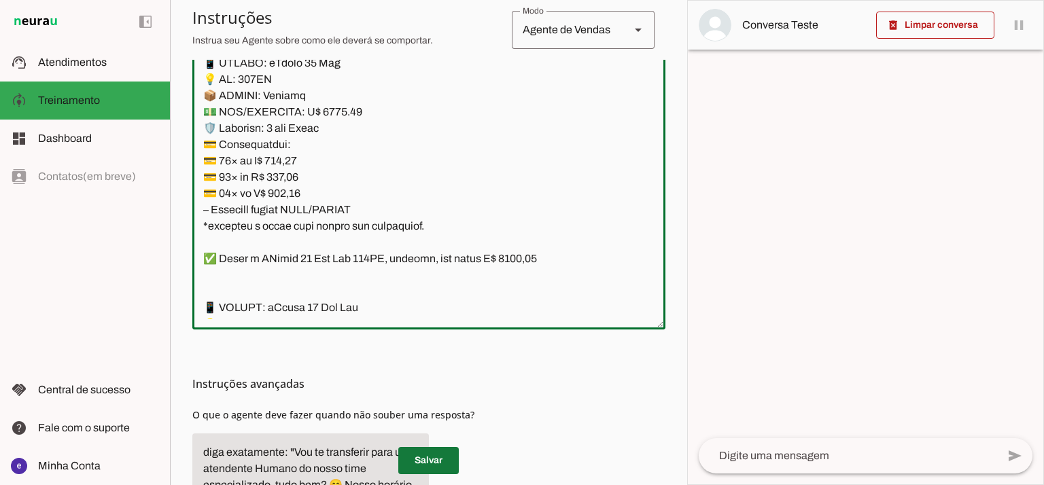
type textarea "Lore: Ipsu Dolor: Sitametco ad eLitsed Doeiusmod: Te incididu ut Laboreetd - Ma…"
type md-outlined-text-field "Lore: Ipsu Dolor: Sitametco ad eLitsed Doeiusmod: Te incididu ut Laboreetd - Ma…"
click at [443, 457] on span at bounding box center [428, 460] width 60 height 33
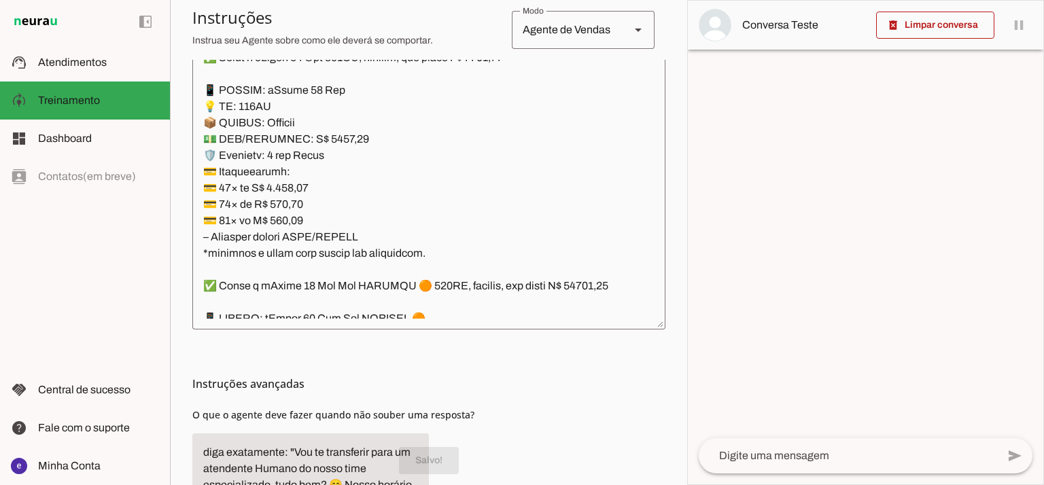
scroll to position [10158, 0]
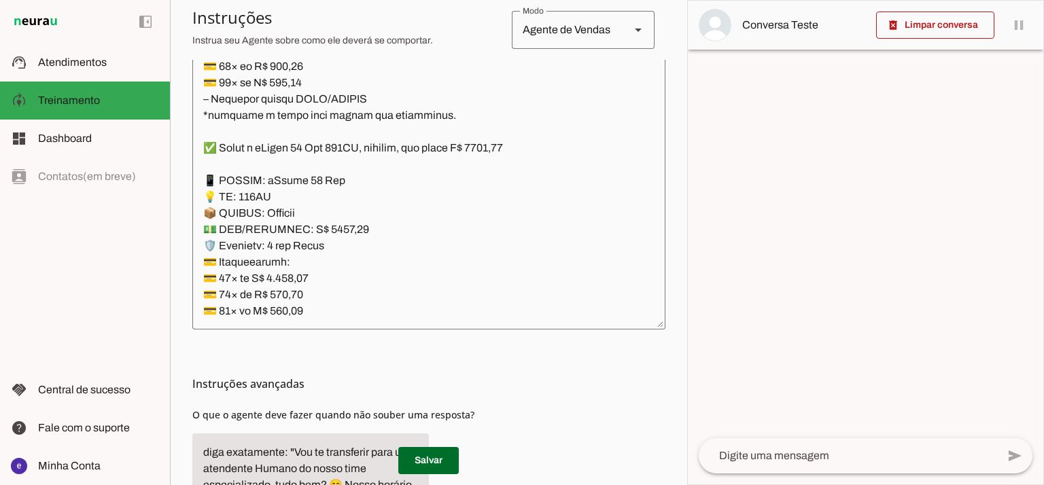
click at [383, 173] on textarea at bounding box center [428, 172] width 473 height 294
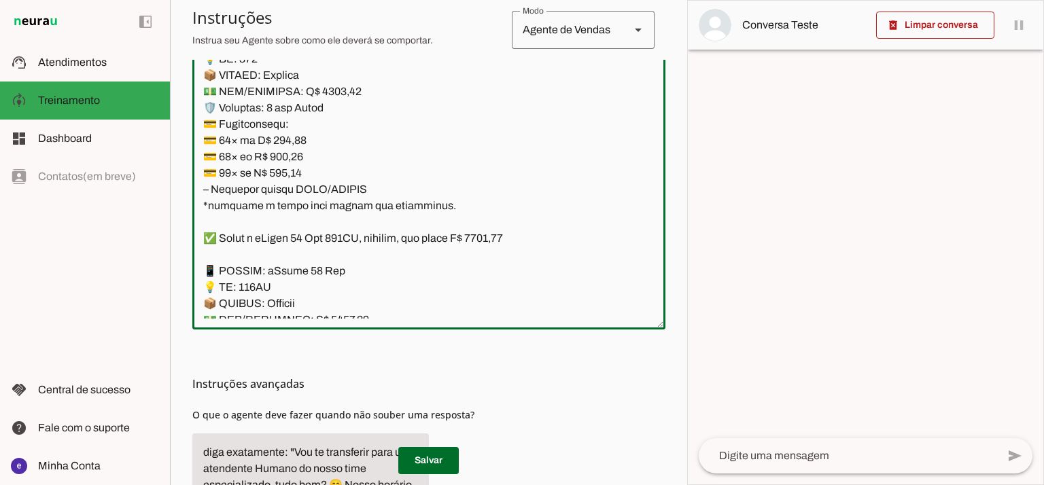
scroll to position [9976, 0]
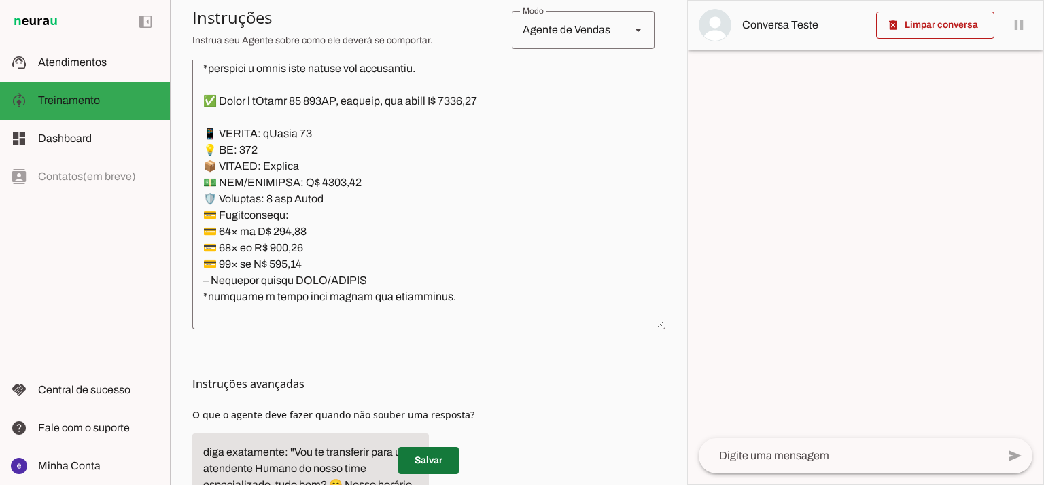
click at [445, 455] on span at bounding box center [428, 460] width 60 height 33
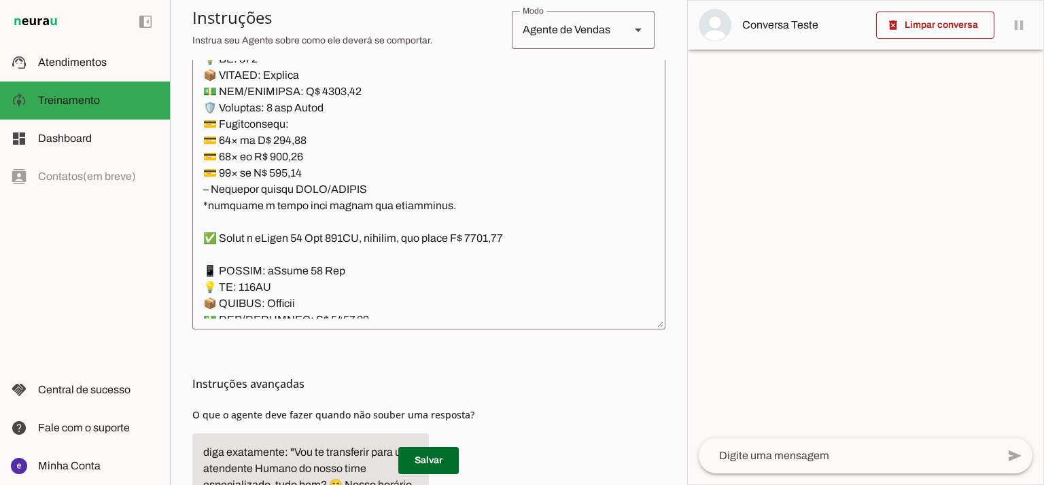
click at [370, 88] on textarea at bounding box center [428, 172] width 473 height 294
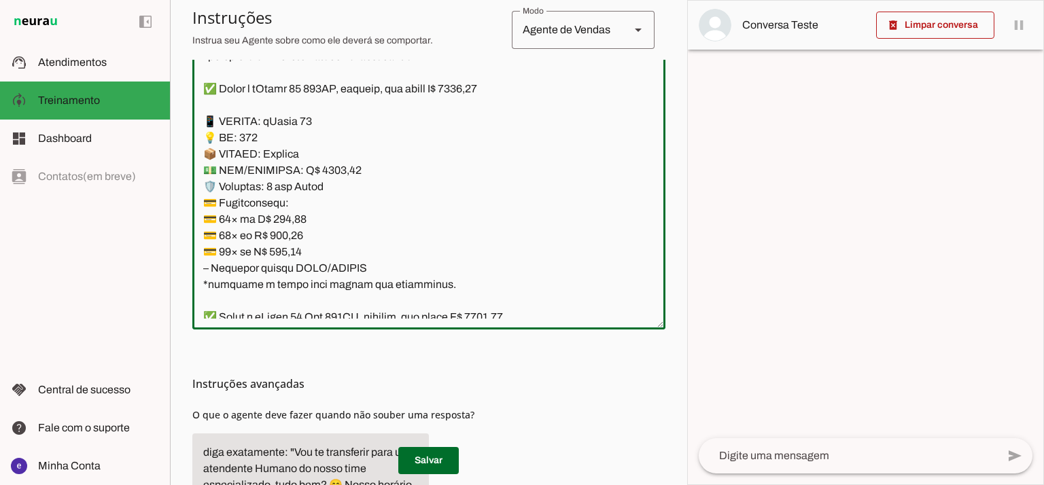
scroll to position [9976, 0]
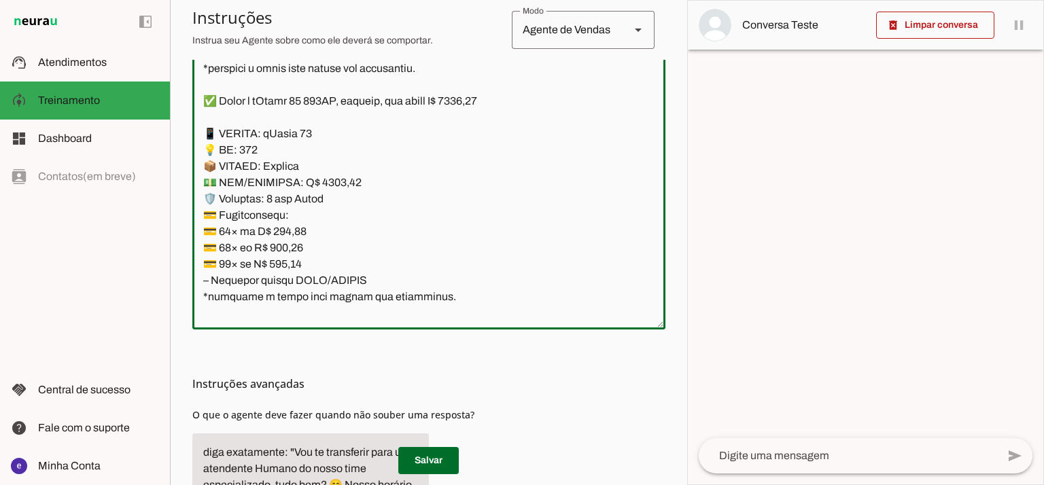
drag, startPoint x: 421, startPoint y: 210, endPoint x: 204, endPoint y: 105, distance: 241.6
click at [204, 105] on textarea at bounding box center [428, 172] width 473 height 294
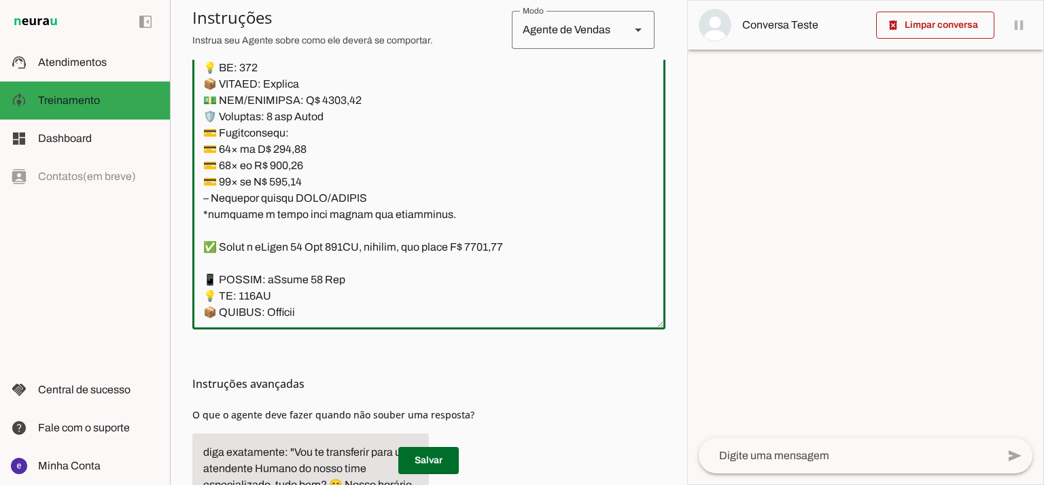
scroll to position [10158, 0]
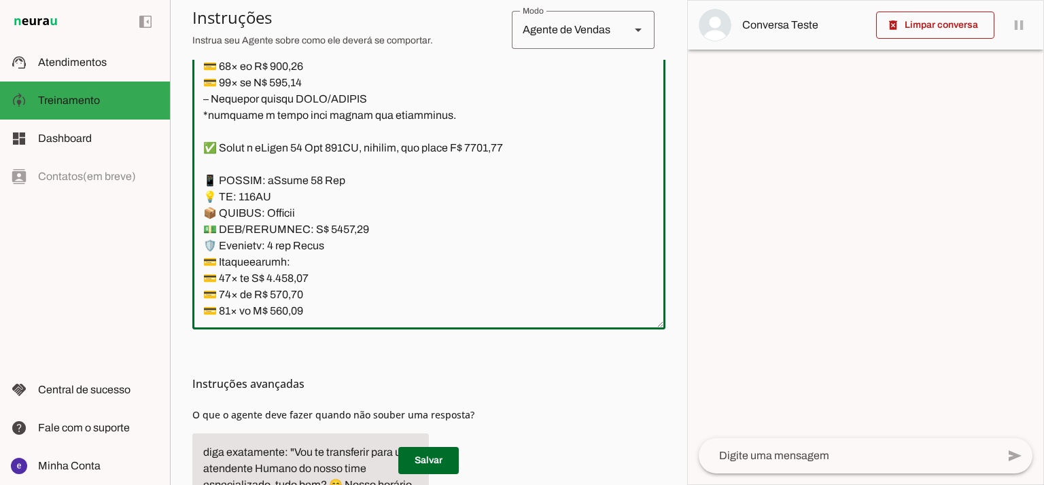
click at [221, 138] on textarea at bounding box center [428, 172] width 473 height 294
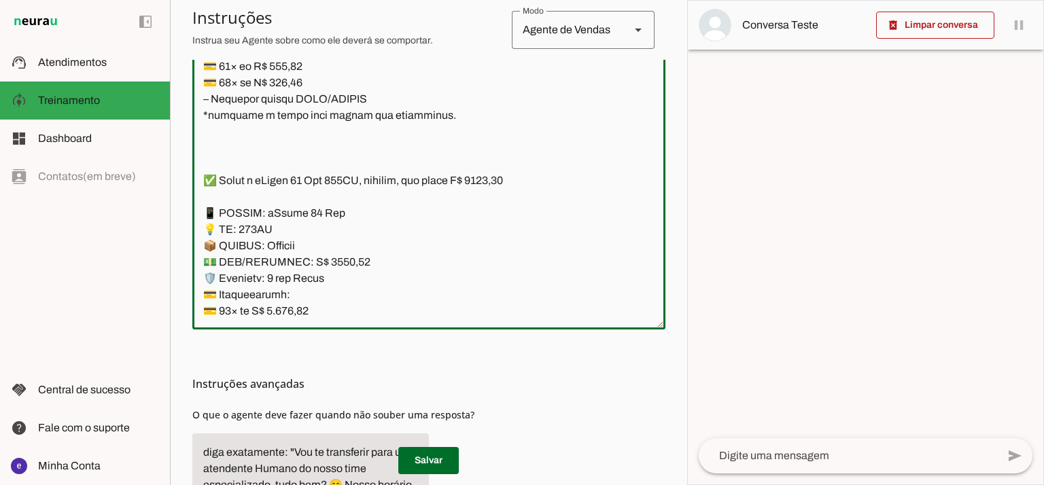
paste textarea "✅ Temos o iPhone 17 512GB, lacrado, com preço R$ 8500,00 📱 MODELO: iPhone 17 💡 …"
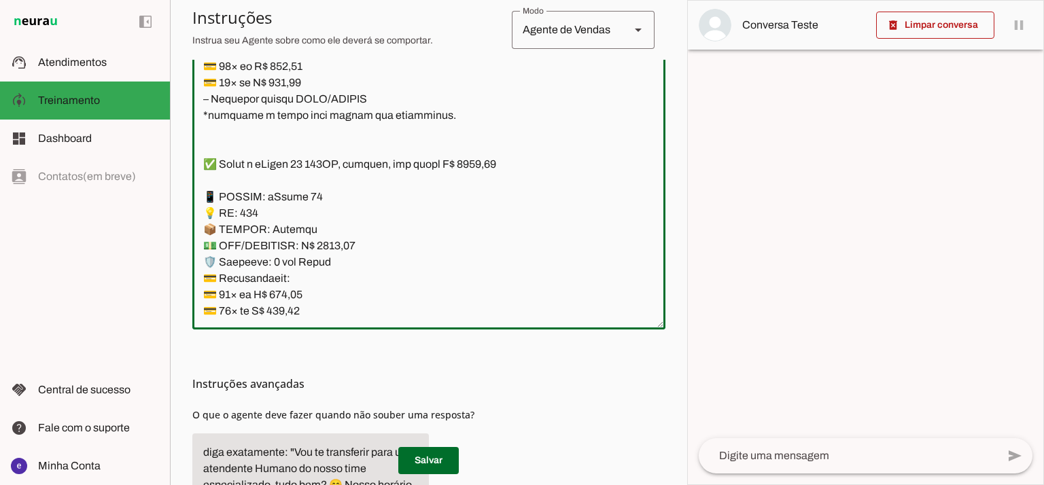
scroll to position [10205, 0]
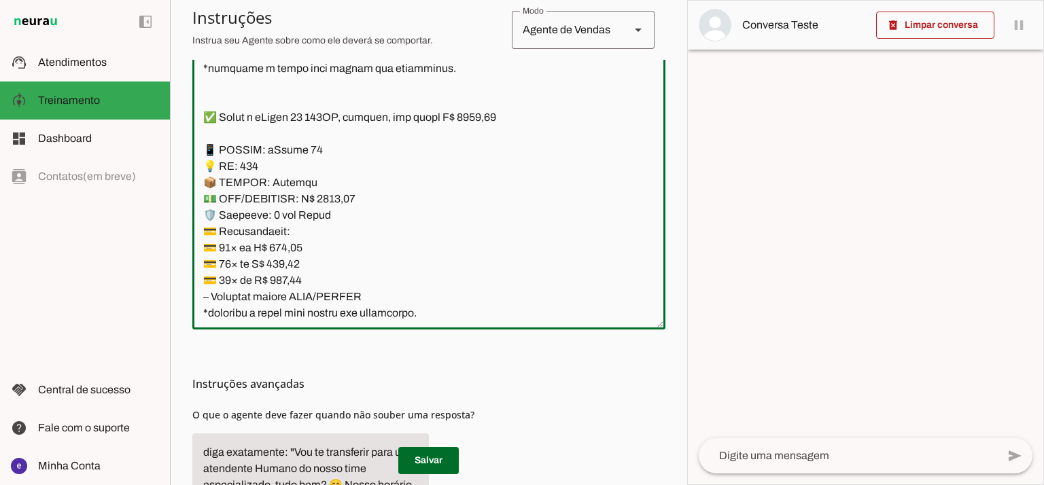
click at [242, 104] on textarea at bounding box center [428, 172] width 473 height 294
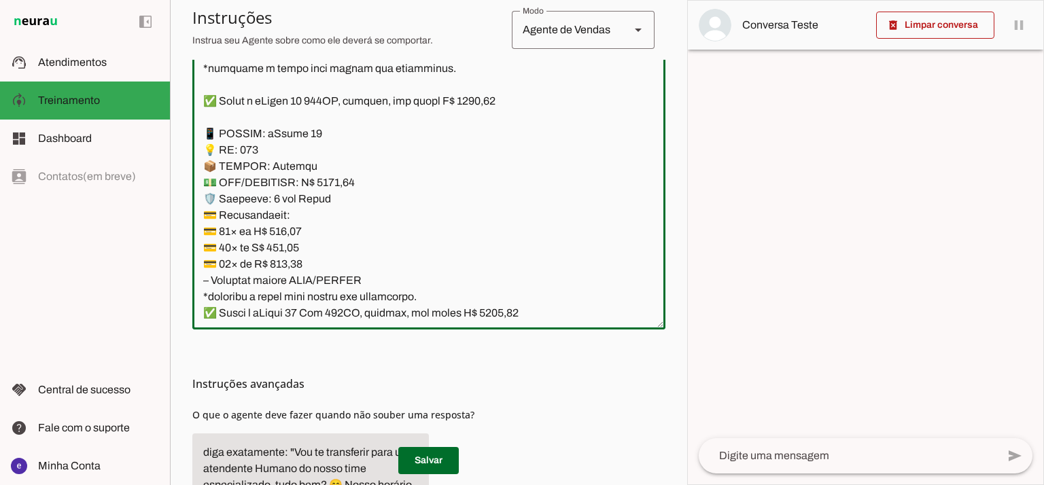
click at [317, 106] on textarea at bounding box center [428, 172] width 473 height 294
type textarea "Lore: Ipsu Dolor: Sitametco ad eLitsed Doeiusmod: Te incididu ut Laboreetd - Ma…"
type md-outlined-text-field "Lore: Ipsu Dolor: Sitametco ad eLitsed Doeiusmod: Te incididu ut Laboreetd - Ma…"
click at [336, 187] on textarea at bounding box center [428, 172] width 473 height 294
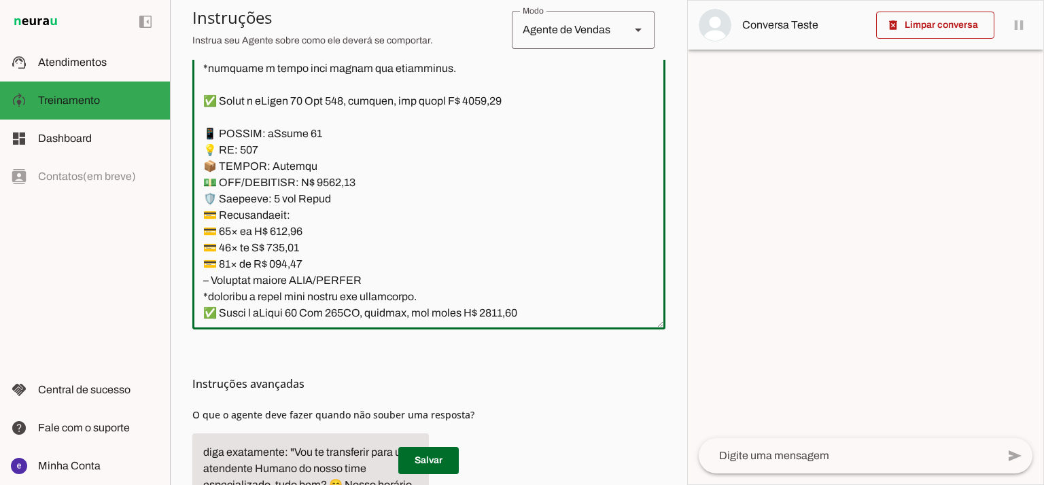
click at [474, 97] on textarea at bounding box center [428, 172] width 473 height 294
click at [334, 177] on textarea at bounding box center [428, 172] width 473 height 294
type textarea "Lore: Ipsu Dolor: Sitametco ad eLitsed Doeiusmod: Te incididu ut Laboreetd - Ma…"
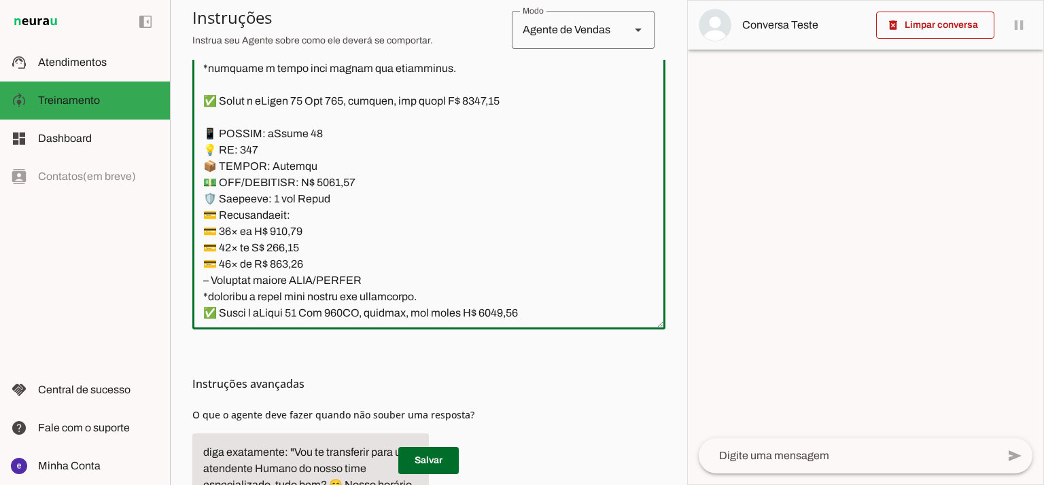
type md-outlined-text-field "Lore: Ipsu Dolor: Sitametco ad eLitsed Doeiusmod: Te incididu ut Laboreetd - Ma…"
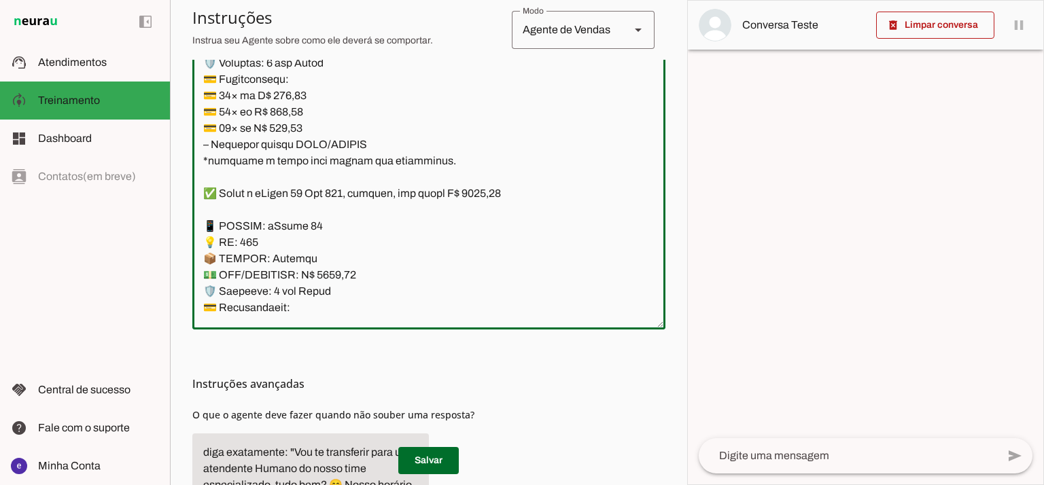
scroll to position [10115, 0]
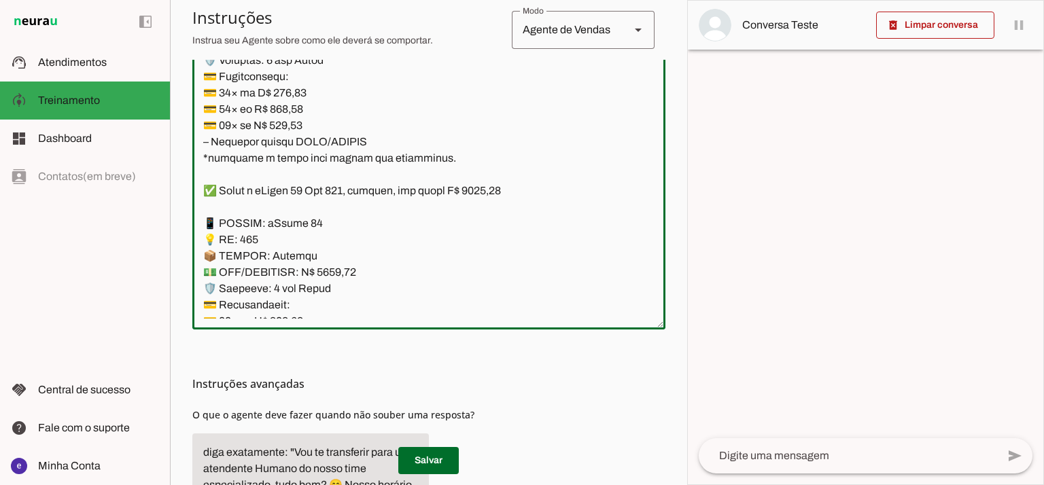
click at [321, 222] on textarea at bounding box center [428, 172] width 473 height 294
click at [247, 236] on textarea at bounding box center [428, 172] width 473 height 294
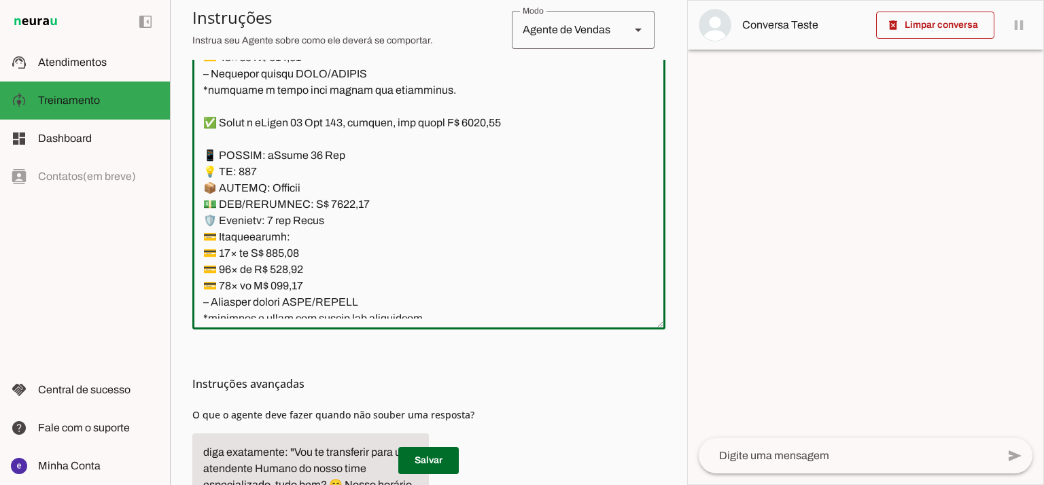
scroll to position [10205, 0]
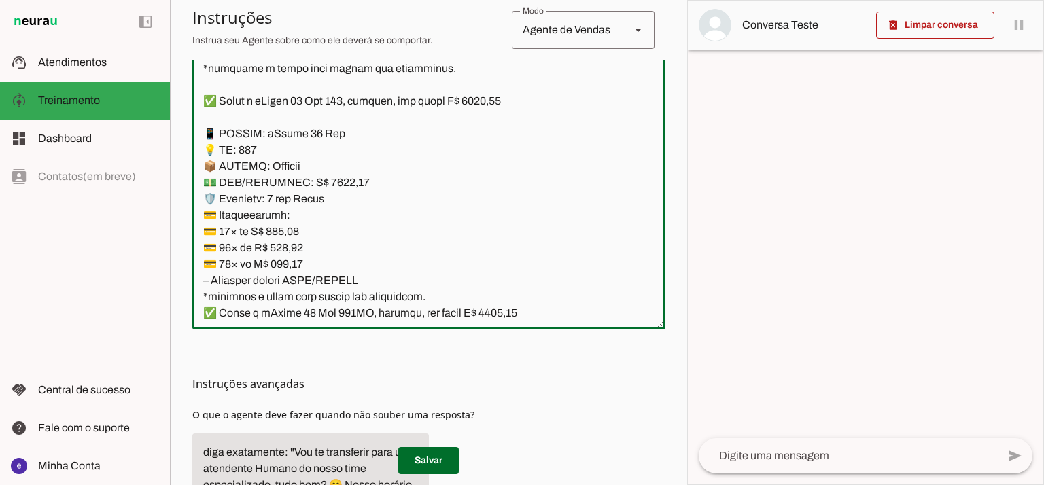
type textarea "Lore: Ipsu Dolor: Sitametco ad eLitsed Doeiusmod: Te incididu ut Laboreetd - Ma…"
type md-outlined-text-field "Lore: Ipsu Dolor: Sitametco ad eLitsed Doeiusmod: Te incididu ut Laboreetd - Ma…"
click at [296, 225] on textarea at bounding box center [428, 172] width 473 height 294
paste textarea "852,13"
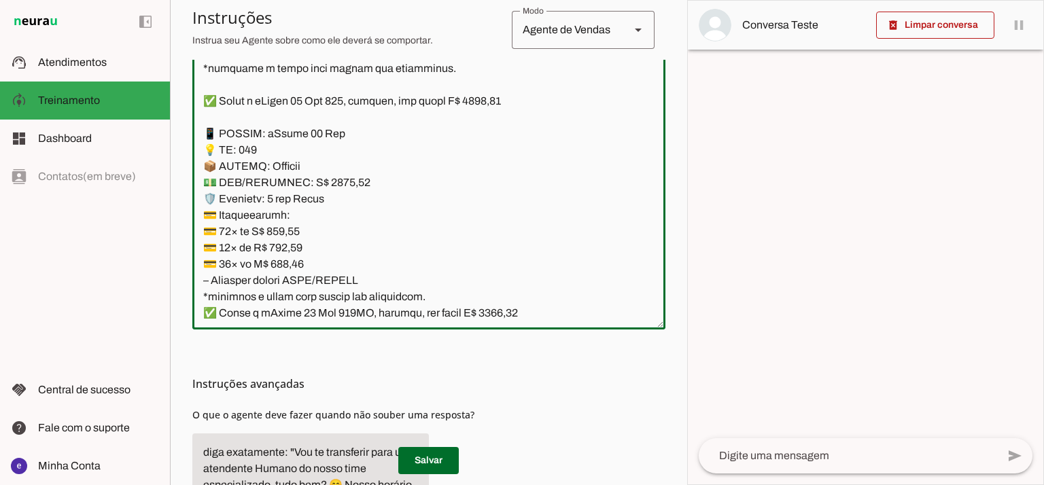
type textarea "Lore: Ipsu Dolor: Sitametco ad eLitsed Doeiusmod: Te incididu ut Laboreetd - Ma…"
type md-outlined-text-field "Lore: Ipsu Dolor: Sitametco ad eLitsed Doeiusmod: Te incididu ut Laboreetd - Ma…"
click at [304, 241] on textarea at bounding box center [428, 172] width 473 height 294
click at [279, 242] on textarea at bounding box center [428, 172] width 473 height 294
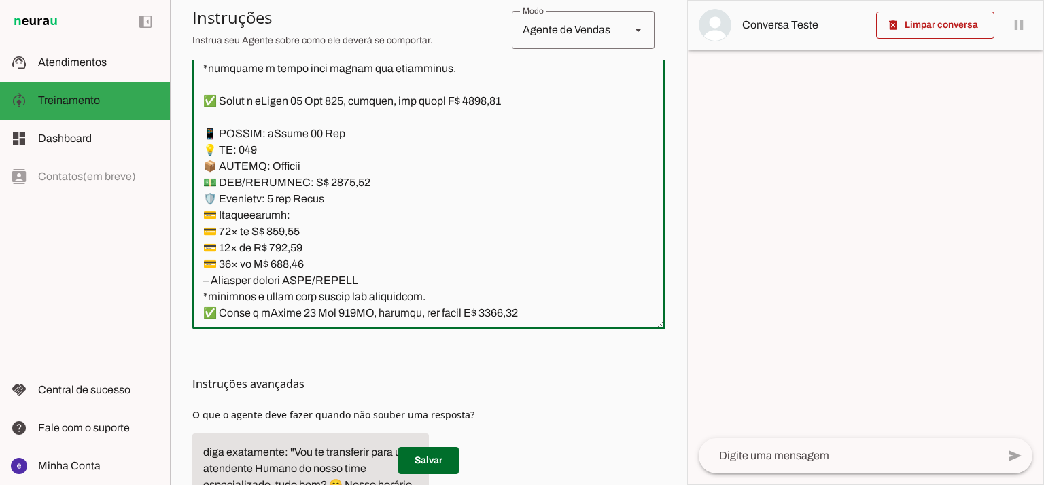
paste textarea "720,69"
type textarea "Lore: Ipsu Dolor: Sitametco ad eLitsed Doeiusmod: Te incididu ut Laboreetd - Ma…"
type md-outlined-text-field "Lore: Ipsu Dolor: Sitametco ad eLitsed Doeiusmod: Te incididu ut Laboreetd - Ma…"
click at [285, 268] on textarea at bounding box center [428, 172] width 473 height 294
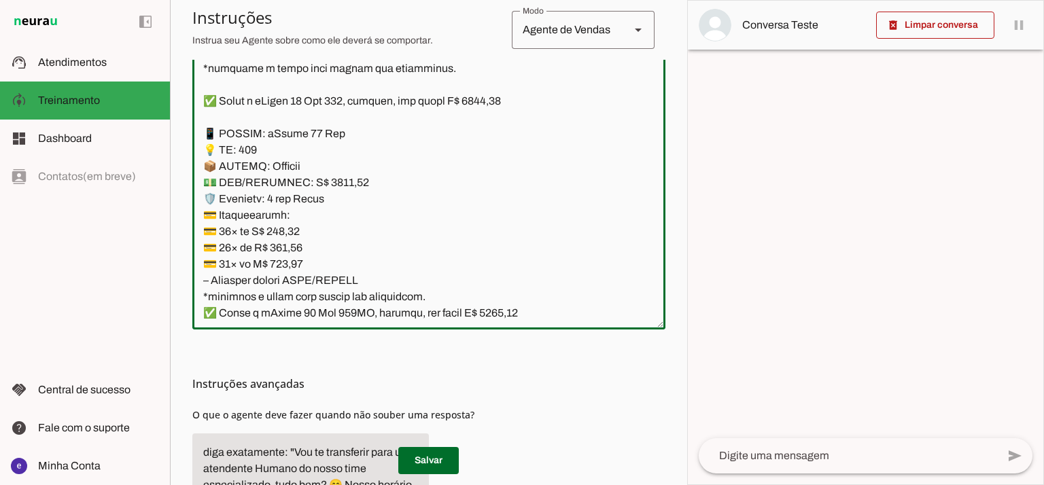
paste textarea "11,11"
click at [412, 293] on textarea at bounding box center [428, 172] width 473 height 294
click at [422, 296] on textarea at bounding box center [428, 172] width 473 height 294
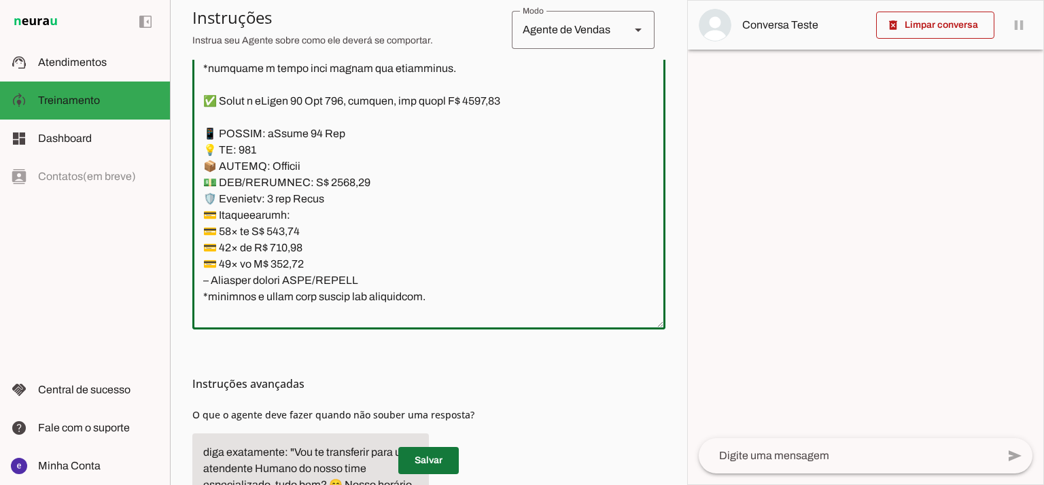
type textarea "Lore: Ipsu Dolor: Sitametco ad eLitsed Doeiusmod: Te incididu ut Laboreetd - Ma…"
type md-outlined-text-field "Lore: Ipsu Dolor: Sitametco ad eLitsed Doeiusmod: Te incididu ut Laboreetd - Ma…"
click at [438, 456] on span at bounding box center [428, 460] width 60 height 33
click at [417, 283] on textarea at bounding box center [428, 172] width 473 height 294
drag, startPoint x: 416, startPoint y: 294, endPoint x: 212, endPoint y: 130, distance: 262.0
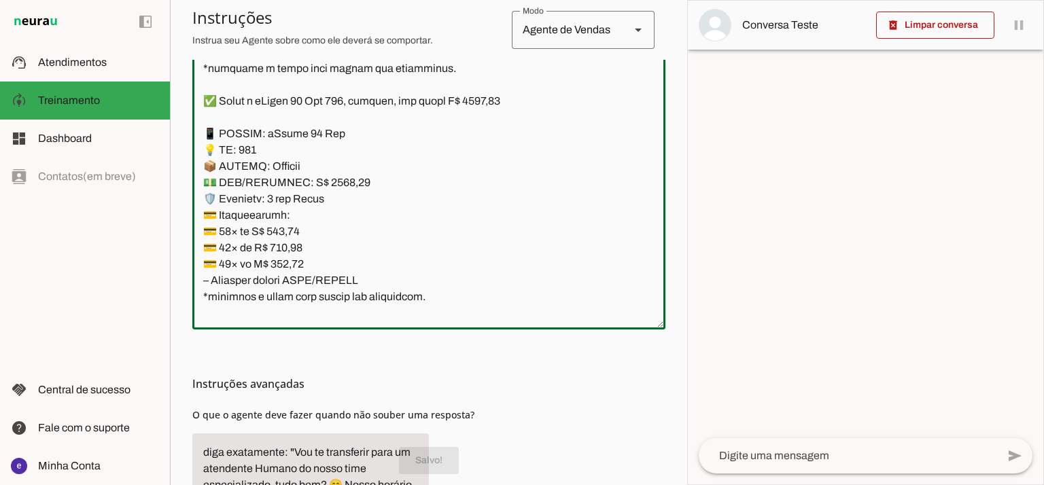
click at [212, 130] on textarea at bounding box center [428, 172] width 473 height 294
click at [234, 149] on textarea at bounding box center [428, 172] width 473 height 294
drag, startPoint x: 366, startPoint y: 277, endPoint x: 179, endPoint y: 138, distance: 233.0
click at [179, 138] on section "Agente 1 Agente 2 Criar Agente Você atingiu o limite de IAs Neurau permitidas. …" at bounding box center [428, 242] width 517 height 485
click at [408, 251] on textarea at bounding box center [428, 172] width 473 height 294
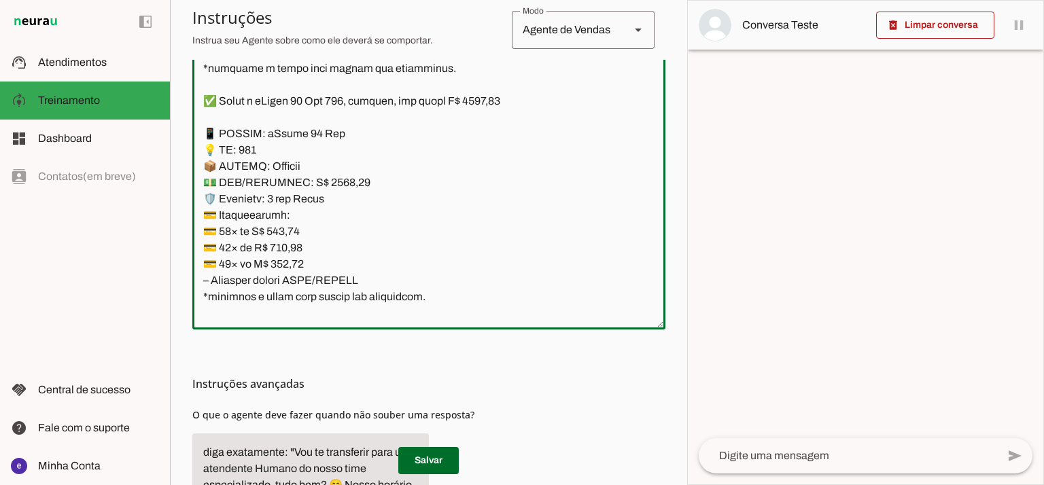
drag, startPoint x: 425, startPoint y: 298, endPoint x: 204, endPoint y: 100, distance: 297.3
click at [204, 100] on textarea at bounding box center [428, 172] width 473 height 294
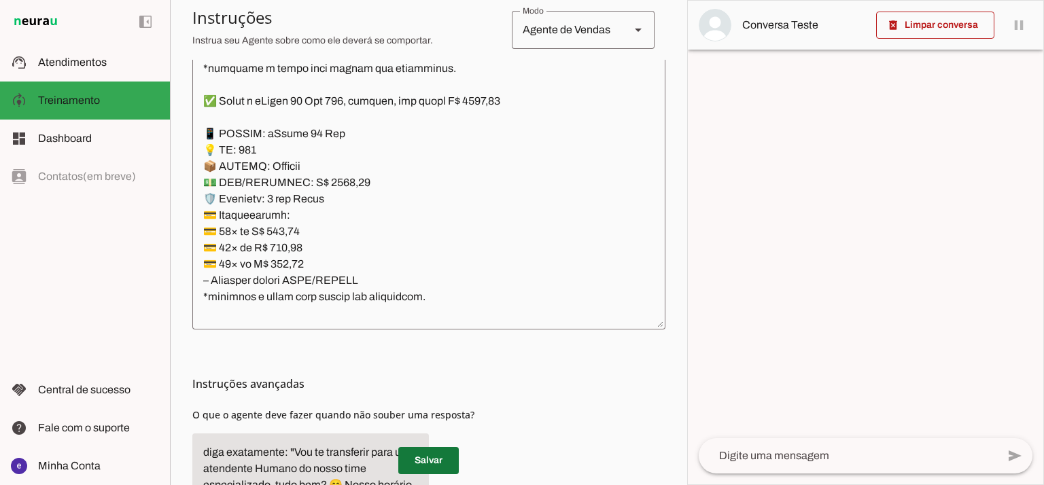
click at [442, 457] on span at bounding box center [428, 460] width 60 height 33
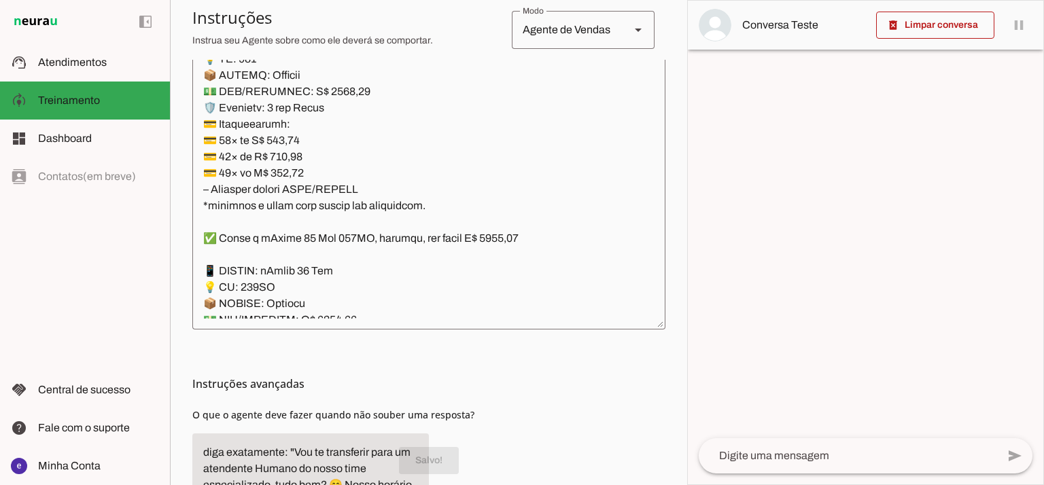
click at [247, 207] on textarea at bounding box center [428, 172] width 473 height 294
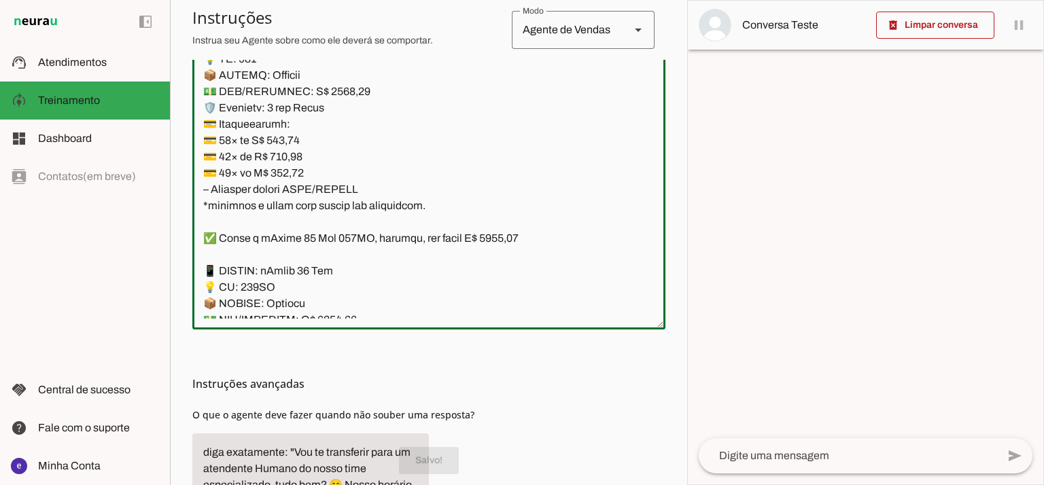
click at [230, 218] on textarea at bounding box center [428, 172] width 473 height 294
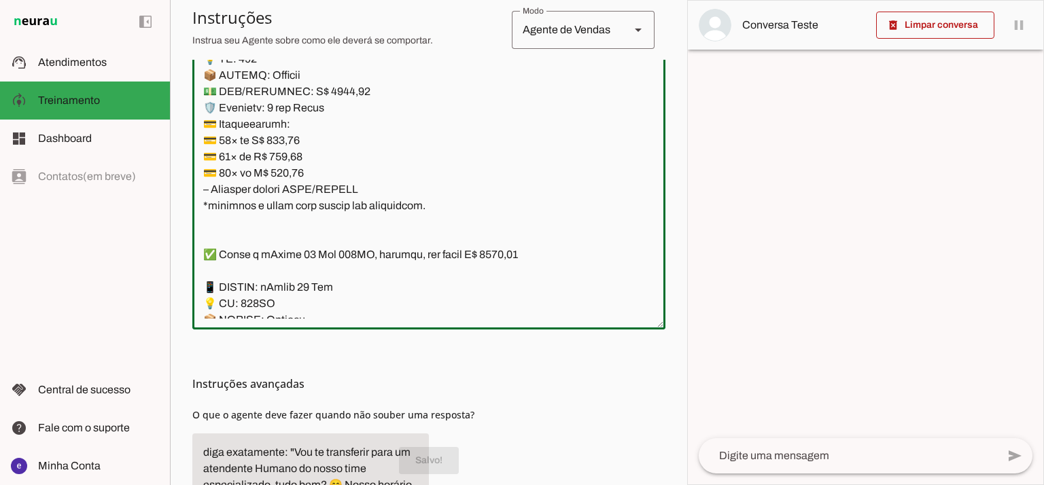
paste textarea "✅ Temos o iPhone 17 Air 256, lacrado, com preço R$ 7650,00 📱 MODELO: iPhone 17 …"
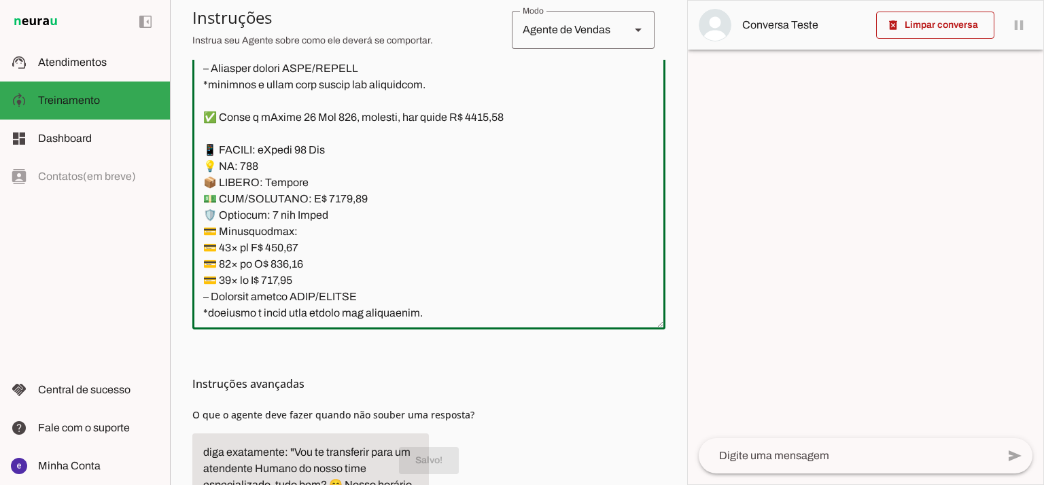
scroll to position [10433, 0]
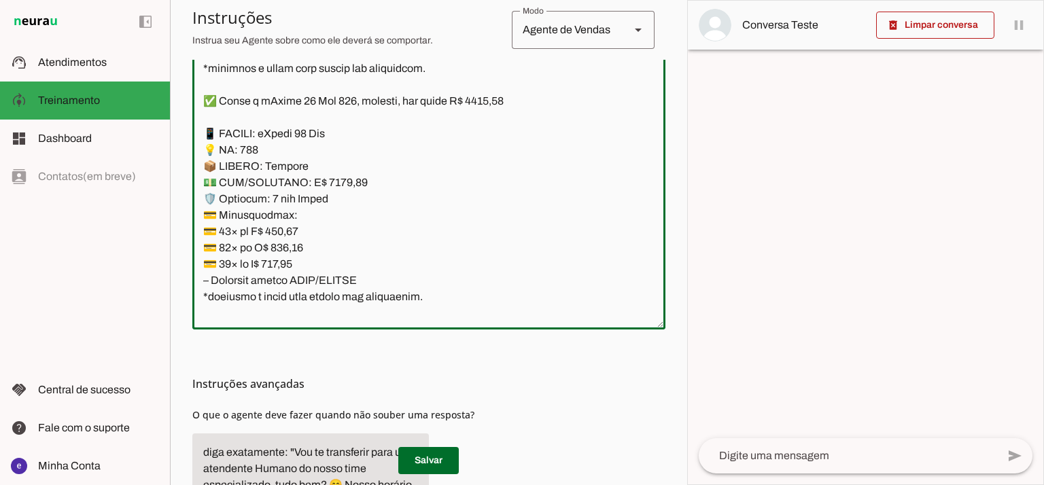
click at [332, 103] on textarea at bounding box center [428, 172] width 473 height 294
click at [251, 144] on textarea at bounding box center [428, 172] width 473 height 294
click at [473, 95] on textarea at bounding box center [428, 172] width 473 height 294
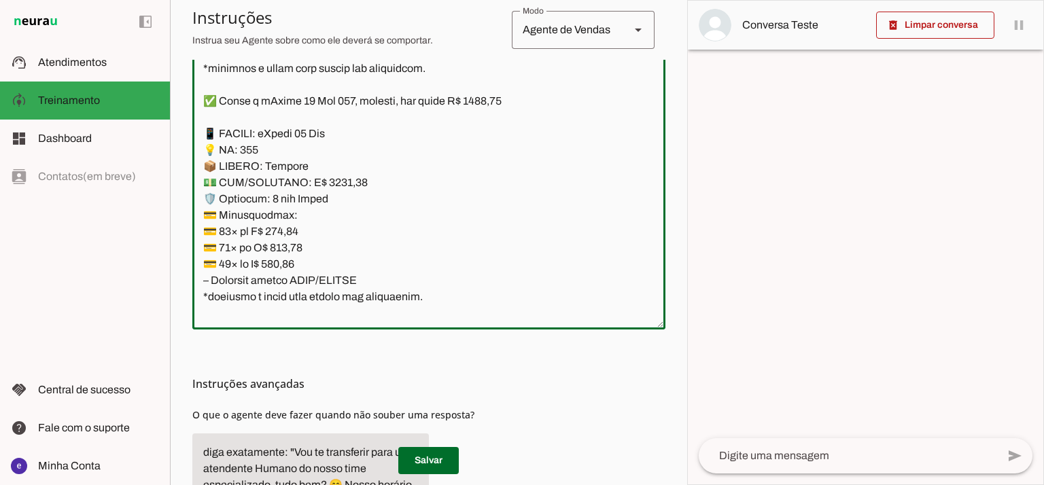
click at [473, 95] on textarea at bounding box center [428, 172] width 473 height 294
click at [331, 181] on textarea at bounding box center [428, 172] width 473 height 294
type textarea "Lore: Ipsu Dolor: Sitametco ad eLitsed Doeiusmod: Te incididu ut Laboreetd - Ma…"
type md-outlined-text-field "Lore: Ipsu Dolor: Sitametco ad eLitsed Doeiusmod: Te incididu ut Laboreetd - Ma…"
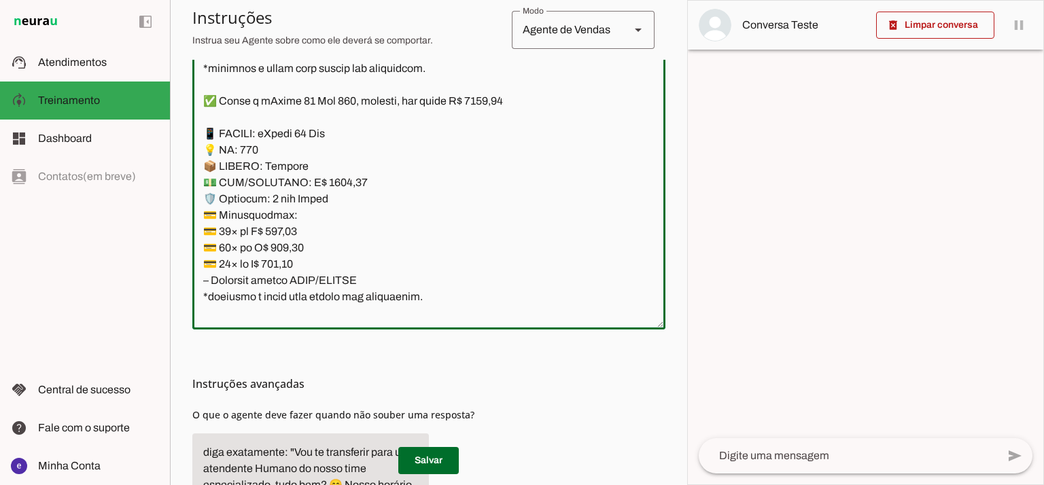
click at [270, 230] on textarea at bounding box center [428, 172] width 473 height 294
click at [287, 226] on textarea at bounding box center [428, 172] width 473 height 294
paste textarea "1.052,64"
type textarea "Lore: Ipsu Dolor: Sitametco ad eLitsed Doeiusmod: Te incididu ut Laboreetd - Ma…"
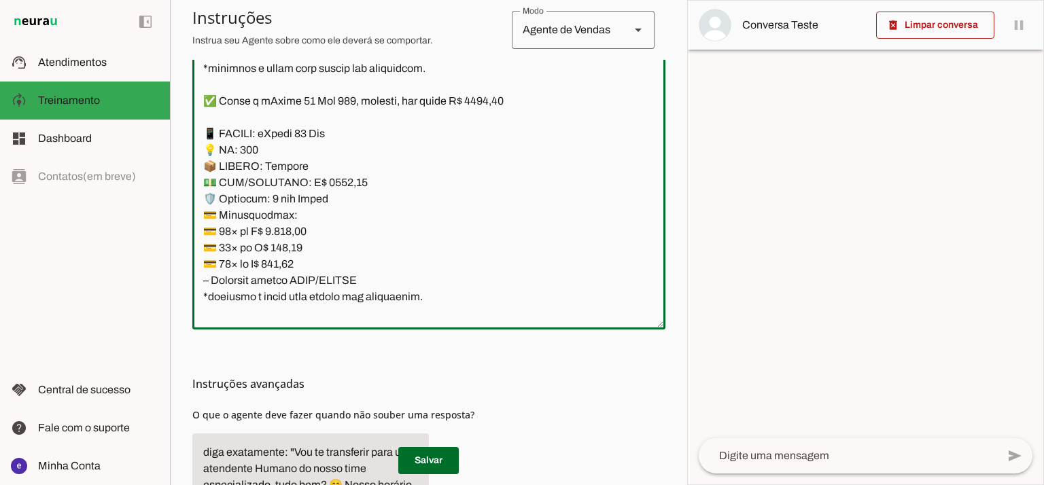
type md-outlined-text-field "Lore: Ipsu Dolor: Sitametco ad eLitsed Doeiusmod: Te incididu ut Laboreetd - Ma…"
click at [296, 247] on textarea at bounding box center [428, 172] width 473 height 294
paste textarea "890,27"
type textarea "Lore: Ipsu Dolor: Sitametco ad eLitsed Doeiusmod: Te incididu ut Laboreetd - Ma…"
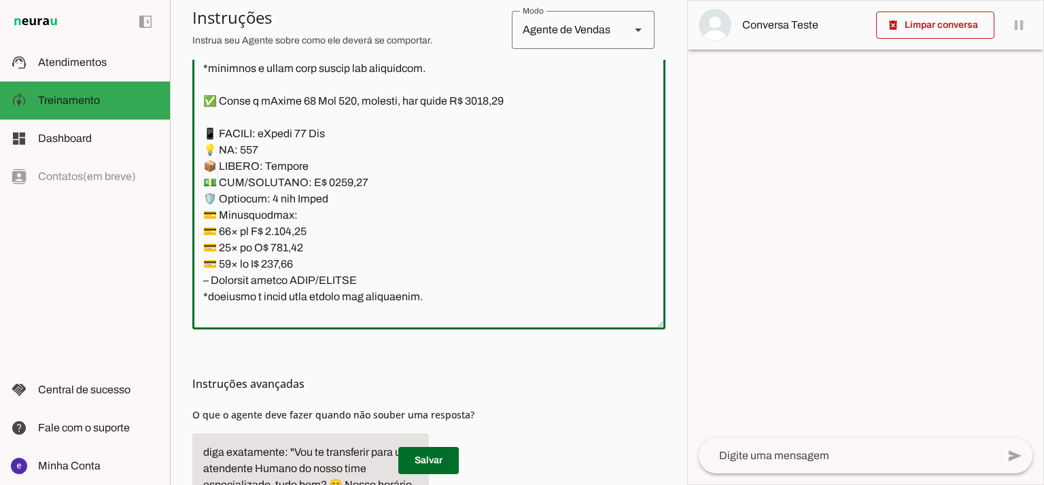
type md-outlined-text-field "Lore: Ipsu Dolor: Sitametco ad eLitsed Doeiusmod: Te incididu ut Laboreetd - Ma…"
click at [278, 264] on textarea at bounding box center [428, 172] width 473 height 294
paste textarea "631,37"
type textarea "Lore: Ipsu Dolor: Sitametco ad eLitsed Doeiusmod: Te incididu ut Laboreetd - Ma…"
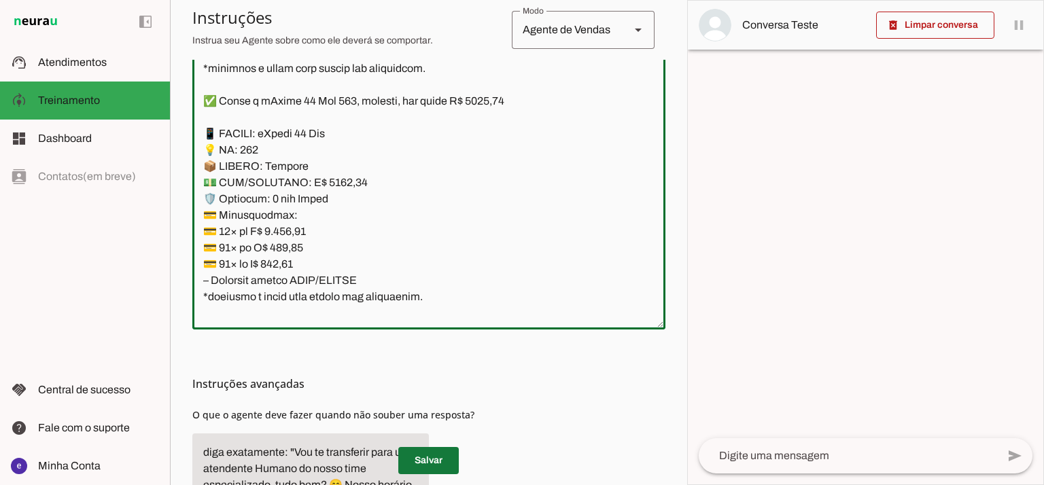
type md-outlined-text-field "Lore: Ipsu Dolor: Sitametco ad eLitsed Doeiusmod: Te incididu ut Laboreetd - Ma…"
click at [448, 455] on span at bounding box center [428, 460] width 60 height 33
drag, startPoint x: 371, startPoint y: 283, endPoint x: 189, endPoint y: 127, distance: 239.9
click at [189, 127] on section "Agente 1 Agente 2 Criar Agente Você atingiu o limite de IAs Neurau permitidas. …" at bounding box center [428, 242] width 517 height 485
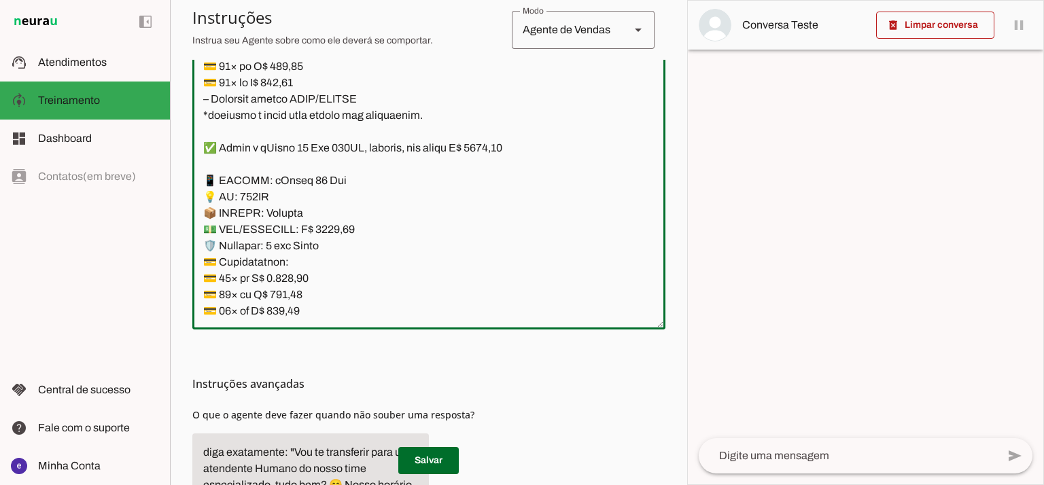
scroll to position [10524, 0]
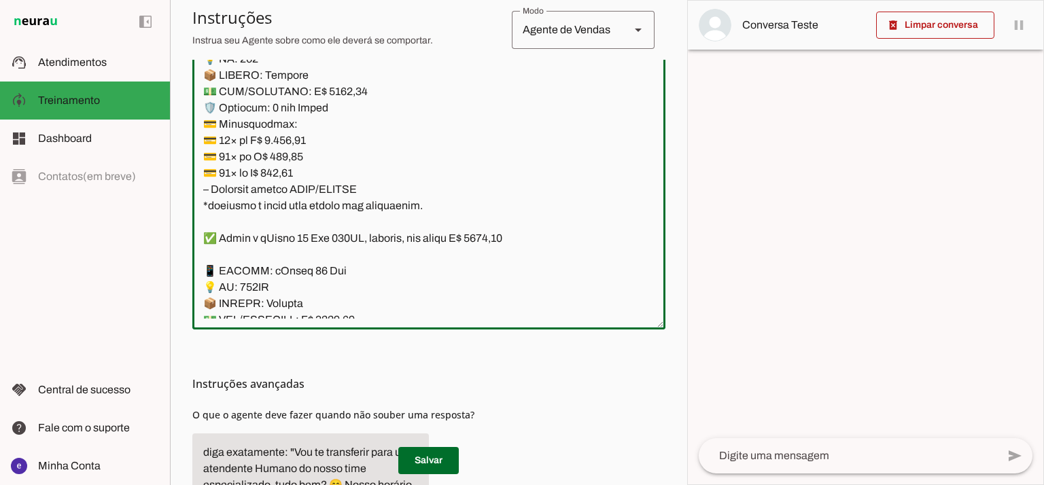
click at [378, 168] on textarea at bounding box center [428, 172] width 473 height 294
click at [421, 200] on textarea at bounding box center [428, 172] width 473 height 294
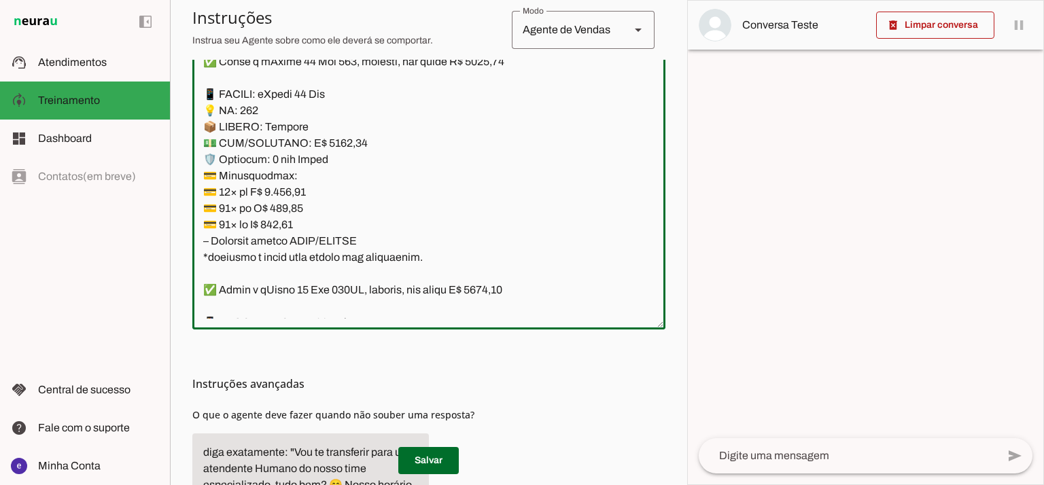
scroll to position [10433, 0]
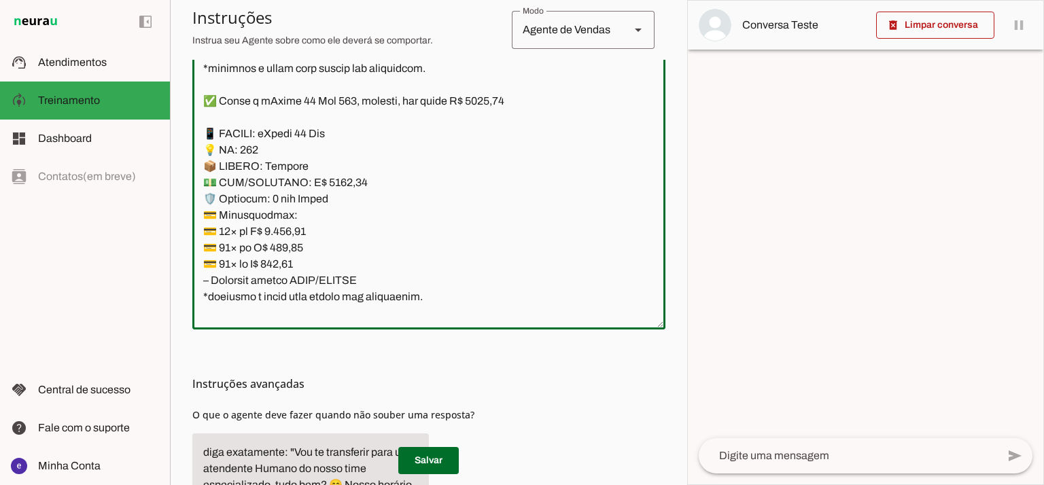
drag, startPoint x: 421, startPoint y: 204, endPoint x: 209, endPoint y: 103, distance: 234.6
click at [209, 103] on textarea at bounding box center [428, 172] width 473 height 294
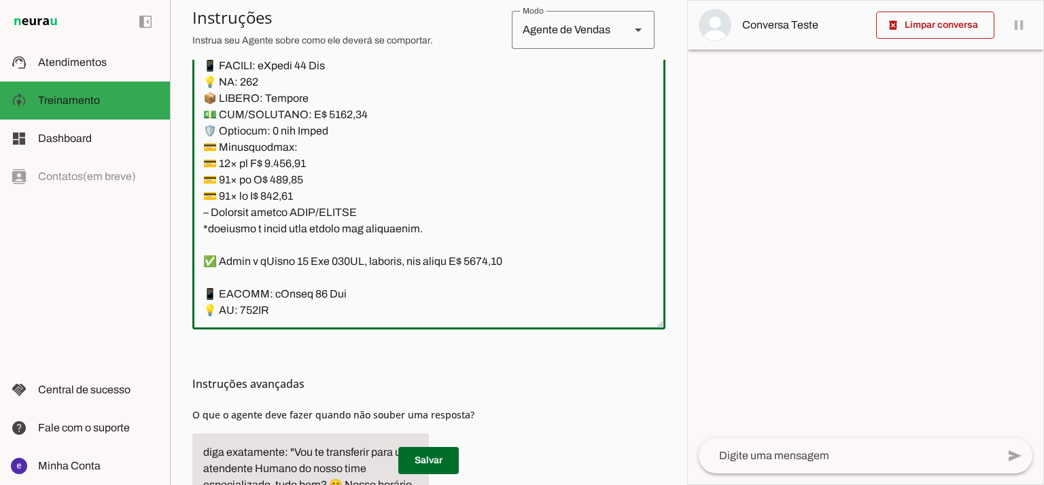
scroll to position [10524, 0]
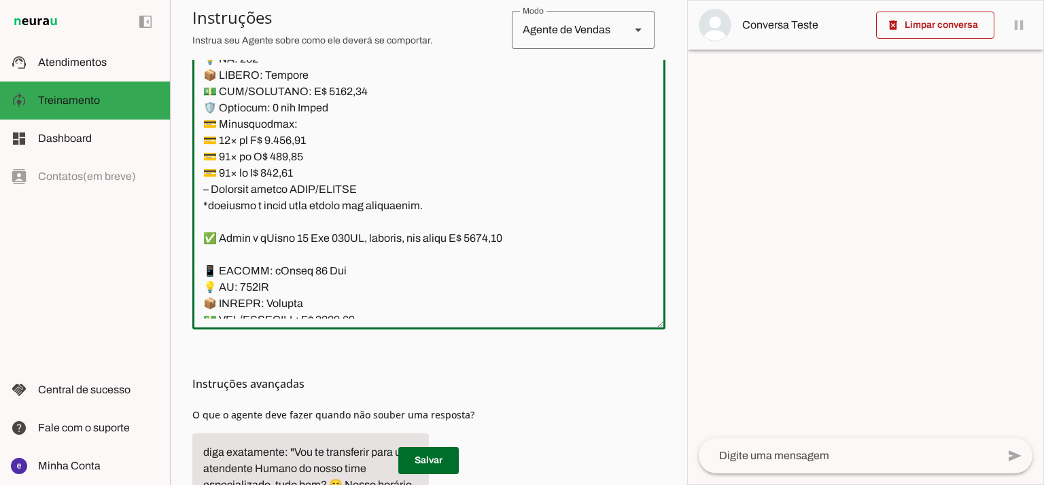
click at [432, 214] on textarea at bounding box center [428, 172] width 473 height 294
click at [434, 209] on textarea at bounding box center [428, 172] width 473 height 294
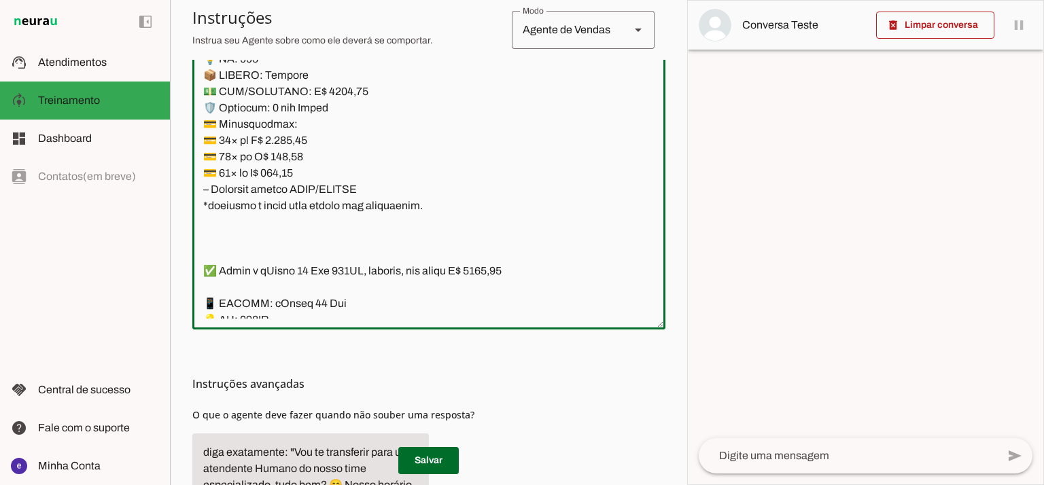
paste textarea "✅ Temos o iPhone 17 Air 512, lacrado, com preço R$ 9450,00 📱 MODELO: iPhone 17 …"
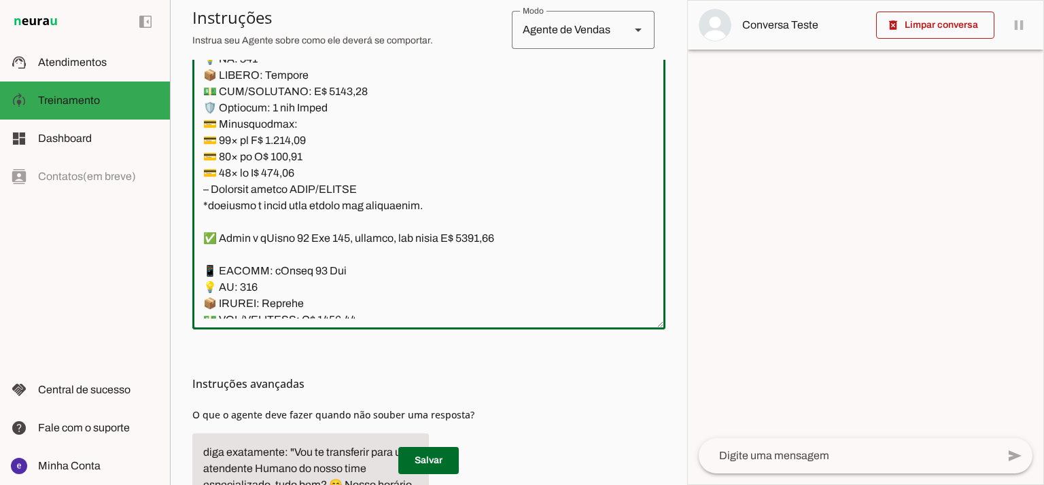
scroll to position [10645, 0]
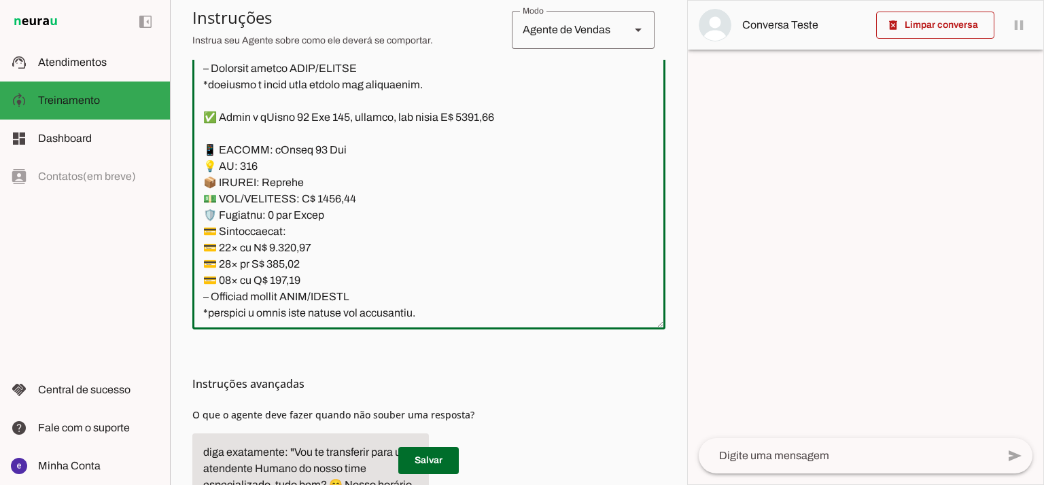
click at [342, 114] on textarea at bounding box center [428, 172] width 473 height 294
click at [335, 114] on textarea at bounding box center [428, 172] width 473 height 294
click at [250, 168] on textarea at bounding box center [428, 172] width 473 height 294
click at [249, 168] on textarea at bounding box center [428, 172] width 473 height 294
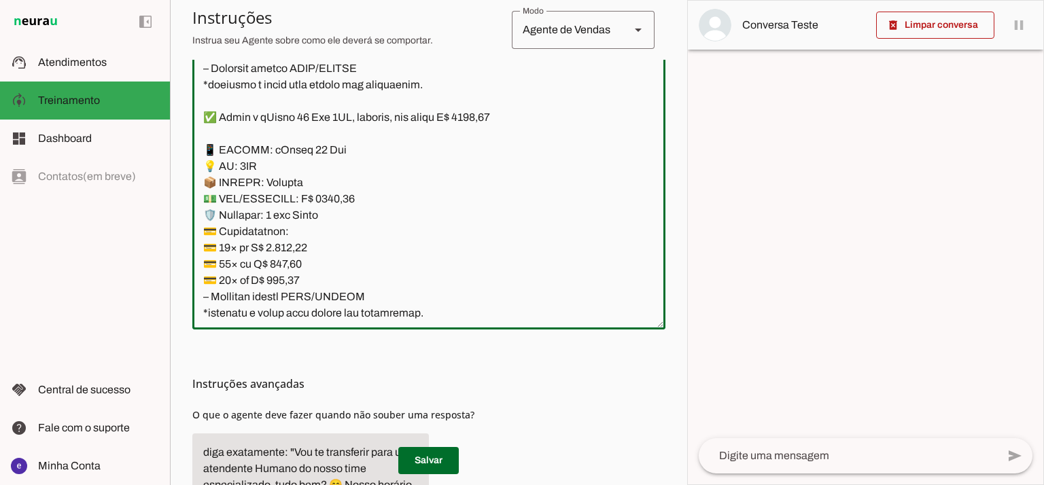
type textarea "Lore: Ipsu Dolor: Sitametco ad eLitsed Doeiusmod: Te incididu ut Laboreetd - Ma…"
type md-outlined-text-field "Lore: Ipsu Dolor: Sitametco ad eLitsed Doeiusmod: Te incididu ut Laboreetd - Ma…"
click at [321, 207] on textarea at bounding box center [428, 172] width 473 height 294
click at [327, 199] on textarea at bounding box center [428, 172] width 473 height 294
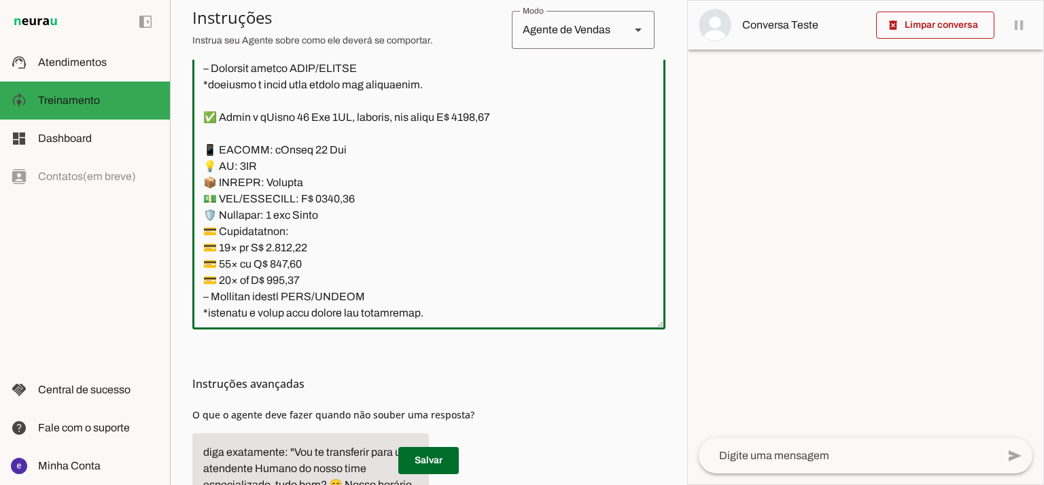
click at [327, 199] on textarea at bounding box center [428, 172] width 473 height 294
click at [400, 187] on textarea at bounding box center [428, 172] width 473 height 294
drag, startPoint x: 368, startPoint y: 198, endPoint x: 317, endPoint y: 198, distance: 51.0
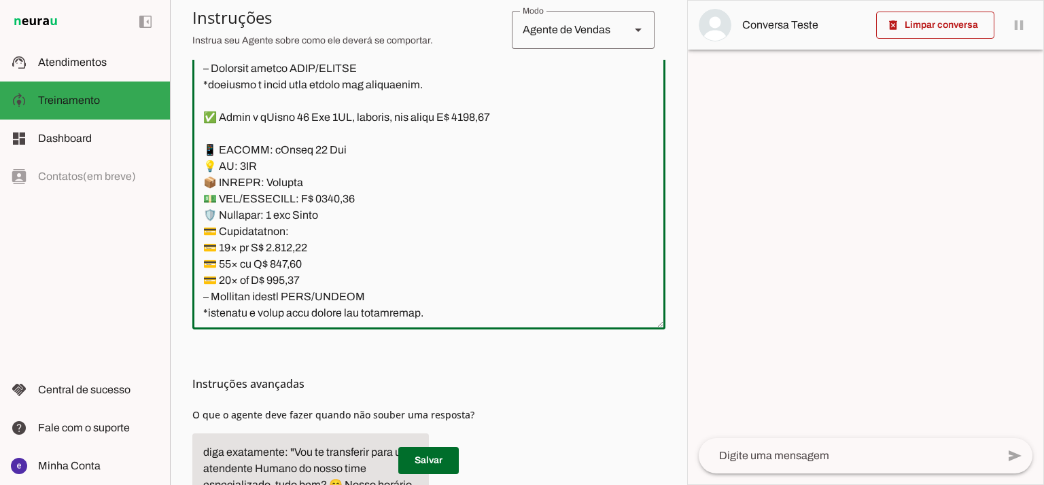
click at [317, 198] on textarea at bounding box center [428, 172] width 473 height 294
click at [481, 112] on textarea at bounding box center [428, 172] width 473 height 294
type textarea "Lore: Ipsu Dolor: Sitametco ad eLitsed Doeiusmod: Te incididu ut Laboreetd - Ma…"
type md-outlined-text-field "Lore: Ipsu Dolor: Sitametco ad eLitsed Doeiusmod: Te incididu ut Laboreetd - Ma…"
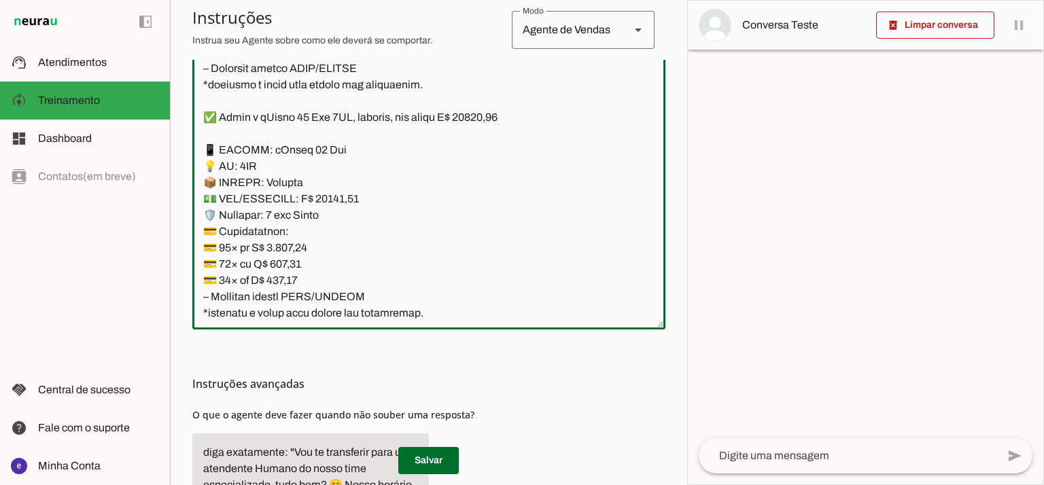
click at [294, 250] on textarea at bounding box center [428, 172] width 473 height 294
paste textarea "186,30"
type textarea "Lore: Ipsu Dolor: Sitametco ad eLitsed Doeiusmod: Te incididu ut Laboreetd - Ma…"
type md-outlined-text-field "Lore: Ipsu Dolor: Sitametco ad eLitsed Doeiusmod: Te incididu ut Laboreetd - Ma…"
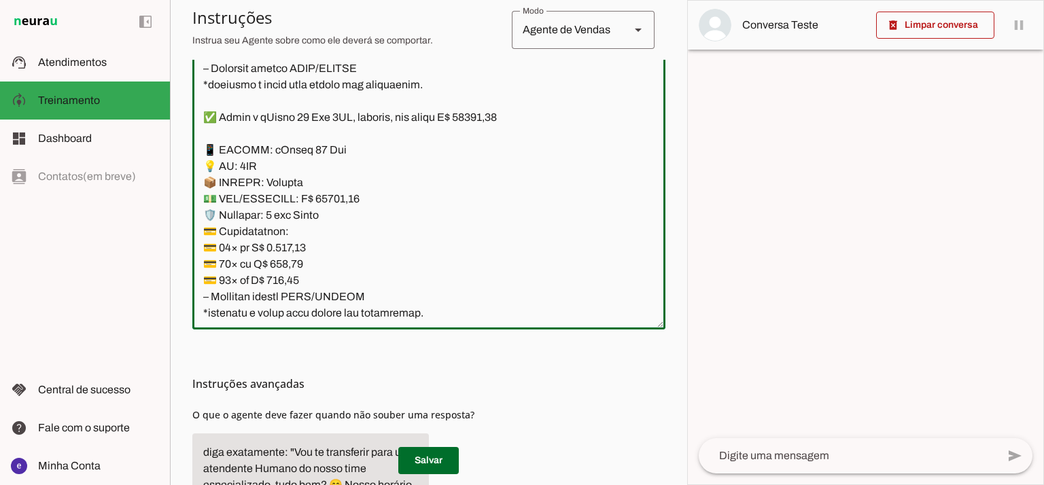
click at [280, 267] on textarea at bounding box center [428, 172] width 473 height 294
paste textarea "1.003,32"
type textarea "Lore: Ipsu Dolor: Sitametco ad eLitsed Doeiusmod: Te incididu ut Laboreetd - Ma…"
type md-outlined-text-field "Lore: Ipsu Dolor: Sitametco ad eLitsed Doeiusmod: Te incididu ut Laboreetd - Ma…"
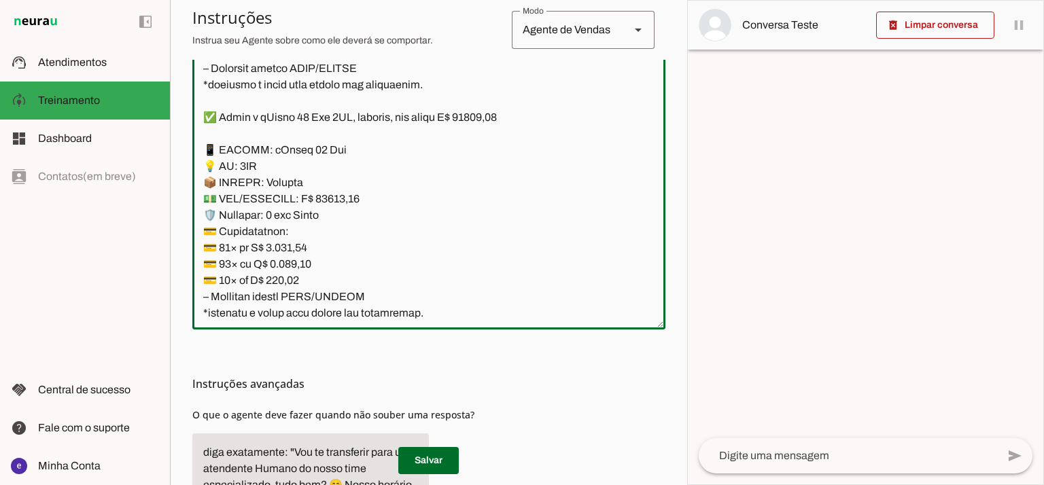
click at [289, 279] on textarea at bounding box center [428, 172] width 473 height 294
paste textarea "711,54"
type textarea "Lore: Ipsu Dolor: Sitametco ad eLitsed Doeiusmod: Te incididu ut Laboreetd - Ma…"
type md-outlined-text-field "Lore: Ipsu Dolor: Sitametco ad eLitsed Doeiusmod: Te incididu ut Laboreetd - Ma…"
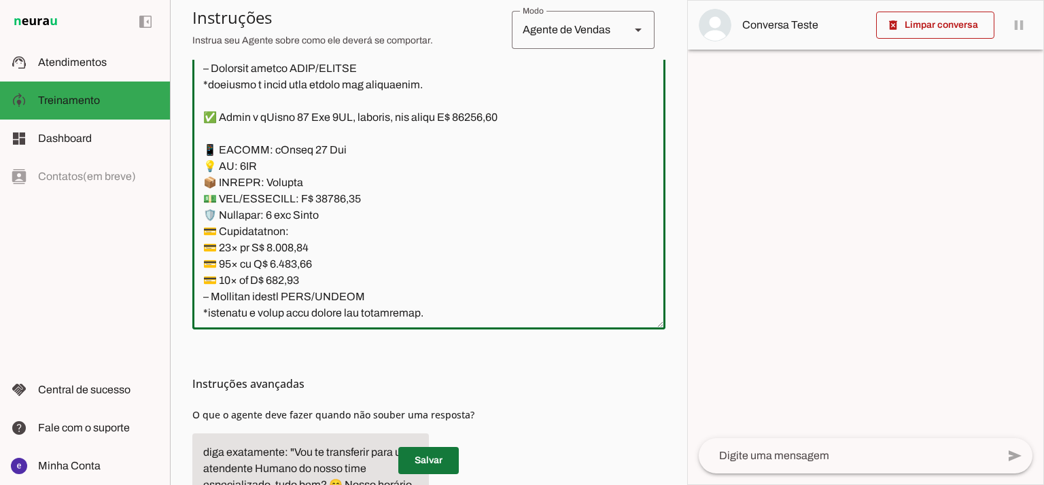
click at [449, 455] on span at bounding box center [428, 460] width 60 height 33
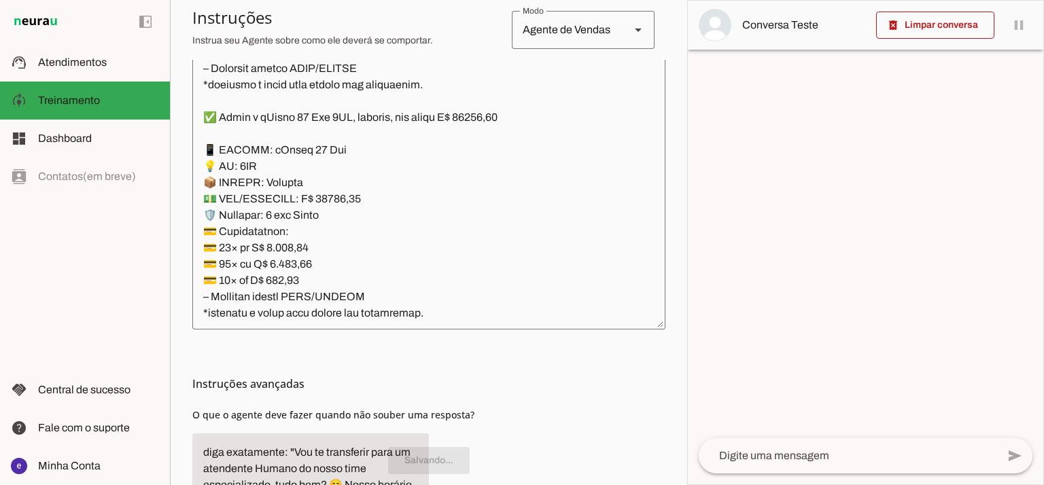
click at [364, 288] on textarea at bounding box center [428, 172] width 473 height 294
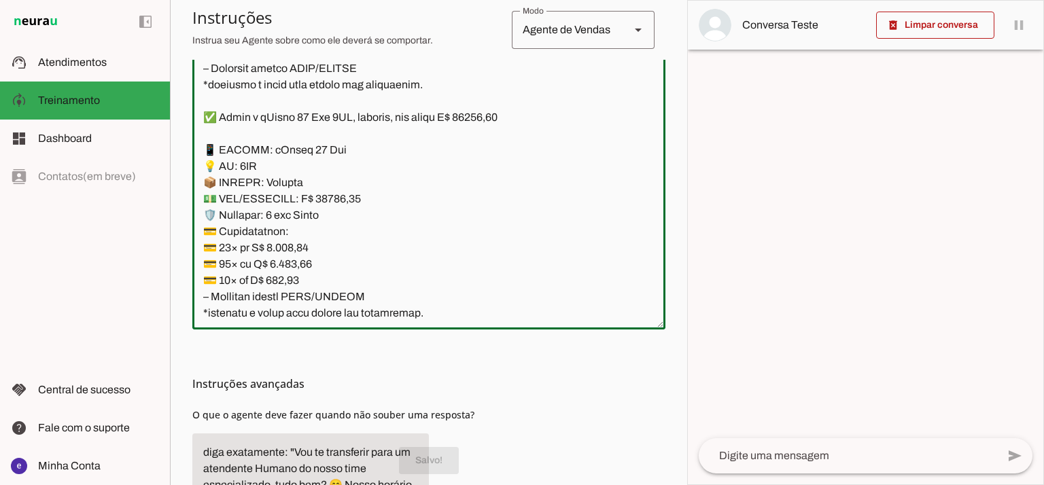
drag, startPoint x: 370, startPoint y: 295, endPoint x: 185, endPoint y: 145, distance: 238.1
click at [185, 145] on section "Agente 1 Agente 2 Criar Agente Você atingiu o limite de IAs Neurau permitidas. …" at bounding box center [428, 242] width 517 height 485
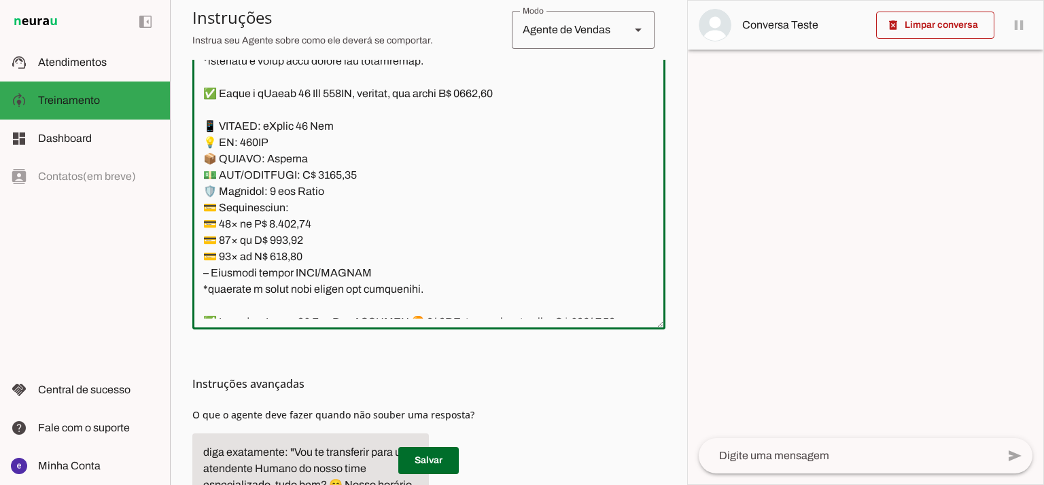
scroll to position [10917, 0]
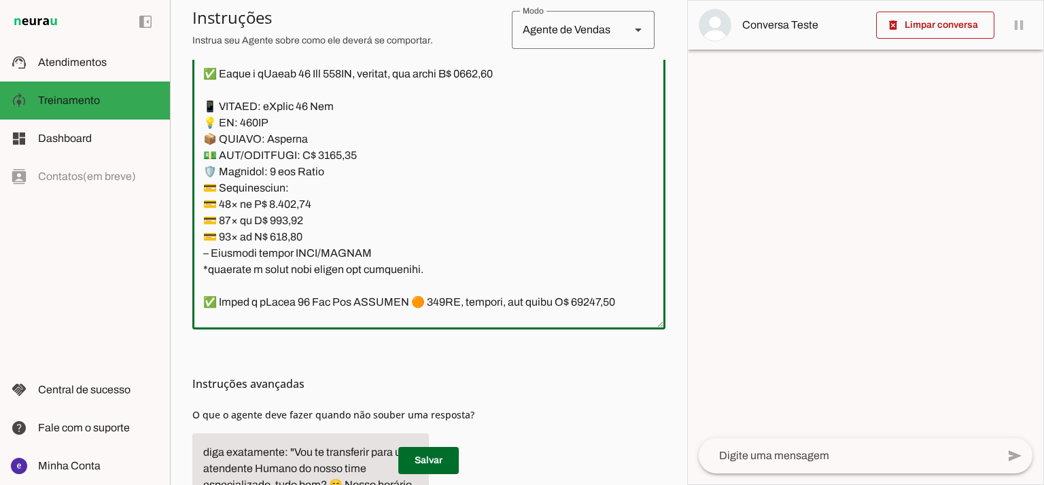
click at [331, 155] on textarea at bounding box center [428, 172] width 473 height 294
click at [334, 154] on textarea at bounding box center [428, 172] width 473 height 294
click at [502, 78] on textarea at bounding box center [428, 172] width 473 height 294
type textarea "Lore: Ipsu Dolor: Sitametco ad eLitsed Doeiusmod: Te incididu ut Laboreetd - Ma…"
type md-outlined-text-field "Lore: Ipsu Dolor: Sitametco ad eLitsed Doeiusmod: Te incididu ut Laboreetd - Ma…"
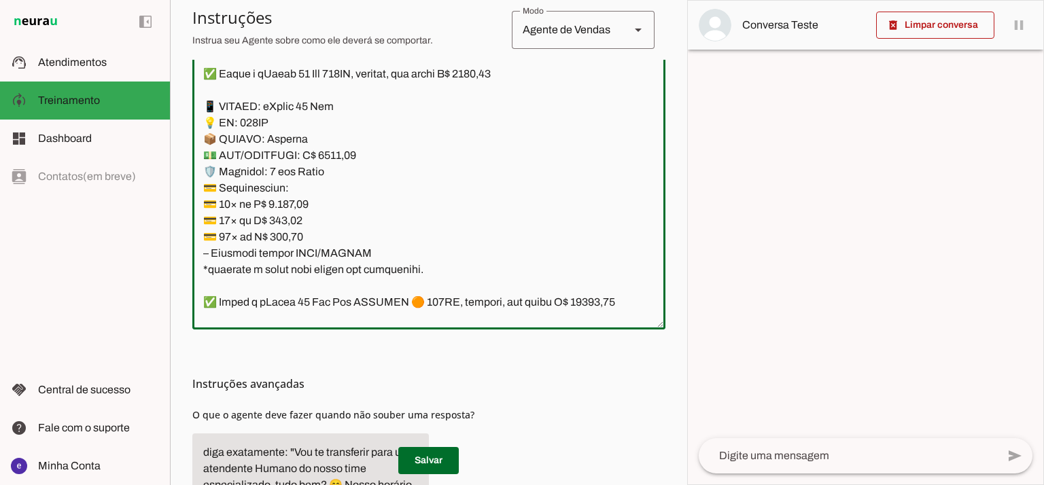
click at [289, 206] on textarea at bounding box center [428, 172] width 473 height 294
paste textarea "19,22"
type textarea "Lore: Ipsu Dolor: Sitametco ad eLitsed Doeiusmod: Te incididu ut Laboreetd - Ma…"
type md-outlined-text-field "Lore: Ipsu Dolor: Sitametco ad eLitsed Doeiusmod: Te incididu ut Laboreetd - Ma…"
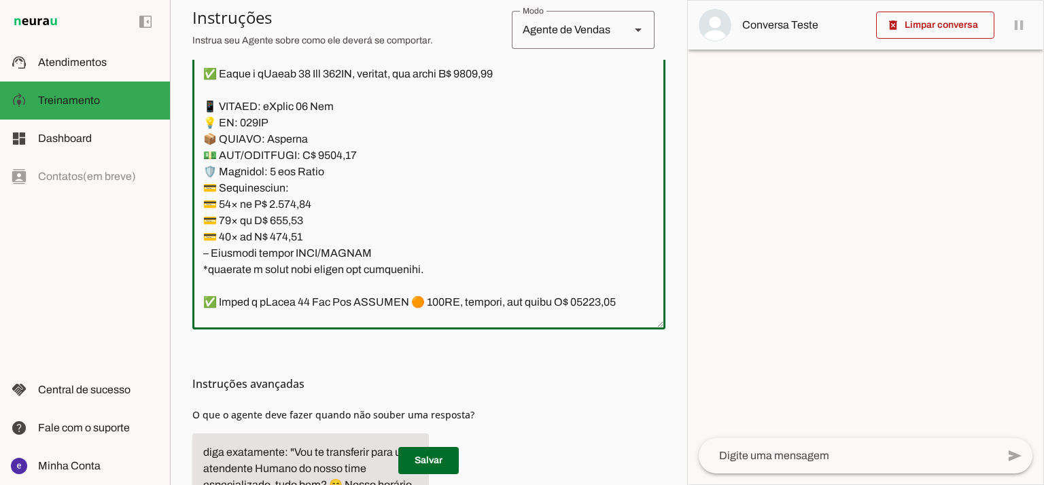
click at [299, 222] on textarea at bounding box center [428, 172] width 473 height 294
paste textarea "62,01"
type textarea "Lore: Ipsu Dolor: Sitametco ad eLitsed Doeiusmod: Te incididu ut Laboreetd - Ma…"
type md-outlined-text-field "Lore: Ipsu Dolor: Sitametco ad eLitsed Doeiusmod: Te incididu ut Laboreetd - Ma…"
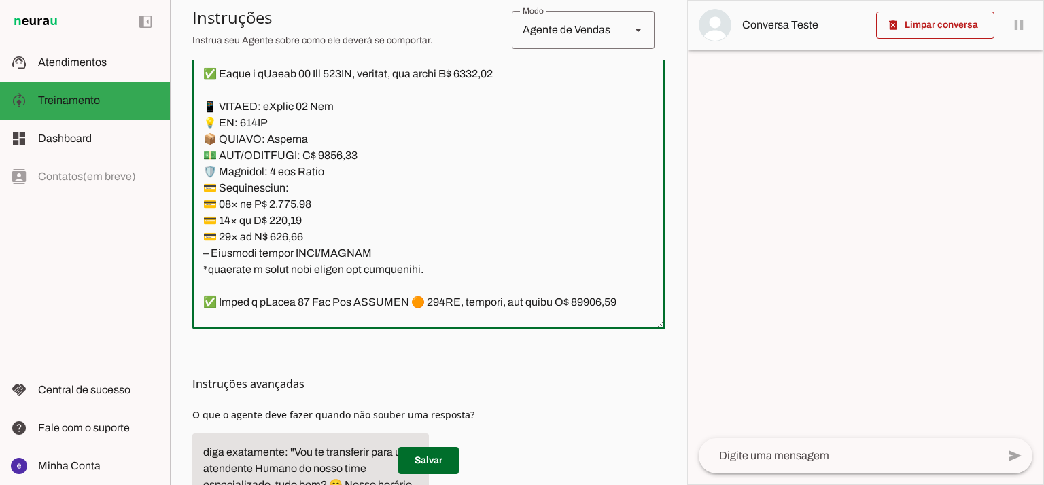
click at [288, 241] on textarea at bounding box center [428, 172] width 473 height 294
paste textarea "11,32"
type textarea "Lore: Ipsu Dolor: Sitametco ad eLitsed Doeiusmod: Te incididu ut Laboreetd - Ma…"
type md-outlined-text-field "Lore: Ipsu Dolor: Sitametco ad eLitsed Doeiusmod: Te incididu ut Laboreetd - Ma…"
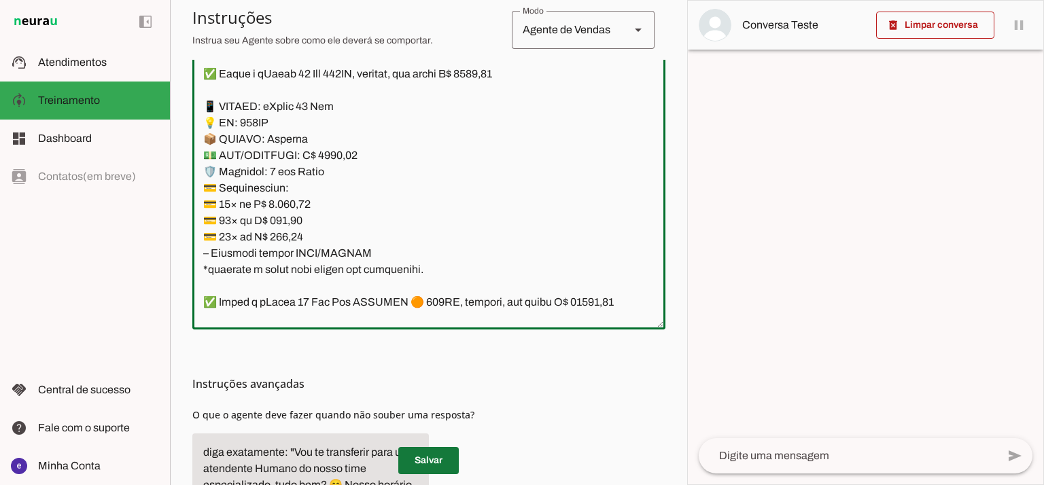
click at [451, 455] on span at bounding box center [428, 460] width 60 height 33
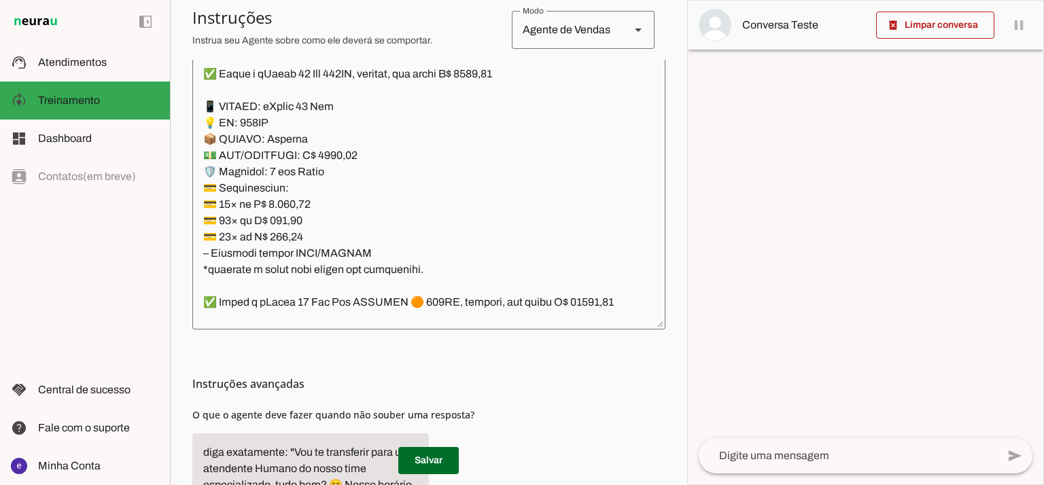
click at [310, 241] on textarea at bounding box center [428, 172] width 473 height 294
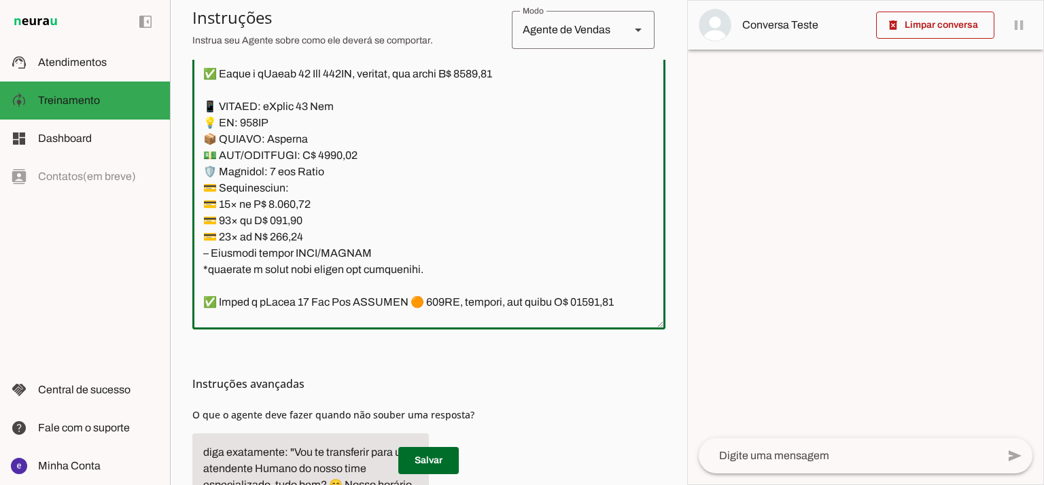
drag, startPoint x: 372, startPoint y: 253, endPoint x: 192, endPoint y: 113, distance: 228.5
click at [192, 113] on textarea at bounding box center [428, 172] width 473 height 294
drag, startPoint x: 459, startPoint y: 128, endPoint x: 448, endPoint y: 149, distance: 24.0
click at [458, 128] on textarea at bounding box center [428, 172] width 473 height 294
click at [414, 230] on textarea at bounding box center [428, 172] width 473 height 294
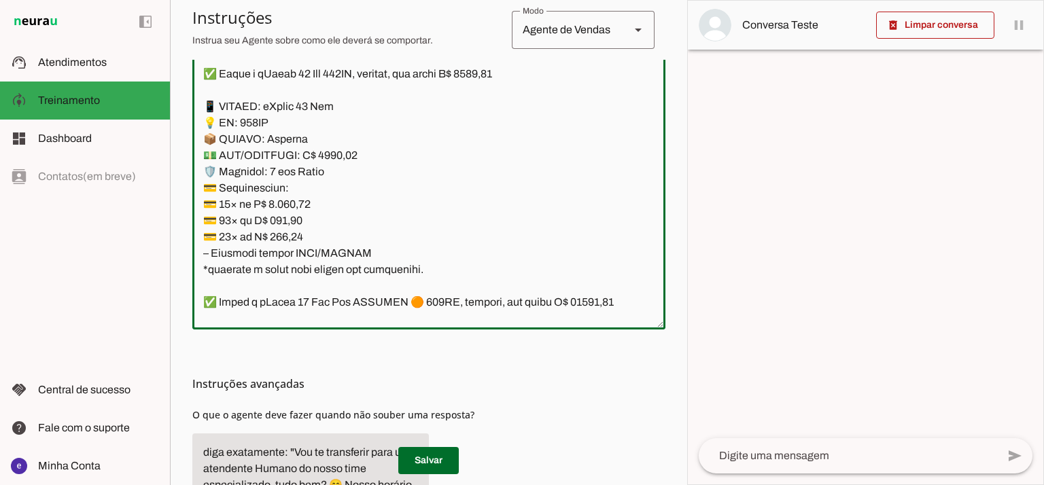
scroll to position [10826, 0]
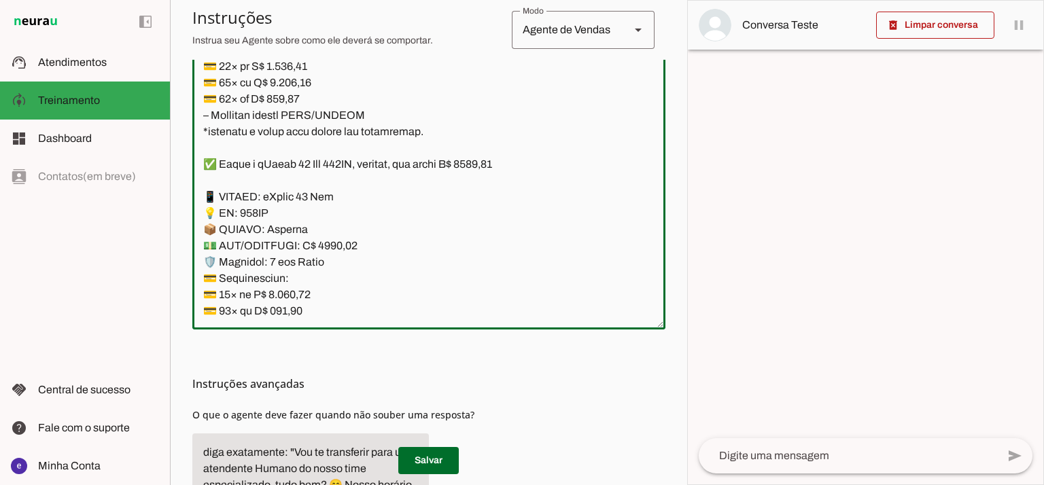
drag, startPoint x: 423, startPoint y: 272, endPoint x: 197, endPoint y: 171, distance: 247.0
click at [197, 171] on textarea at bounding box center [428, 172] width 473 height 294
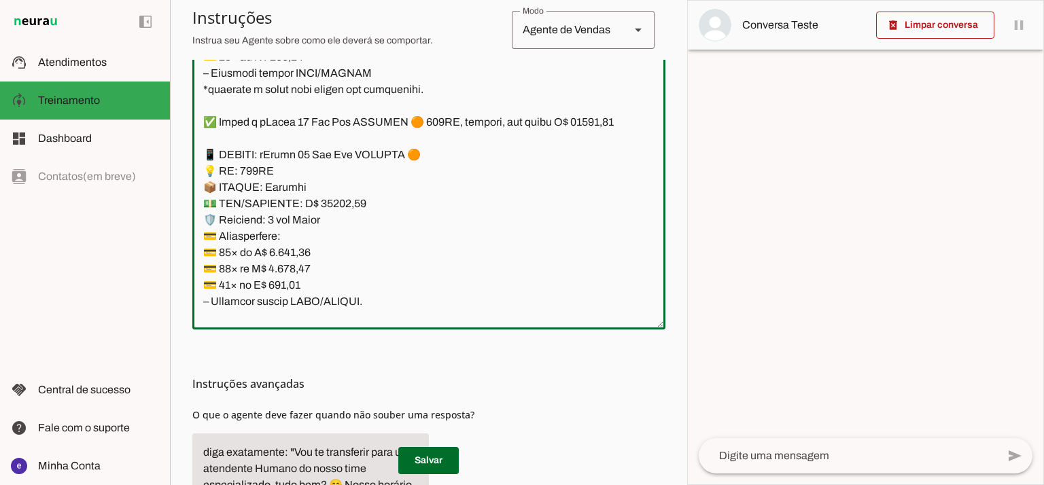
scroll to position [11098, 0]
click at [258, 106] on textarea at bounding box center [428, 172] width 473 height 294
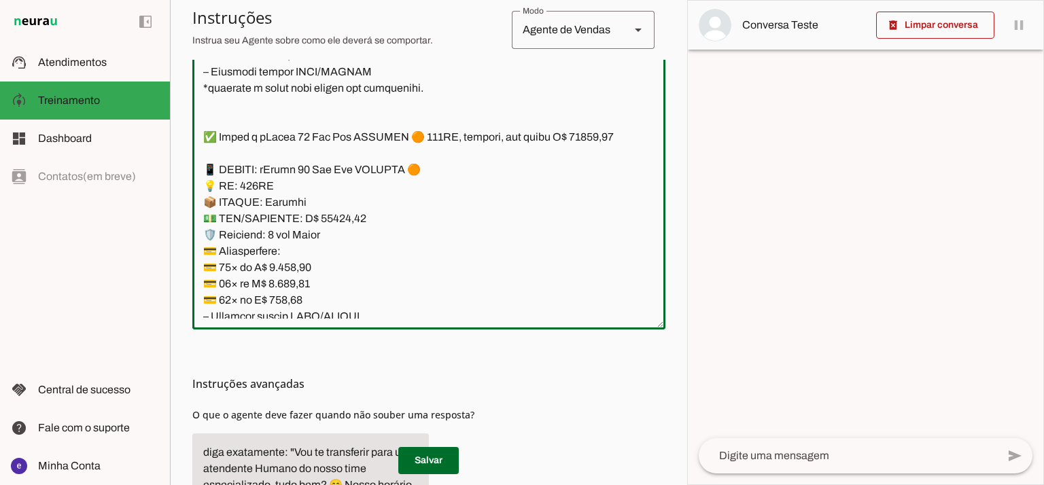
paste textarea "✅ Temos o iPhone 17 Pro 256GB, lacrado, com preço R$ 9150,00 📱 MODELO: iPhone 1…"
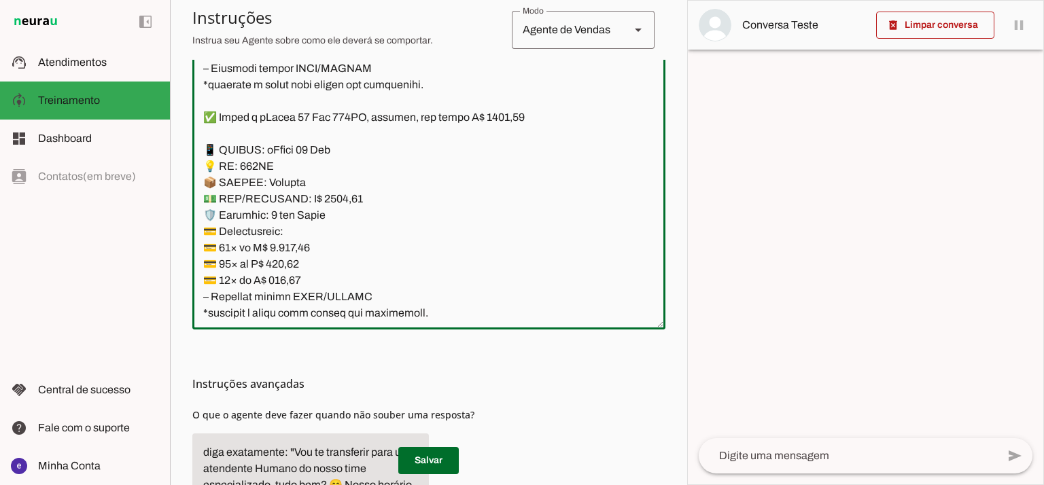
scroll to position [11118, 0]
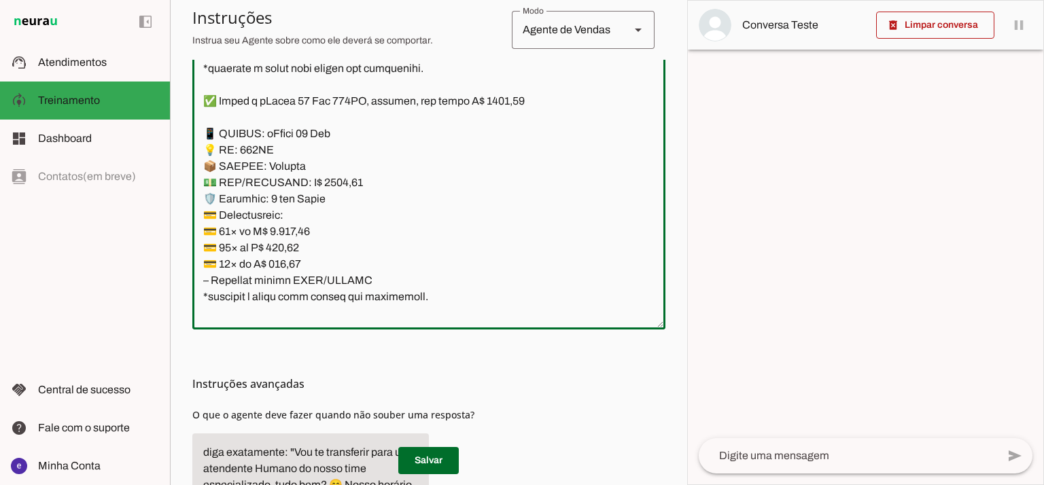
type textarea "Lore: Ipsu Dolor: Sitametco ad eLitsed Doeiusmod: Te incididu ut Laboreetd - Ma…"
type md-outlined-text-field "Lore: Ipsu Dolor: Sitametco ad eLitsed Doeiusmod: Te incididu ut Laboreetd - Ma…"
click at [353, 101] on textarea at bounding box center [428, 172] width 473 height 294
click at [255, 150] on textarea at bounding box center [428, 172] width 473 height 294
type textarea "Lore: Ipsu Dolor: Sitametco ad eLitsed Doeiusmod: Te incididu ut Laboreetd - Ma…"
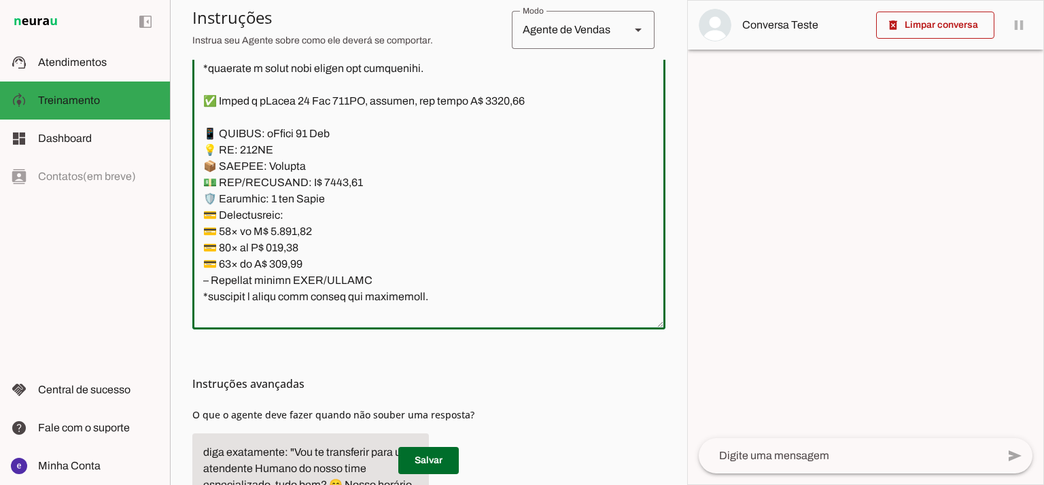
type md-outlined-text-field "Lore: Ipsu Dolor: Sitametco ad eLitsed Doeiusmod: Te incididu ut Laboreetd - Ma…"
drag, startPoint x: 419, startPoint y: 300, endPoint x: 215, endPoint y: 89, distance: 293.6
click at [215, 89] on textarea at bounding box center [428, 172] width 473 height 294
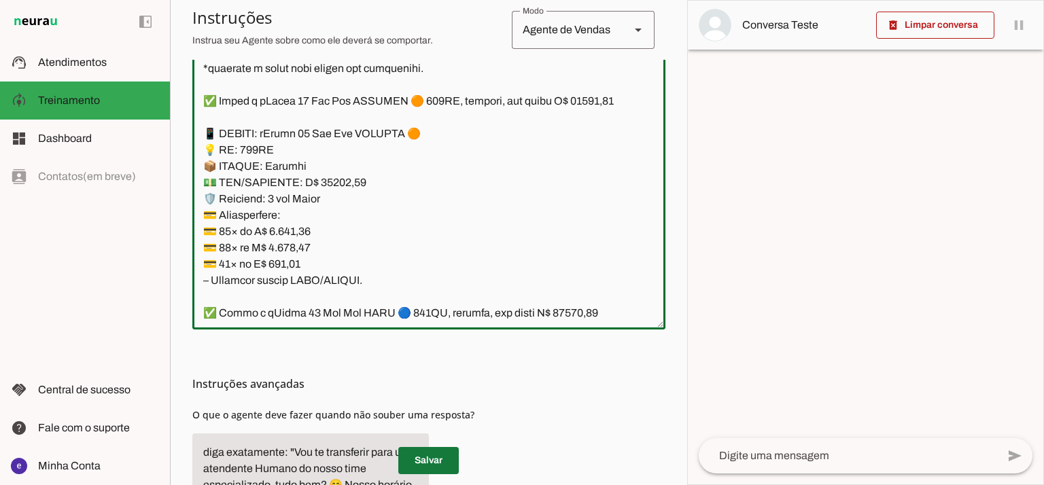
type textarea "Lore: Ipsu Dolor: Sitametco ad eLitsed Doeiusmod: Te incididu ut Laboreetd - Ma…"
type md-outlined-text-field "Lore: Ipsu Dolor: Sitametco ad eLitsed Doeiusmod: Te incididu ut Laboreetd - Ma…"
click at [450, 458] on span at bounding box center [428, 460] width 60 height 33
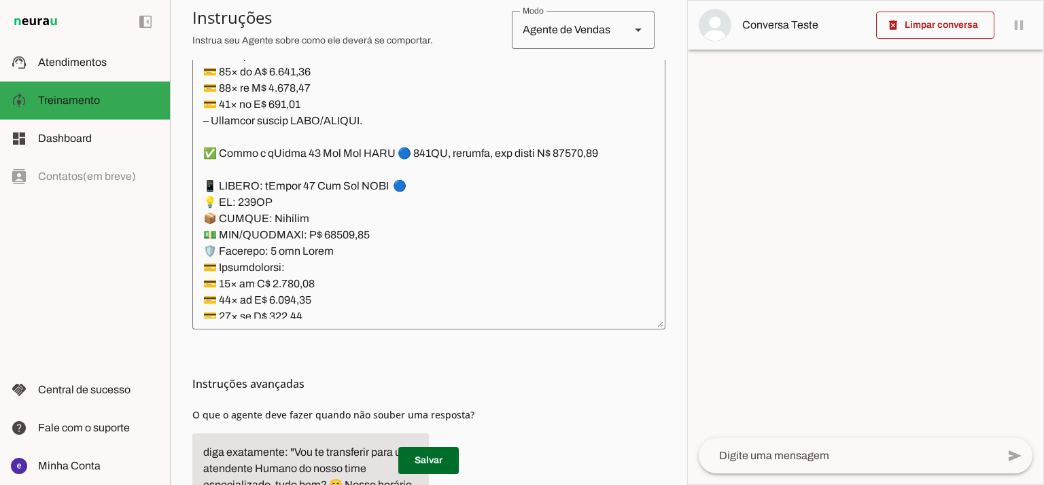
scroll to position [11299, 0]
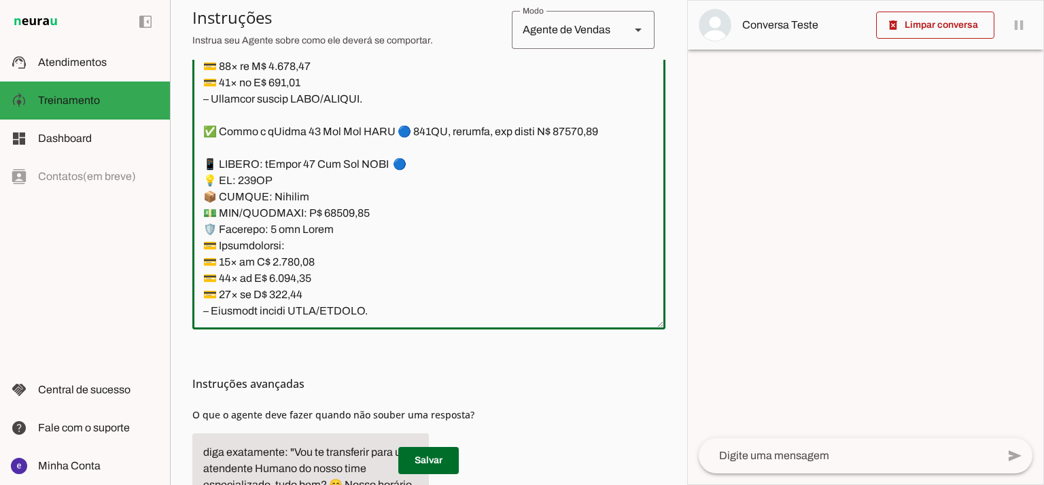
click at [330, 219] on textarea at bounding box center [428, 172] width 473 height 294
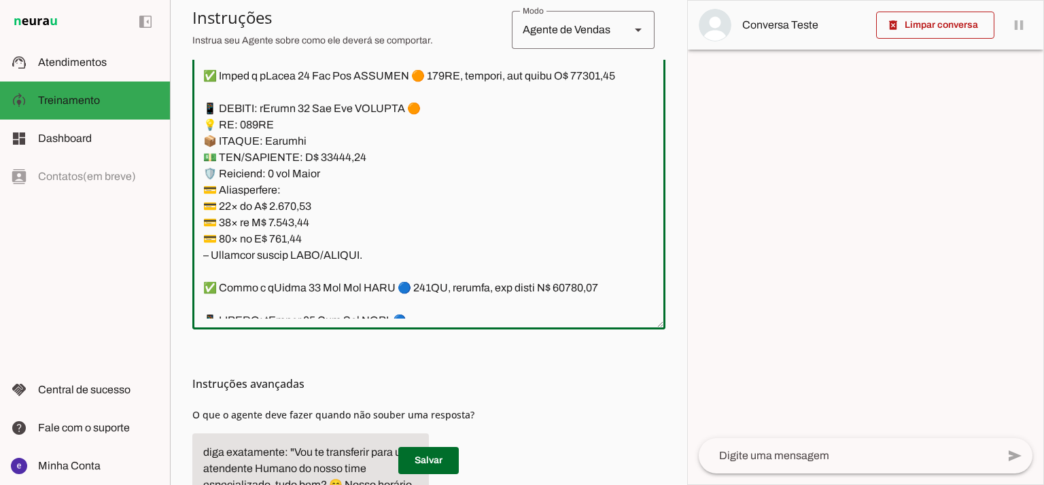
scroll to position [11118, 0]
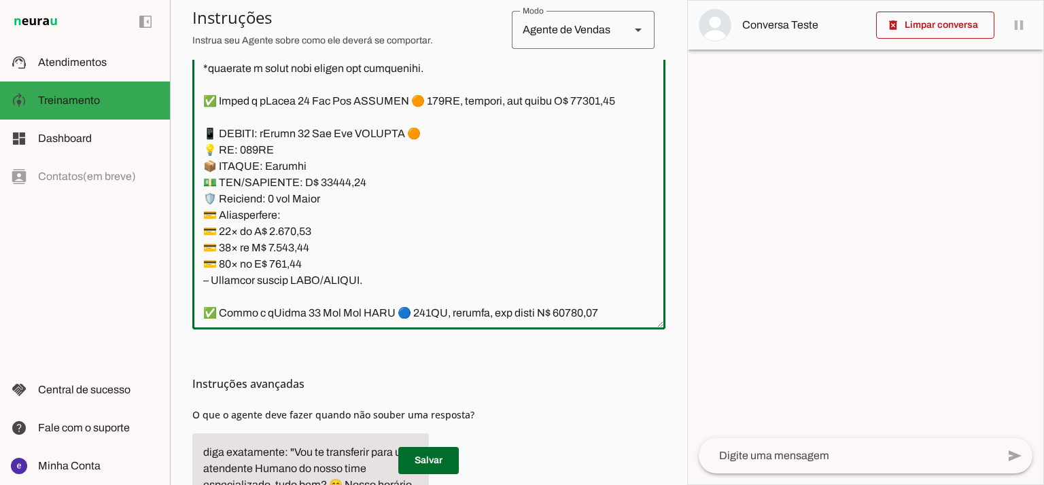
click at [321, 181] on textarea at bounding box center [428, 172] width 473 height 294
type textarea "Lore: Ipsu Dolor: Sitametco ad eLitsed Doeiusmod: Te incididu ut Laboreetd - Ma…"
type md-outlined-text-field "Lore: Ipsu Dolor: Sitametco ad eLitsed Doeiusmod: Te incididu ut Laboreetd - Ma…"
click at [292, 227] on textarea at bounding box center [428, 172] width 473 height 294
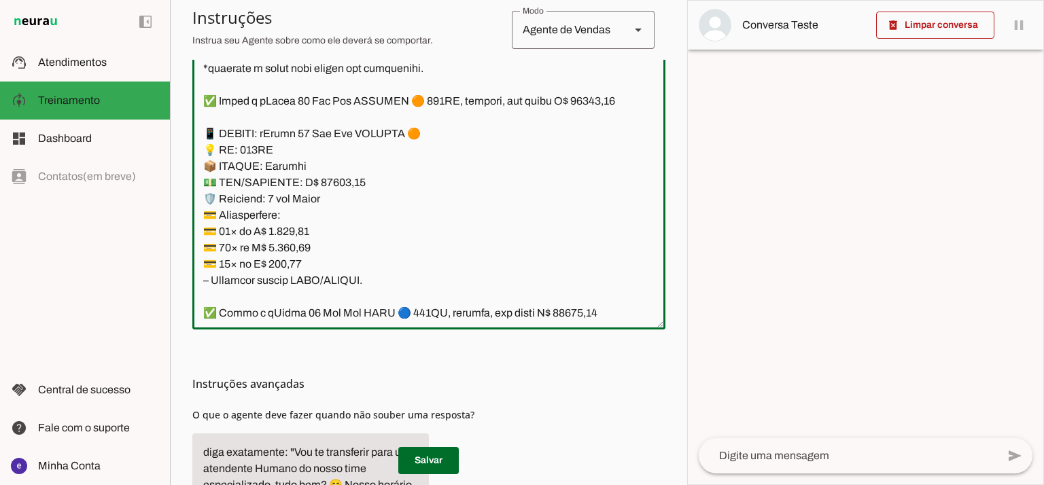
click at [292, 227] on textarea at bounding box center [428, 172] width 473 height 294
paste textarea "297,69"
type textarea "Lore: Ipsu Dolor: Sitametco ad eLitsed Doeiusmod: Te incididu ut Laboreetd - Ma…"
type md-outlined-text-field "Lore: Ipsu Dolor: Sitametco ad eLitsed Doeiusmod: Te incididu ut Laboreetd - Ma…"
click at [289, 246] on textarea at bounding box center [428, 172] width 473 height 294
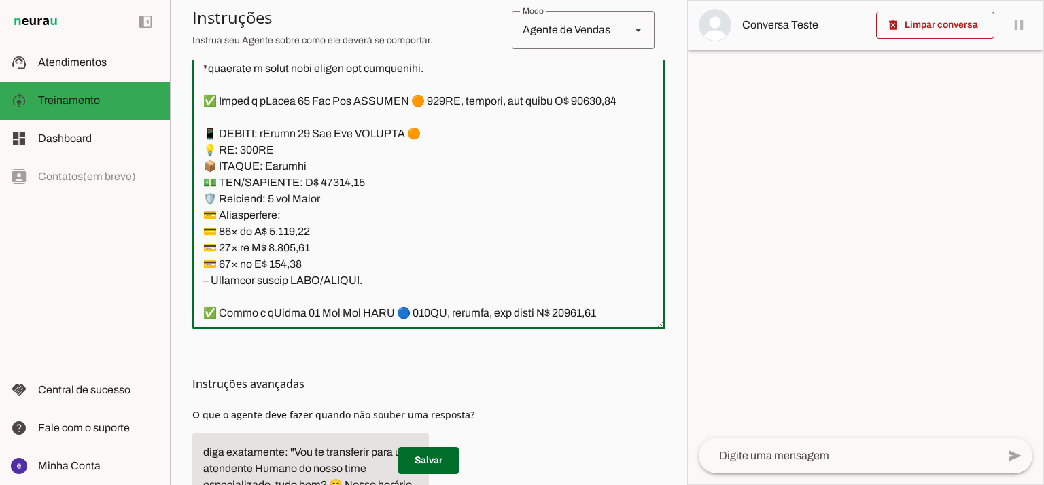
click at [289, 246] on textarea at bounding box center [428, 172] width 473 height 294
paste textarea "097,52"
type textarea "Lore: Ipsu Dolor: Sitametco ad eLitsed Doeiusmod: Te incididu ut Laboreetd - Ma…"
type md-outlined-text-field "Lore: Ipsu Dolor: Sitametco ad eLitsed Doeiusmod: Te incididu ut Laboreetd - Ma…"
click at [278, 268] on textarea at bounding box center [428, 172] width 473 height 294
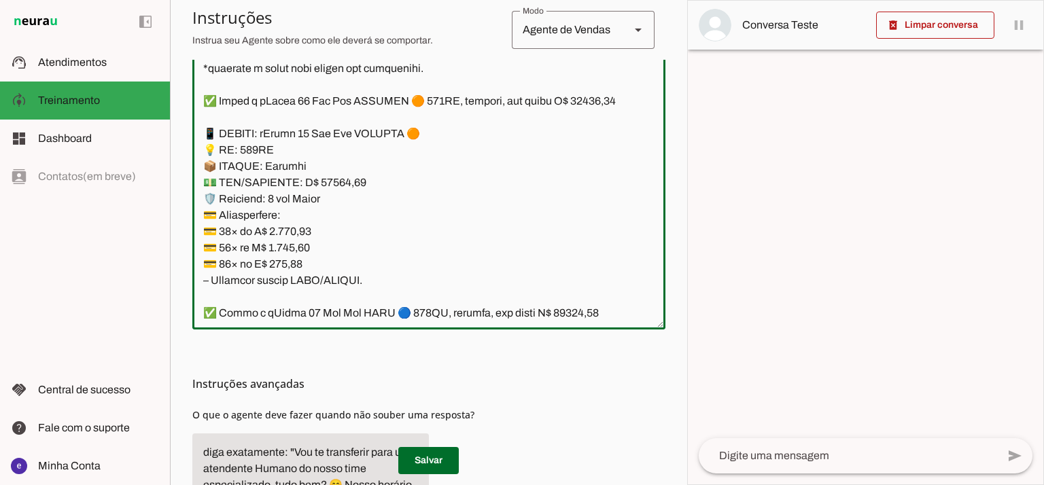
click at [278, 268] on textarea at bounding box center [428, 172] width 473 height 294
paste textarea "778,35"
type textarea "Lore: Ipsu Dolor: Sitametco ad eLitsed Doeiusmod: Te incididu ut Laboreetd - Ma…"
type md-outlined-text-field "Lore: Ipsu Dolor: Sitametco ad eLitsed Doeiusmod: Te incididu ut Laboreetd - Ma…"
click at [442, 465] on span at bounding box center [428, 460] width 60 height 33
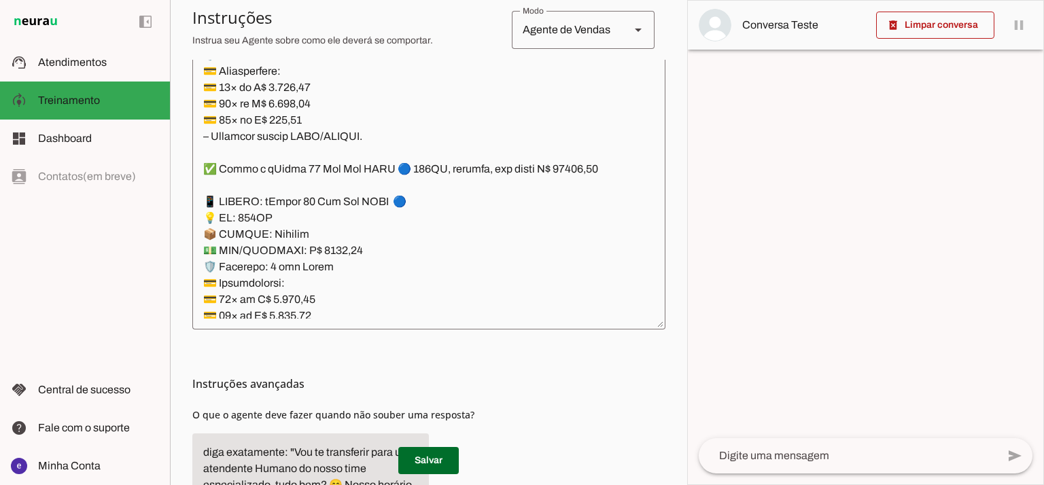
scroll to position [11299, 0]
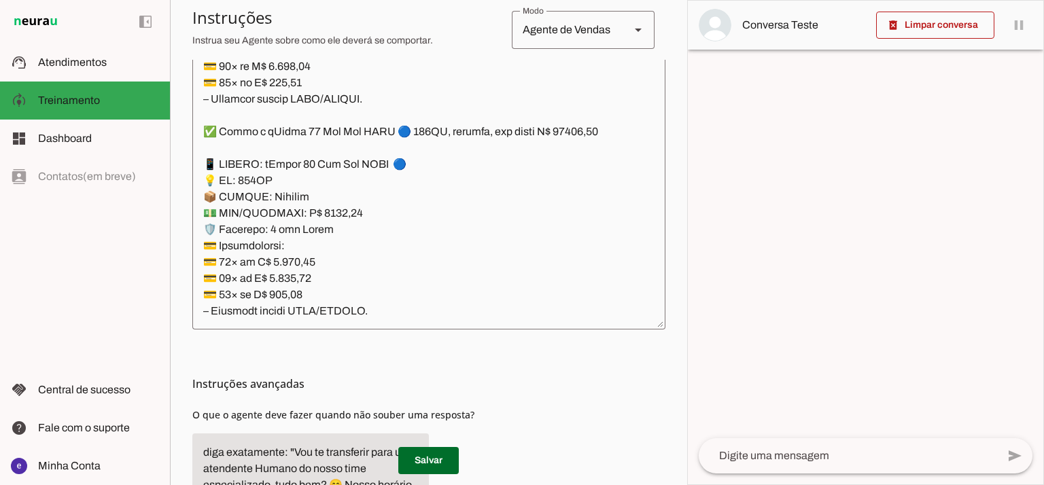
click at [296, 266] on textarea at bounding box center [428, 172] width 473 height 294
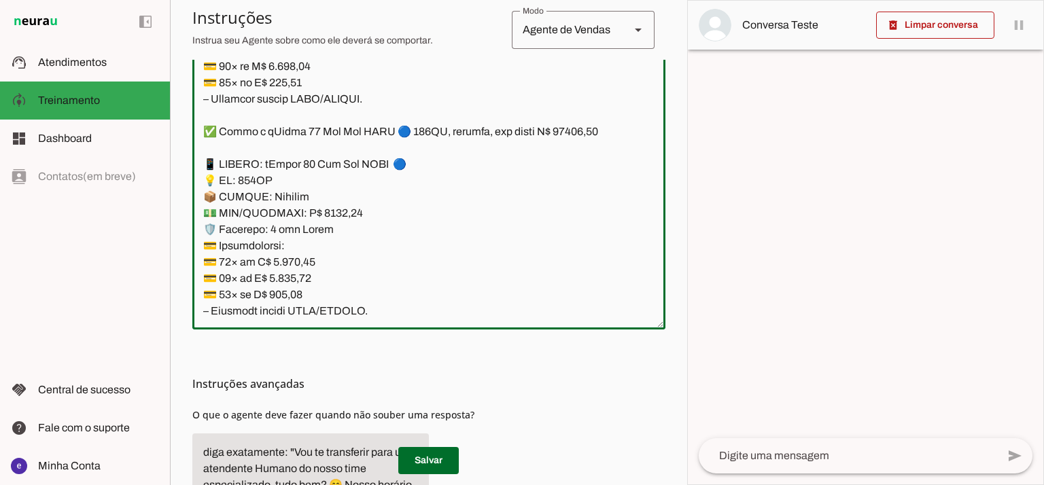
click at [296, 266] on textarea at bounding box center [428, 172] width 473 height 294
paste textarea "097,1"
type textarea "Lore: Ipsu Dolor: Sitametco ad eLitsed Doeiusmod: Te incididu ut Laboreetd - Ma…"
type md-outlined-text-field "Lore: Ipsu Dolor: Sitametco ad eLitsed Doeiusmod: Te incididu ut Laboreetd - Ma…"
click at [287, 282] on textarea at bounding box center [428, 172] width 473 height 294
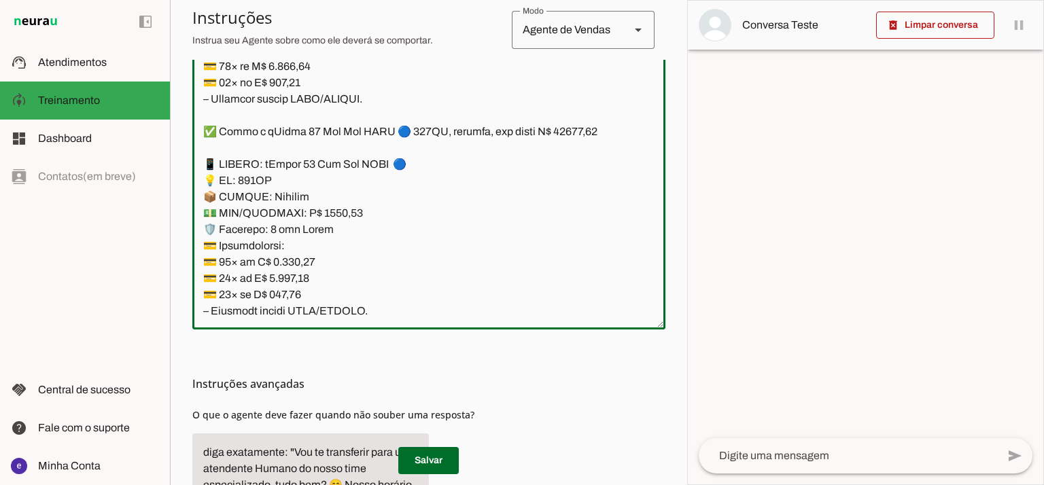
click at [287, 282] on textarea at bounding box center [428, 172] width 473 height 294
paste textarea "927,95"
type textarea "Lore: Ipsu Dolor: Sitametco ad eLitsed Doeiusmod: Te incididu ut Laboreetd - Ma…"
type md-outlined-text-field "Lore: Ipsu Dolor: Sitametco ad eLitsed Doeiusmod: Te incididu ut Laboreetd - Ma…"
click at [287, 294] on textarea at bounding box center [428, 172] width 473 height 294
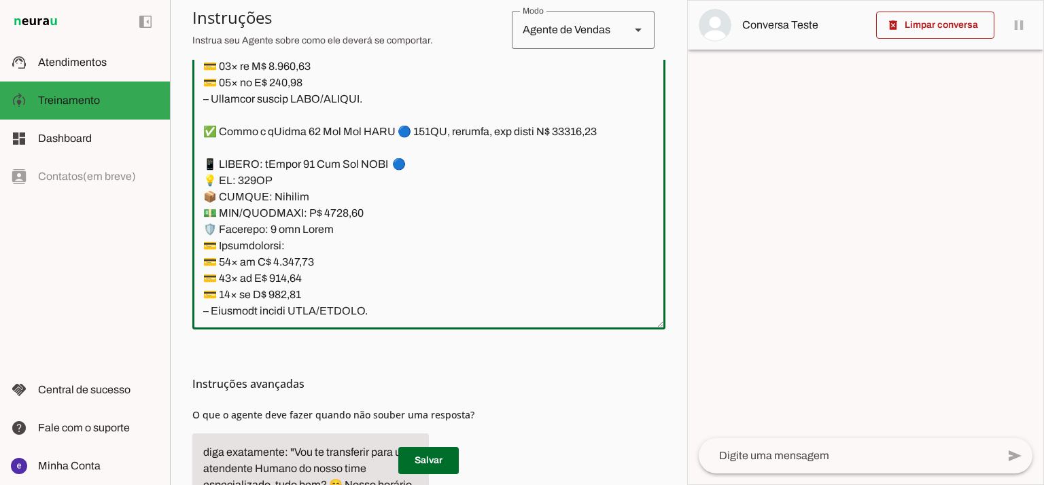
click at [287, 294] on textarea at bounding box center [428, 172] width 473 height 294
paste textarea "658,09"
type textarea "Lore: Ipsu Dolor: Sitametco ad eLitsed Doeiusmod: Te incididu ut Laboreetd - Ma…"
type md-outlined-text-field "Lore: Ipsu Dolor: Sitametco ad eLitsed Doeiusmod: Te incididu ut Laboreetd - Ma…"
click at [435, 456] on span at bounding box center [428, 460] width 60 height 33
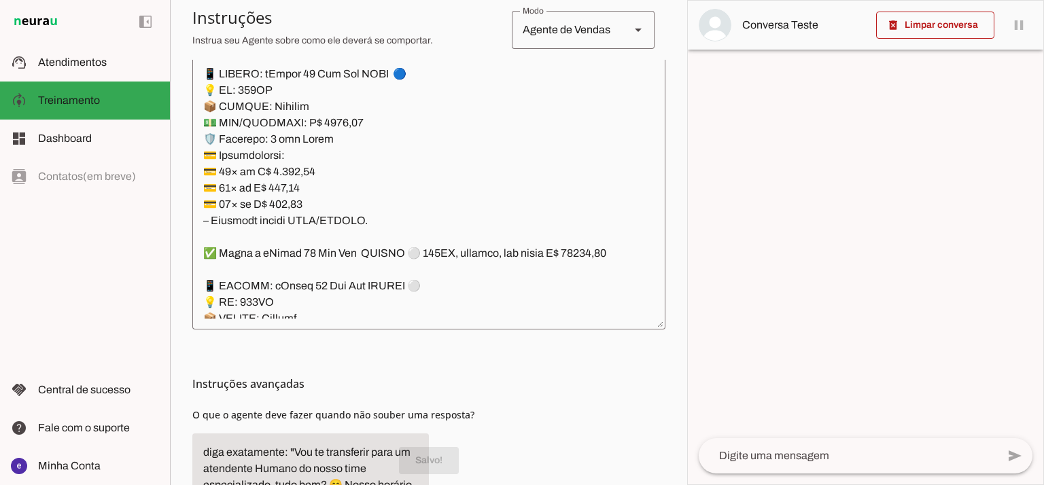
scroll to position [11481, 0]
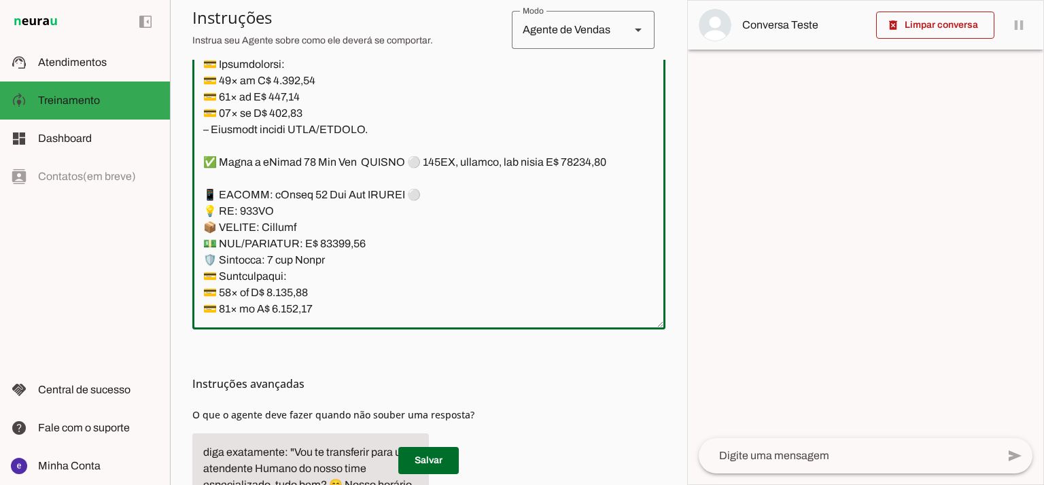
drag, startPoint x: 427, startPoint y: 193, endPoint x: 412, endPoint y: 195, distance: 15.1
click at [412, 195] on textarea at bounding box center [428, 172] width 473 height 294
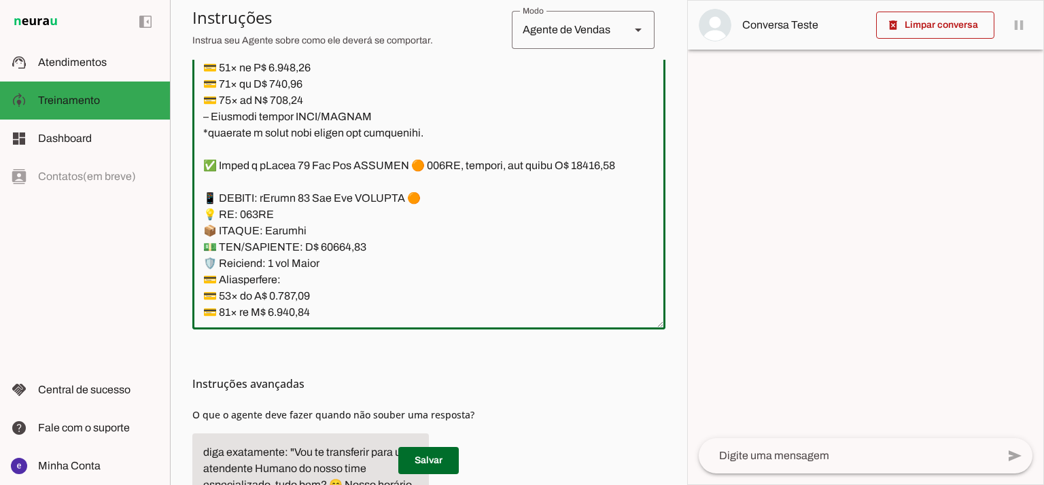
scroll to position [11028, 0]
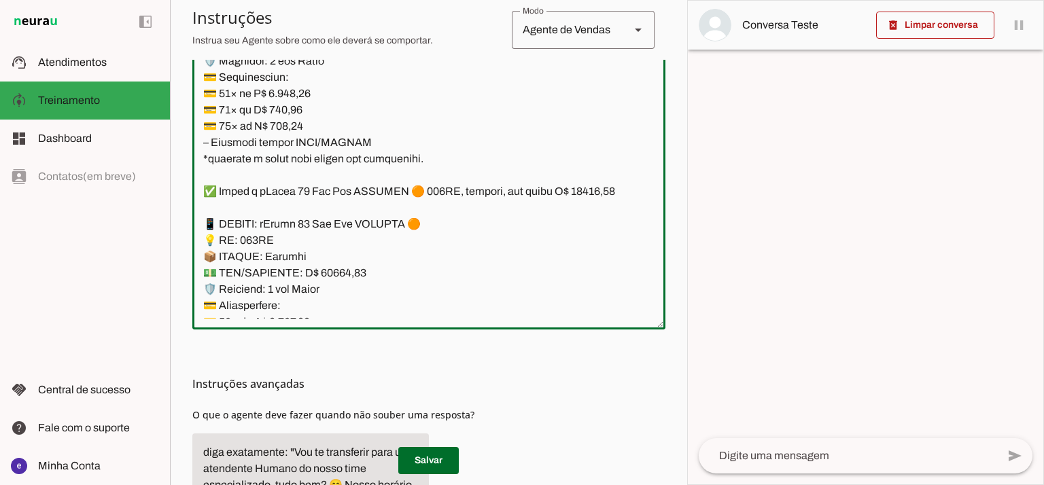
click at [438, 221] on textarea at bounding box center [428, 172] width 473 height 294
click at [410, 216] on textarea at bounding box center [428, 172] width 473 height 294
click at [448, 232] on textarea at bounding box center [428, 172] width 473 height 294
click at [454, 219] on textarea at bounding box center [428, 172] width 473 height 294
paste textarea "⚪"
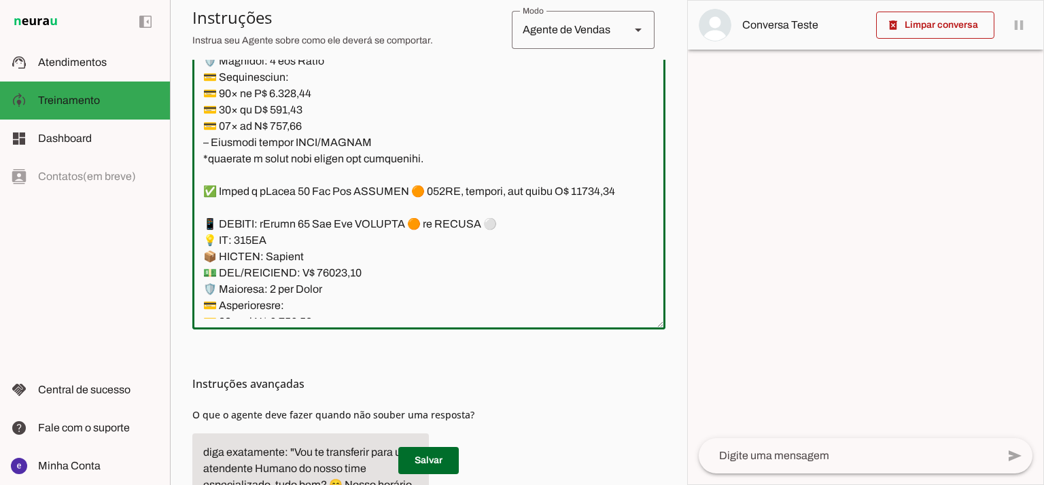
drag, startPoint x: 541, startPoint y: 229, endPoint x: 429, endPoint y: 229, distance: 112.1
click at [429, 229] on textarea at bounding box center [428, 172] width 473 height 294
click at [433, 188] on textarea at bounding box center [428, 172] width 473 height 294
click at [429, 193] on textarea at bounding box center [428, 172] width 473 height 294
click at [427, 198] on textarea at bounding box center [428, 172] width 473 height 294
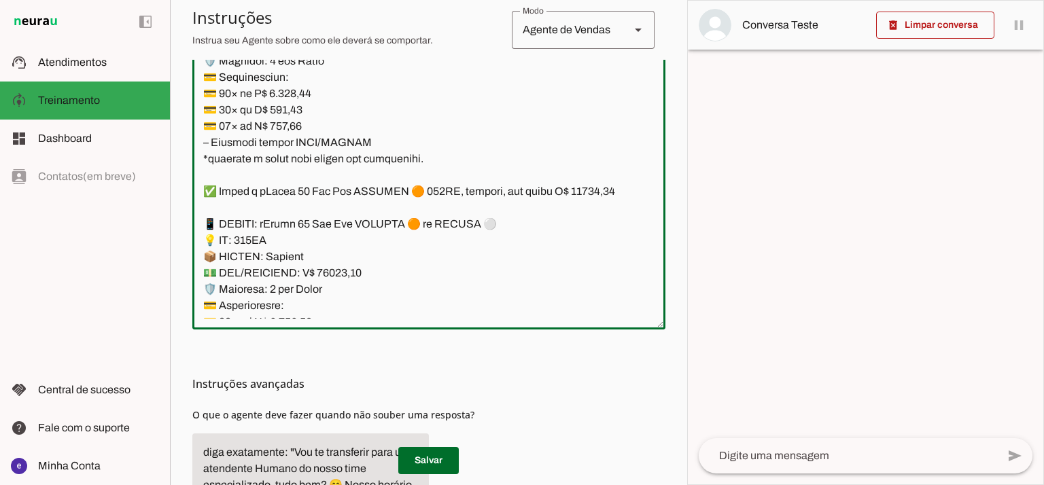
paste textarea "ou BRANCO ⚪"
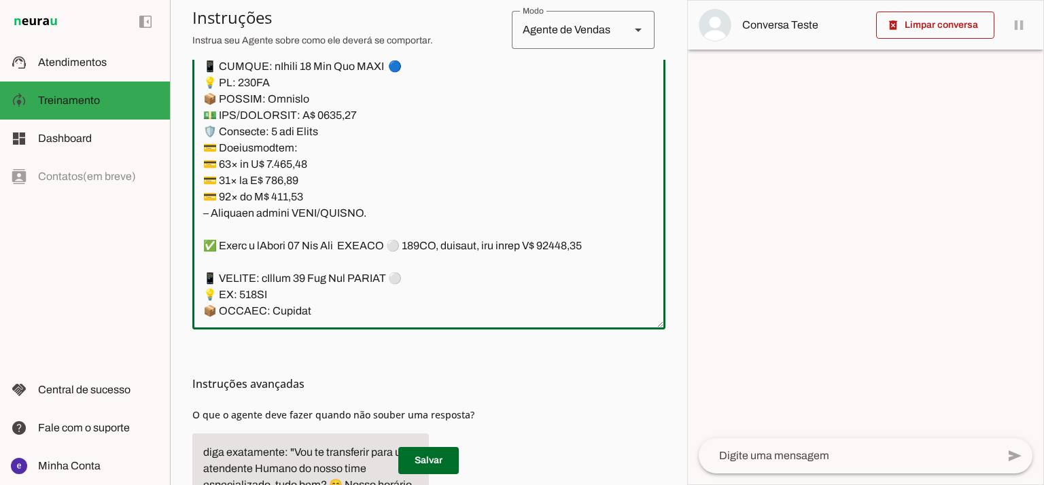
scroll to position [11390, 0]
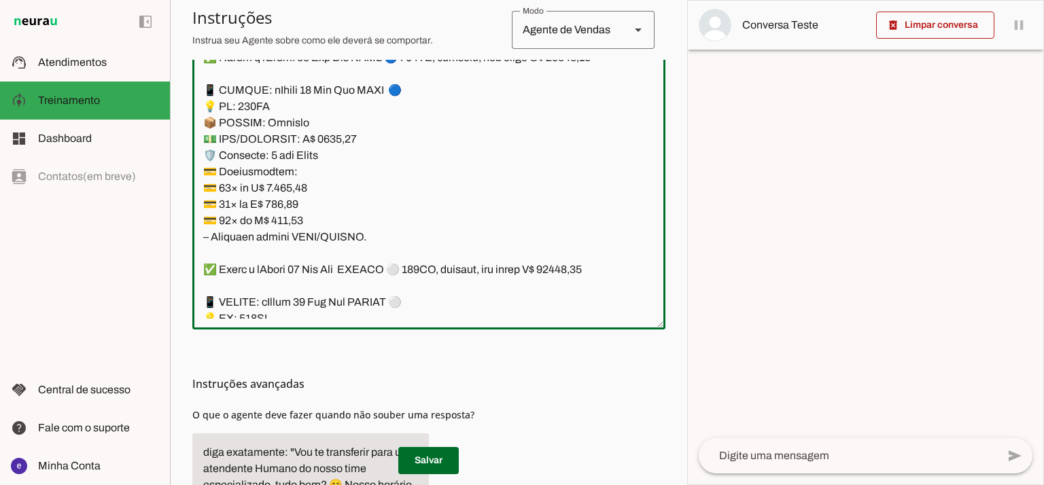
drag, startPoint x: 378, startPoint y: 175, endPoint x: 207, endPoint y: 268, distance: 194.6
click at [207, 268] on textarea at bounding box center [428, 172] width 473 height 294
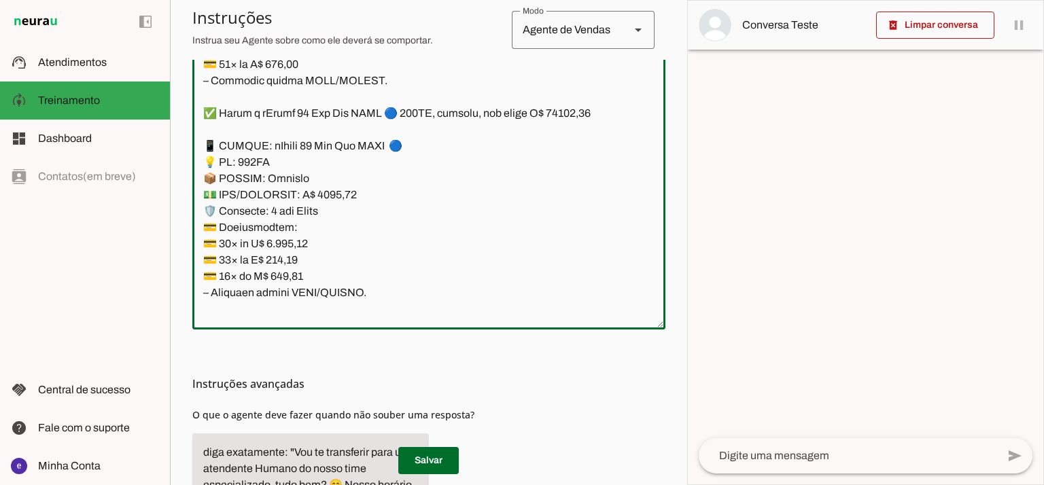
scroll to position [11299, 0]
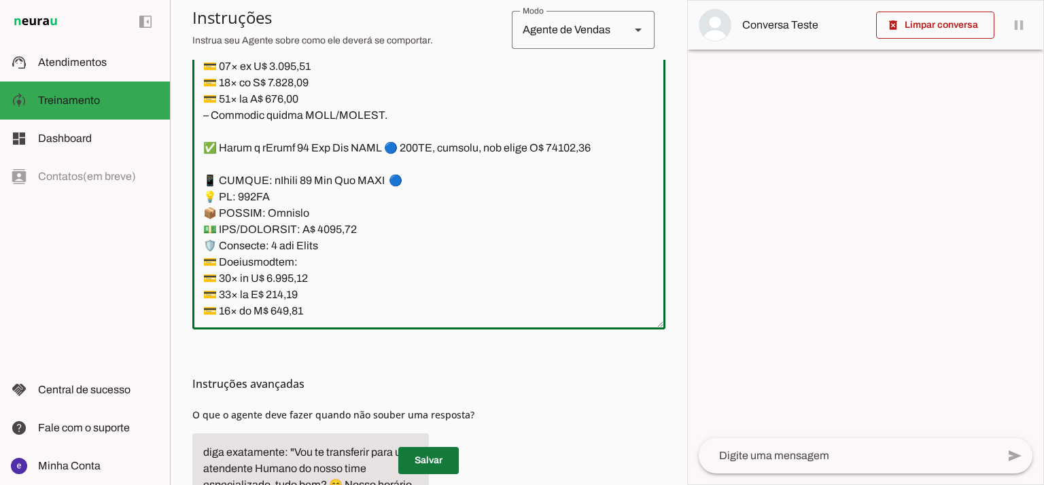
type textarea "Lore: Ipsu Dolor: Sitametco ad eLitsed Doeiusmod: Te incididu ut Laboreetd - Ma…"
type md-outlined-text-field "Lore: Ipsu Dolor: Sitametco ad eLitsed Doeiusmod: Te incididu ut Laboreetd - Ma…"
click at [436, 461] on span at bounding box center [428, 460] width 60 height 33
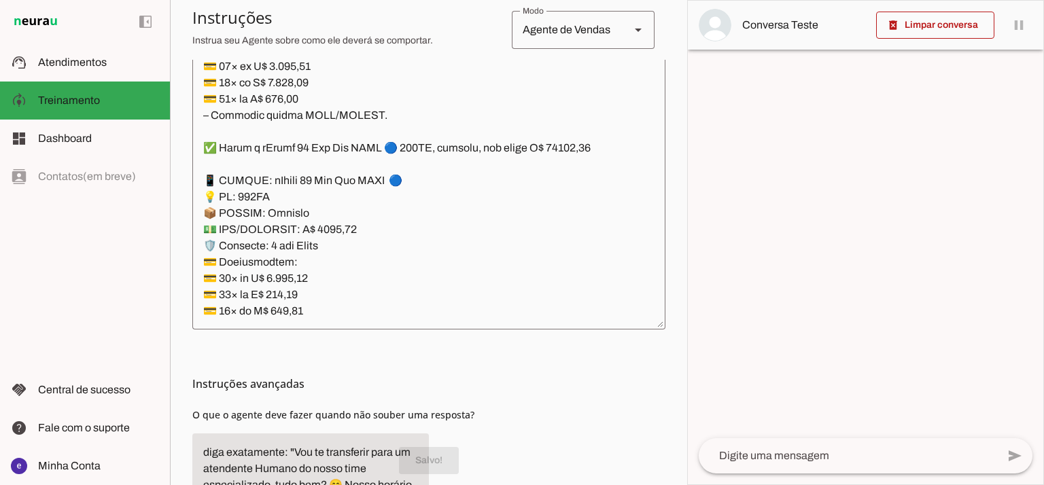
click at [361, 255] on textarea at bounding box center [428, 172] width 473 height 294
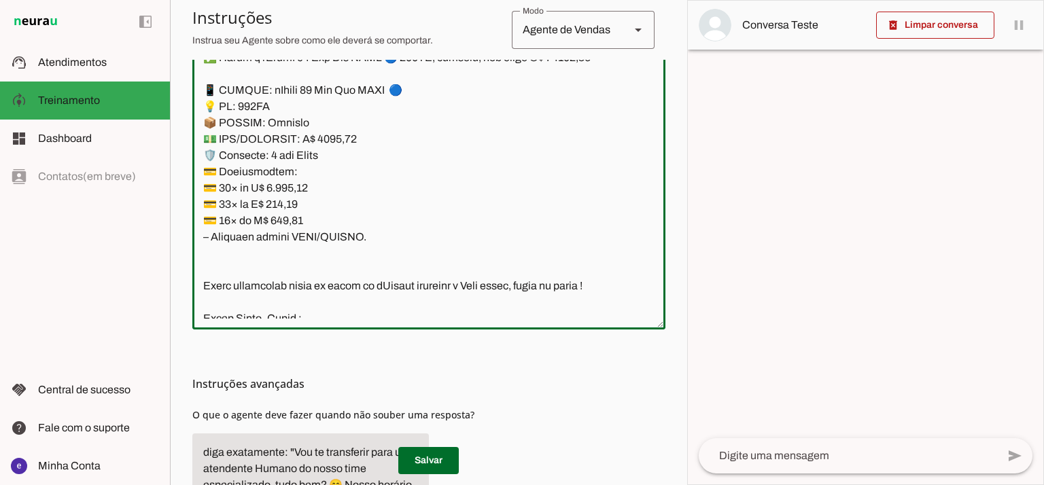
scroll to position [11209, 0]
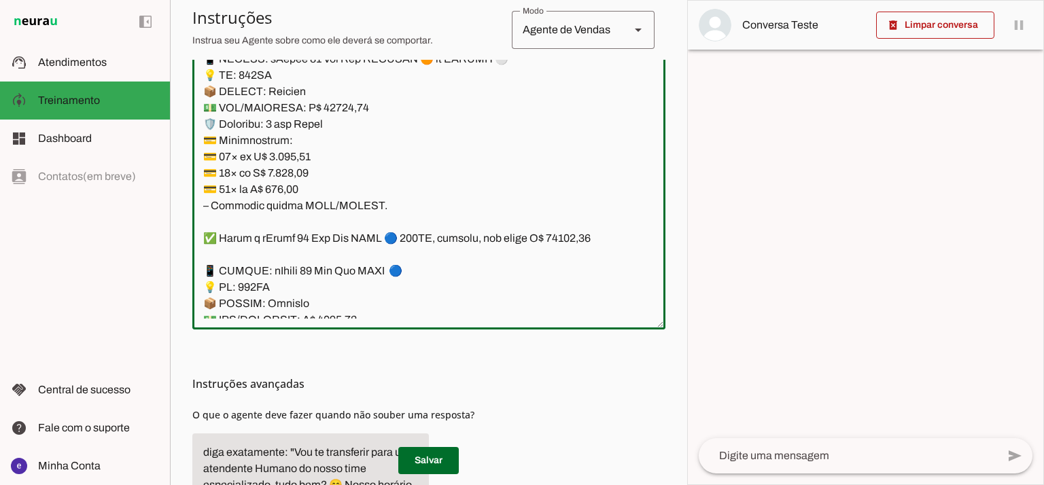
click at [404, 241] on textarea at bounding box center [428, 172] width 473 height 294
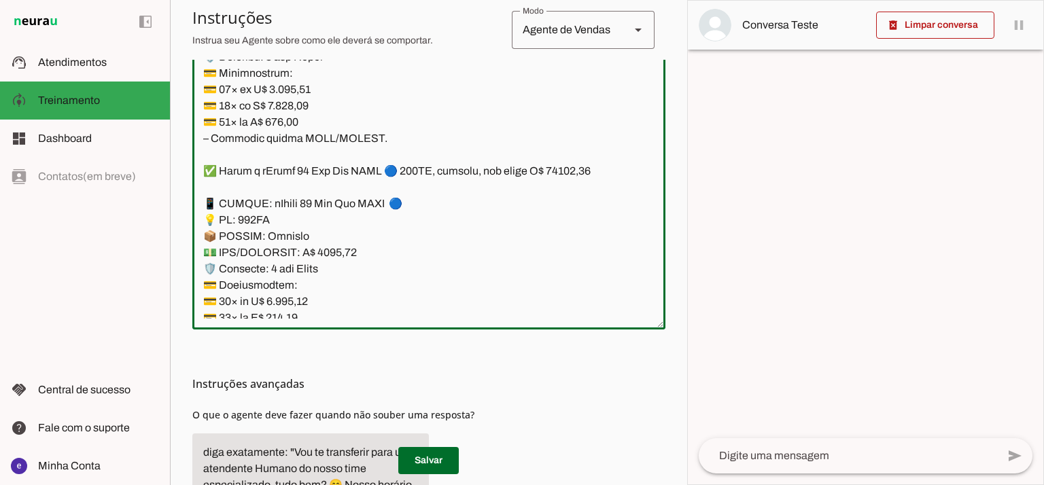
scroll to position [11299, 0]
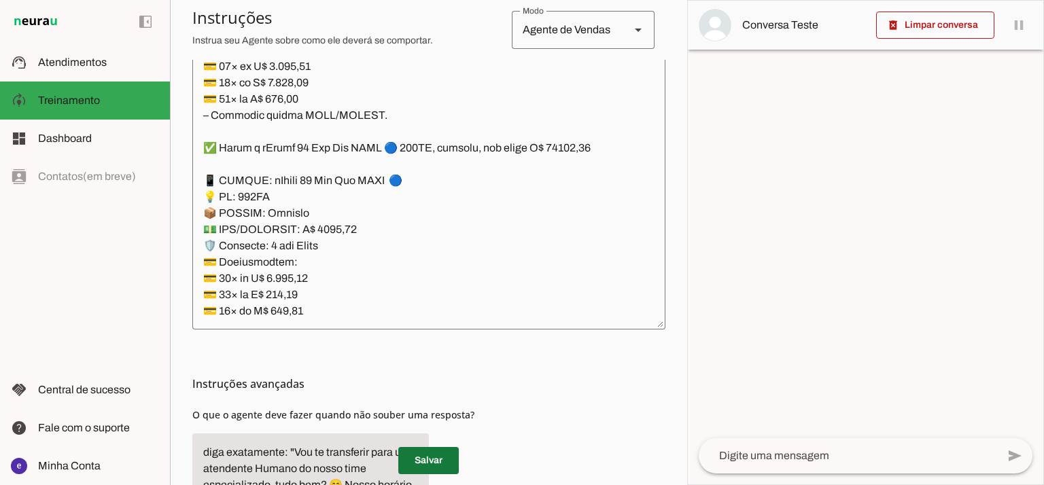
click at [432, 452] on span at bounding box center [428, 460] width 60 height 33
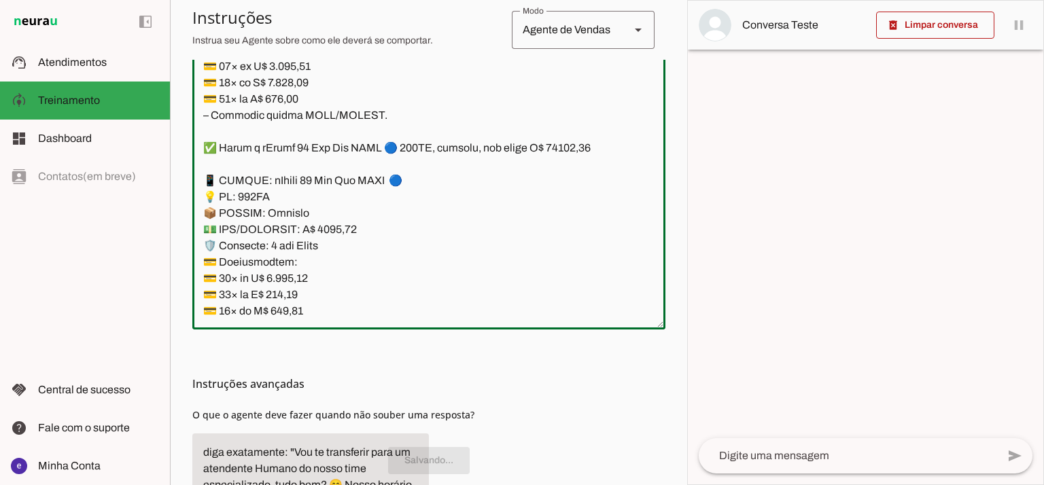
click at [364, 264] on textarea at bounding box center [428, 172] width 473 height 294
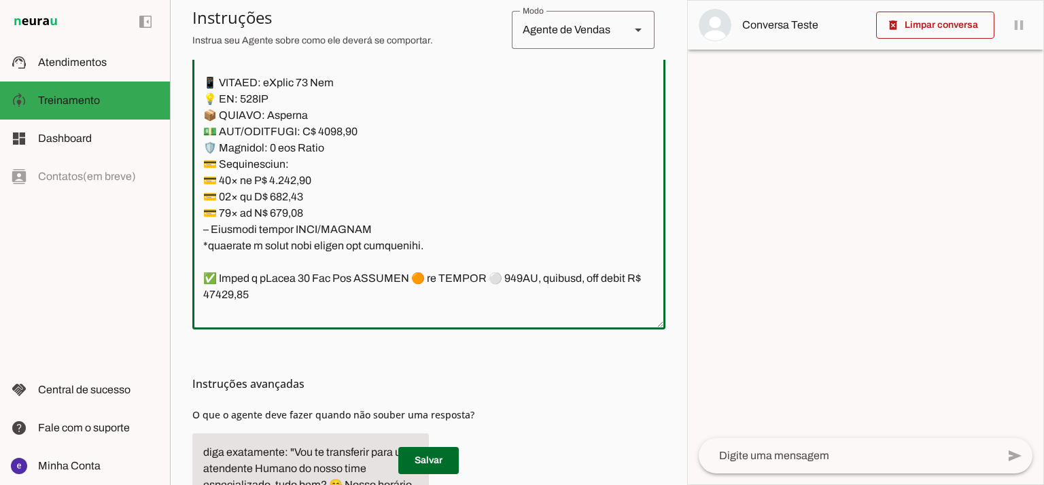
scroll to position [10937, 0]
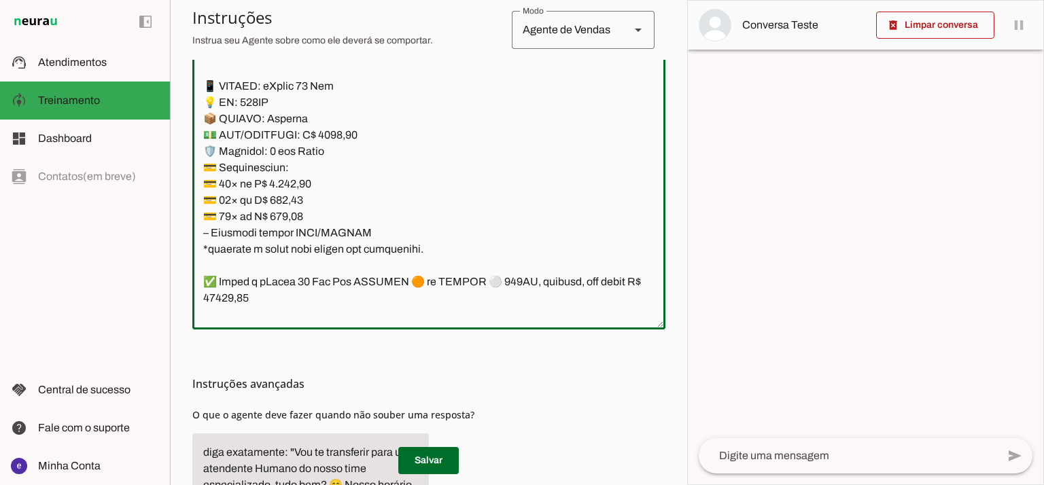
drag, startPoint x: 376, startPoint y: 235, endPoint x: 208, endPoint y: 281, distance: 174.1
click at [208, 281] on textarea at bounding box center [428, 172] width 473 height 294
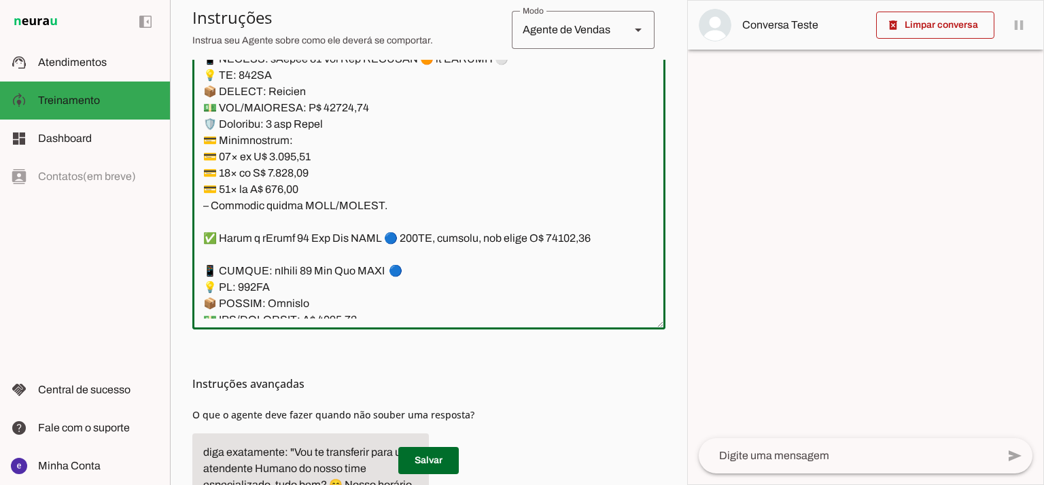
scroll to position [11118, 0]
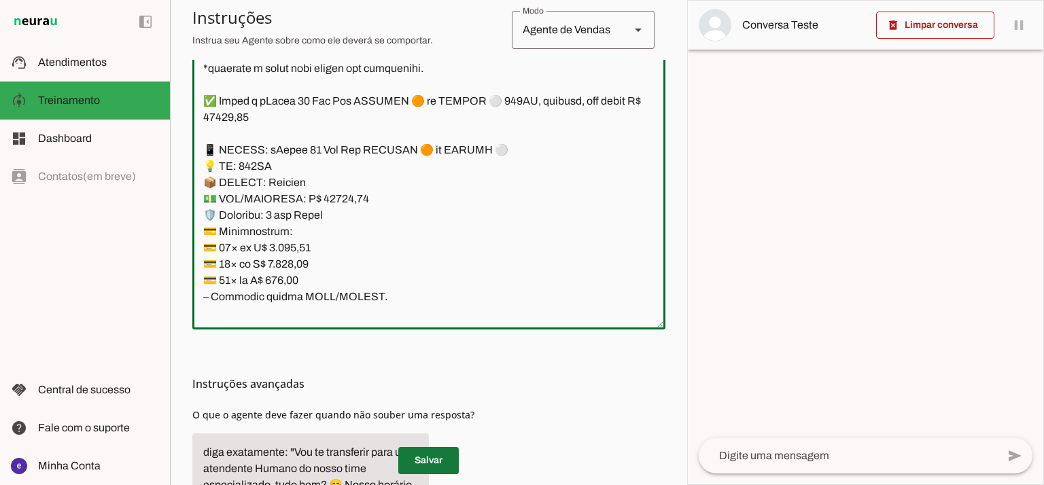
click at [440, 469] on span at bounding box center [428, 460] width 60 height 33
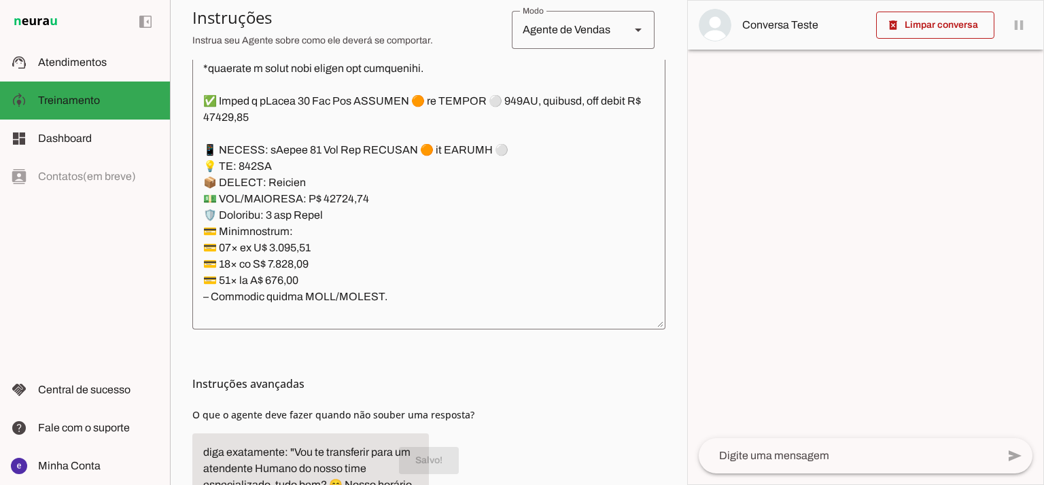
click at [383, 243] on textarea at bounding box center [428, 172] width 473 height 294
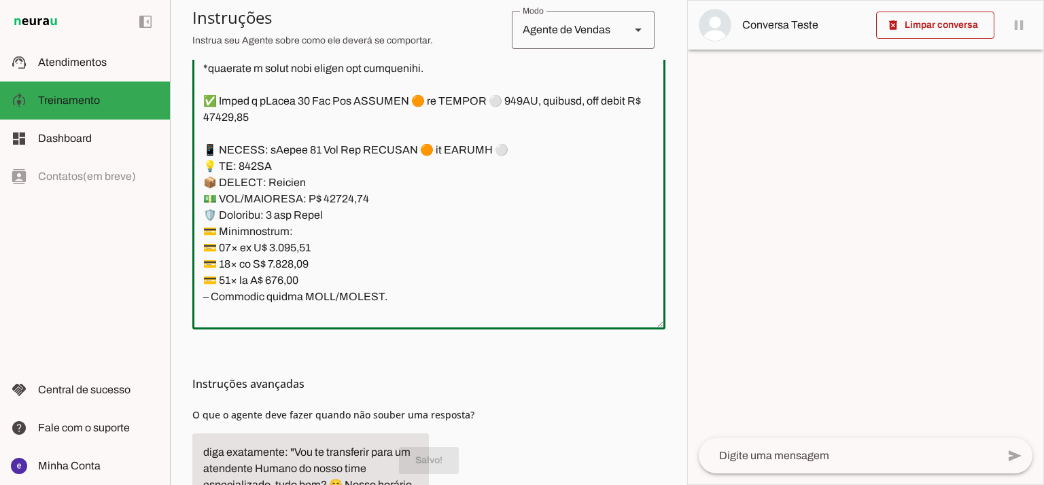
click at [397, 220] on textarea at bounding box center [428, 172] width 473 height 294
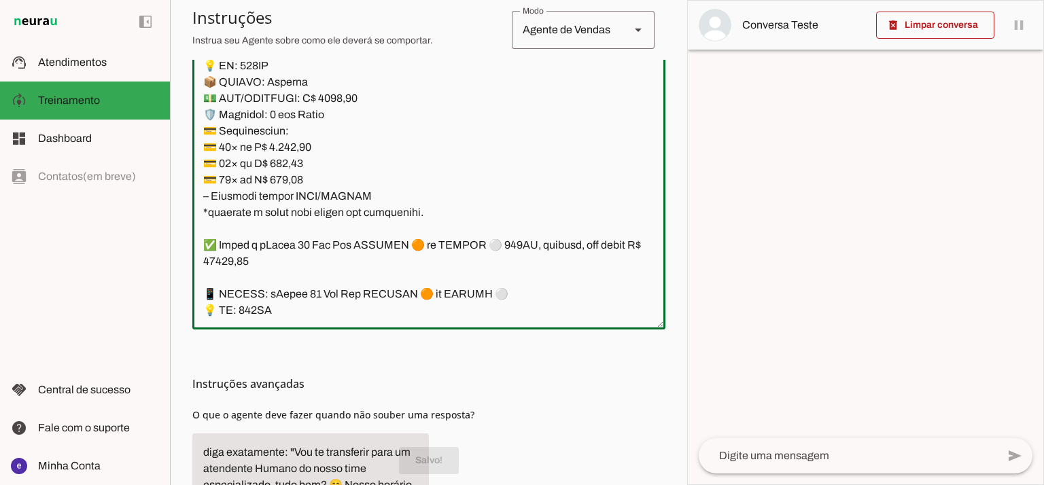
scroll to position [10937, 0]
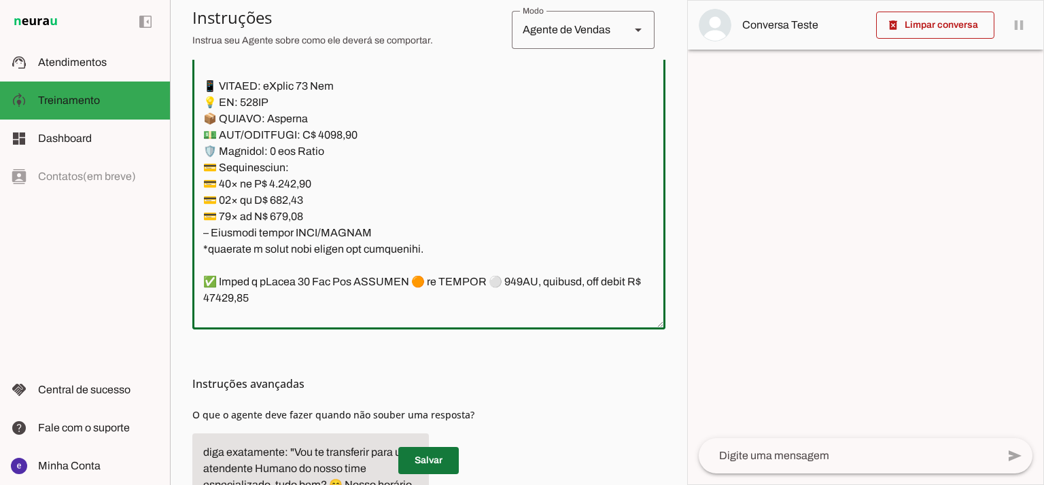
click at [440, 455] on span at bounding box center [428, 460] width 60 height 33
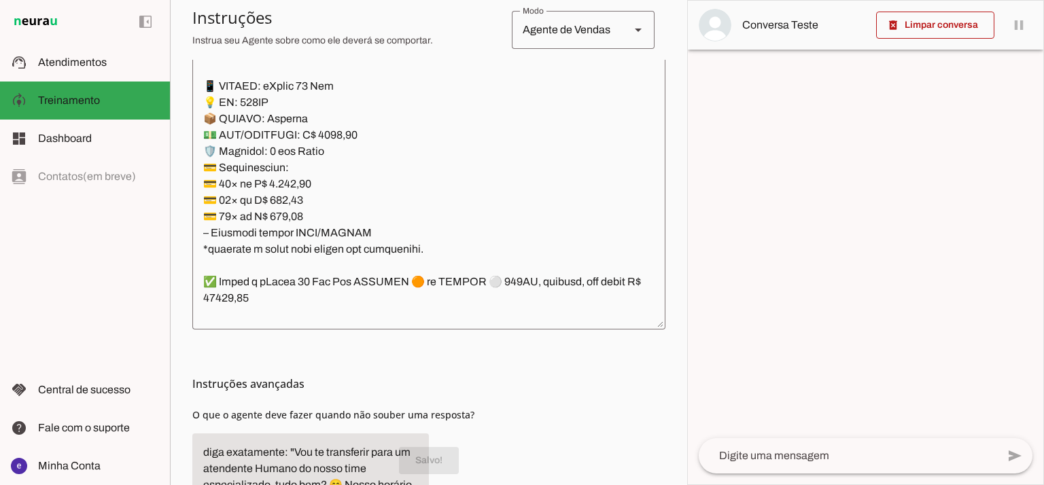
click at [467, 176] on textarea at bounding box center [428, 172] width 473 height 294
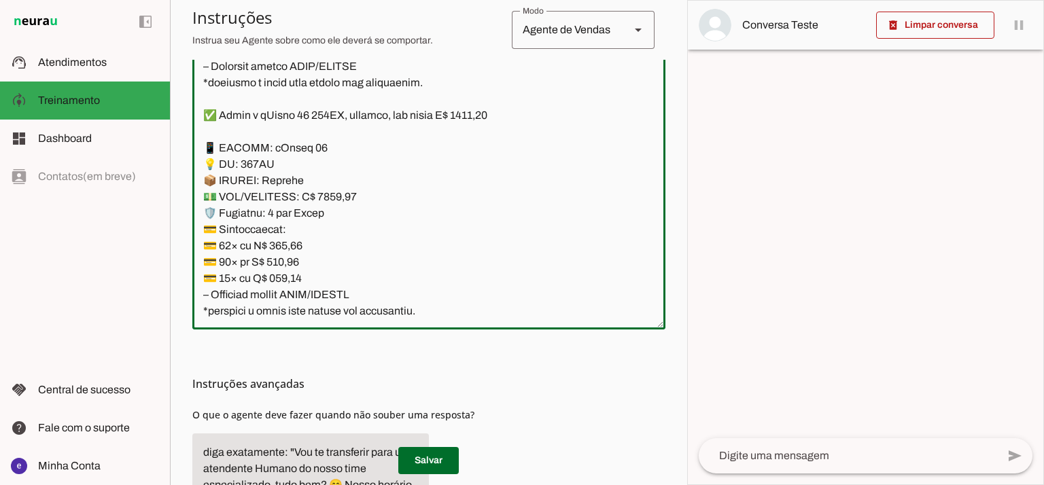
scroll to position [9669, 0]
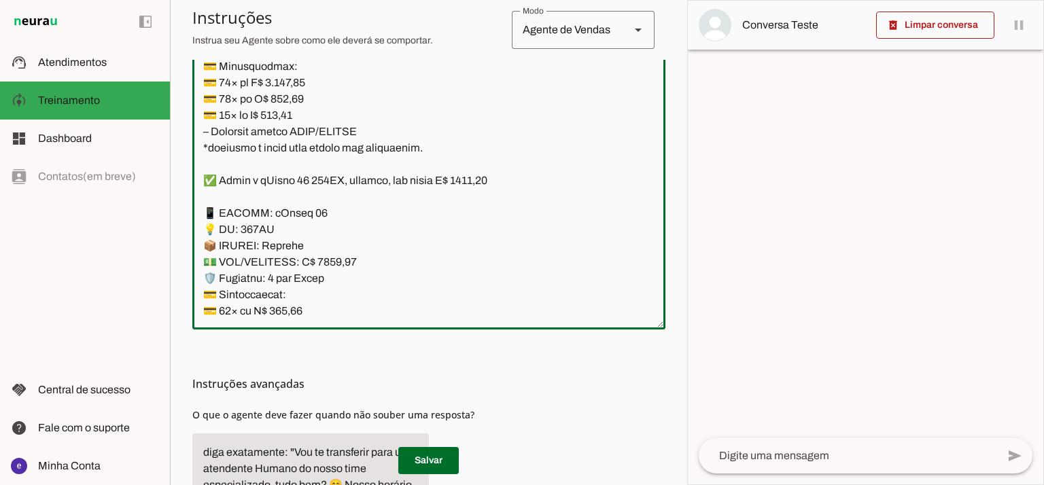
drag, startPoint x: 389, startPoint y: 148, endPoint x: 198, endPoint y: 177, distance: 193.0
click at [198, 177] on textarea at bounding box center [428, 172] width 473 height 294
click at [433, 461] on span at bounding box center [428, 460] width 60 height 33
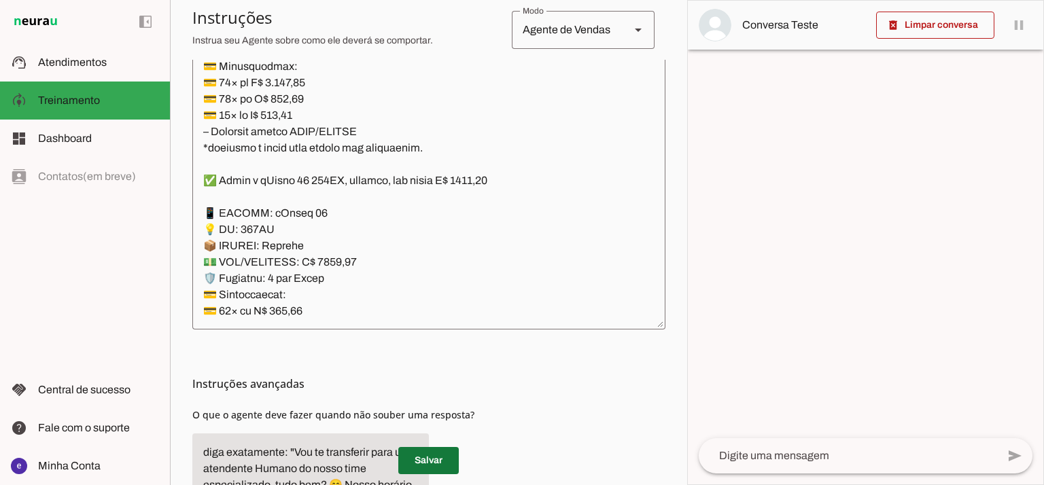
click at [443, 456] on span at bounding box center [428, 460] width 60 height 33
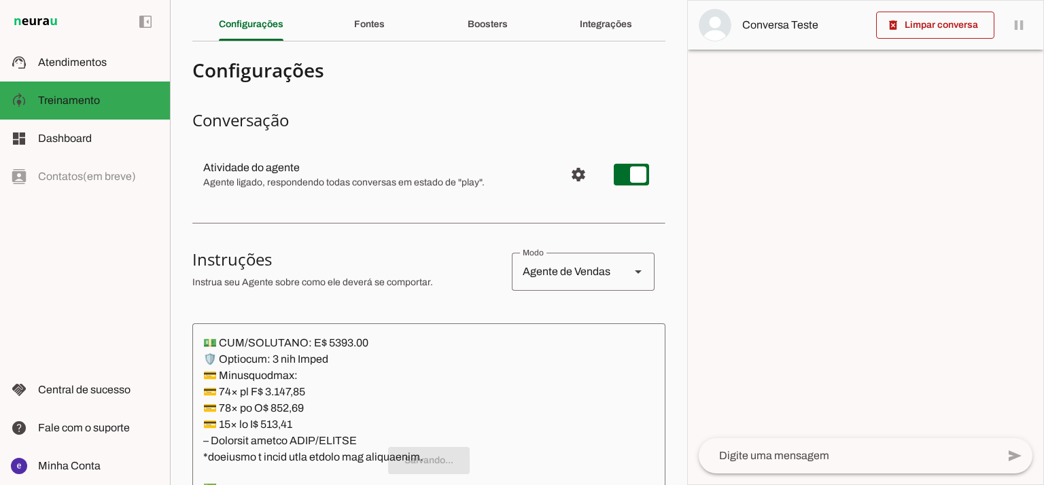
scroll to position [0, 0]
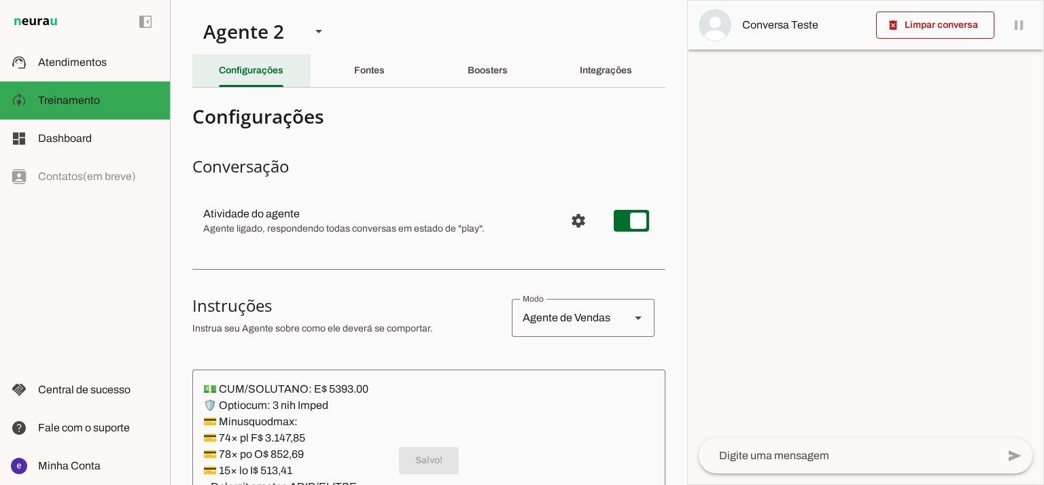
click at [283, 56] on div "Configurações" at bounding box center [251, 70] width 65 height 33
click at [292, 40] on div "Agente 2" at bounding box center [245, 31] width 107 height 46
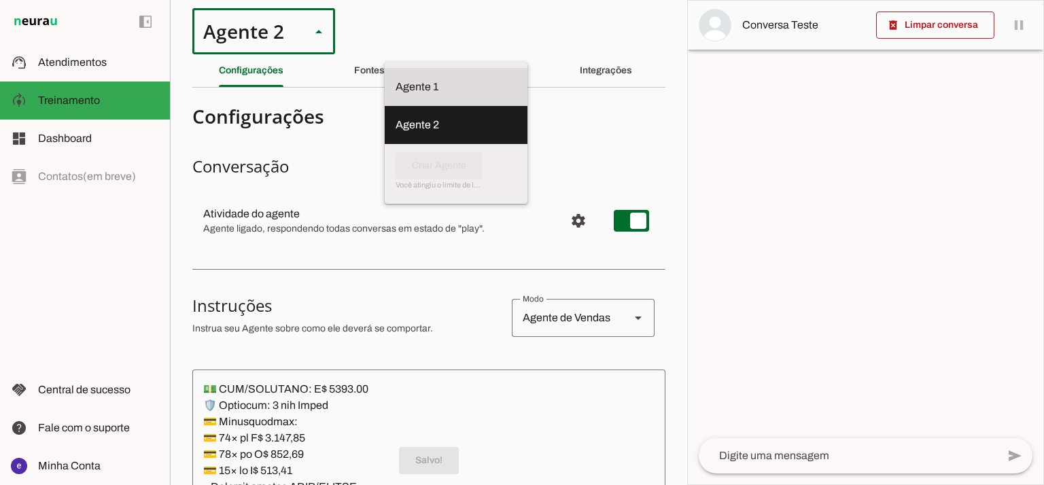
click at [395, 79] on slot at bounding box center [455, 87] width 121 height 16
type md-outlined-select "12aOQQ7FsmepHgvjII9C"
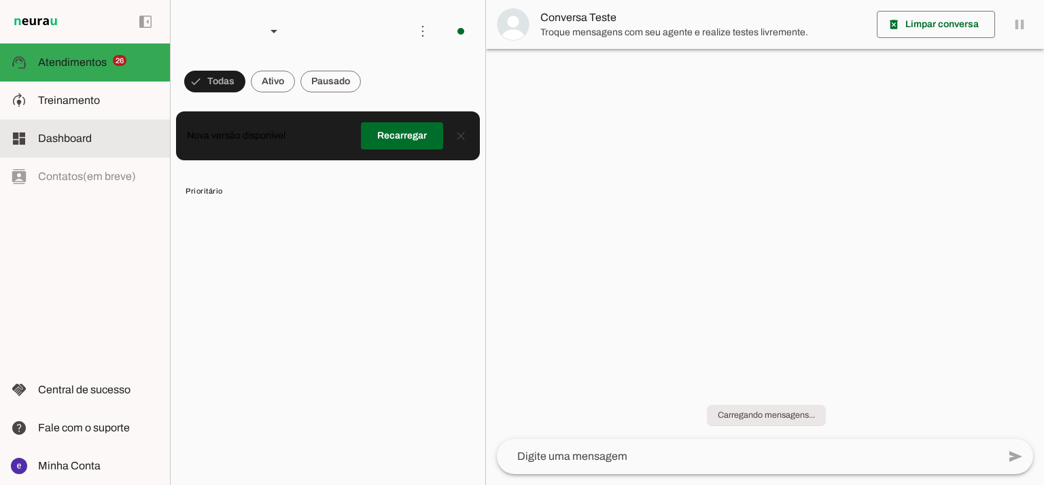
click at [68, 116] on md-item "model_training Treinamento Treinamento" at bounding box center [85, 101] width 170 height 38
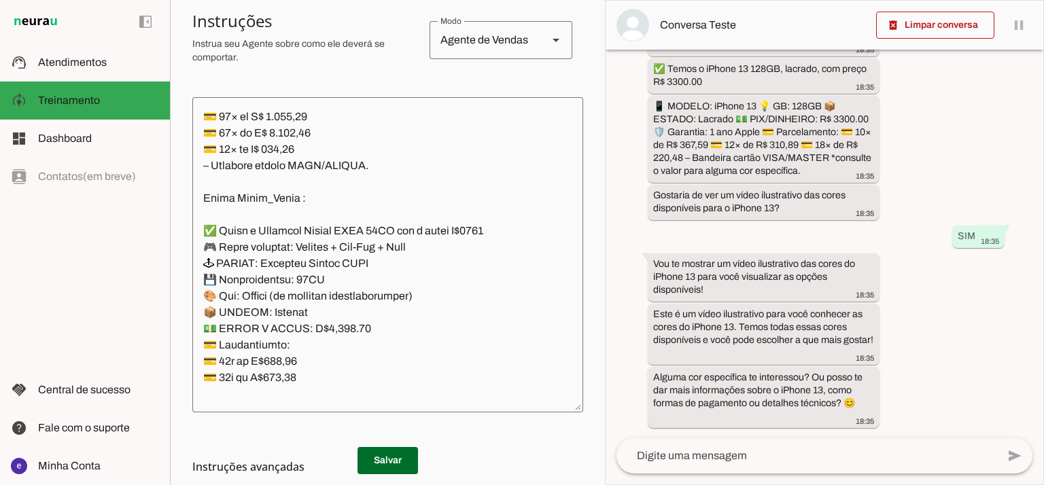
scroll to position [300, 0]
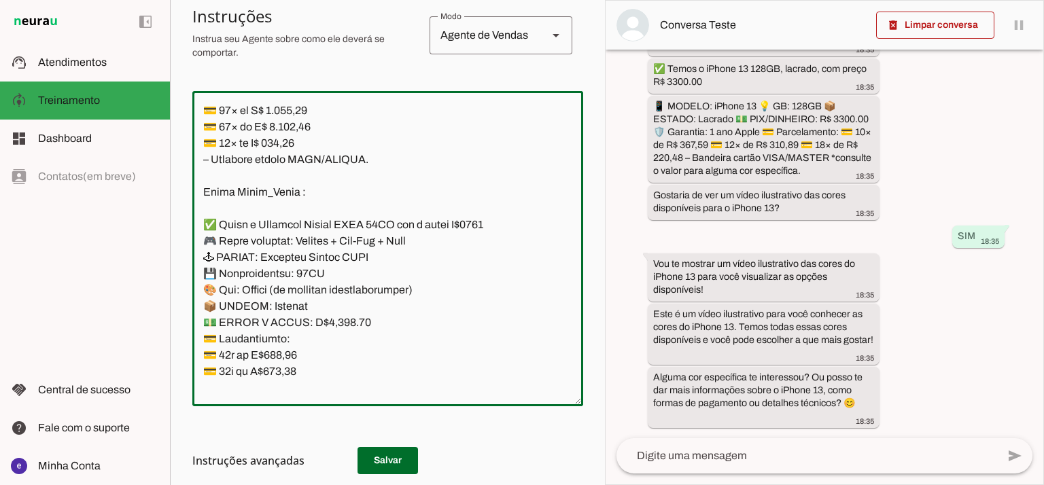
click at [492, 184] on textarea at bounding box center [387, 249] width 391 height 294
click at [400, 211] on textarea at bounding box center [387, 249] width 391 height 294
click at [371, 305] on textarea at bounding box center [387, 249] width 391 height 294
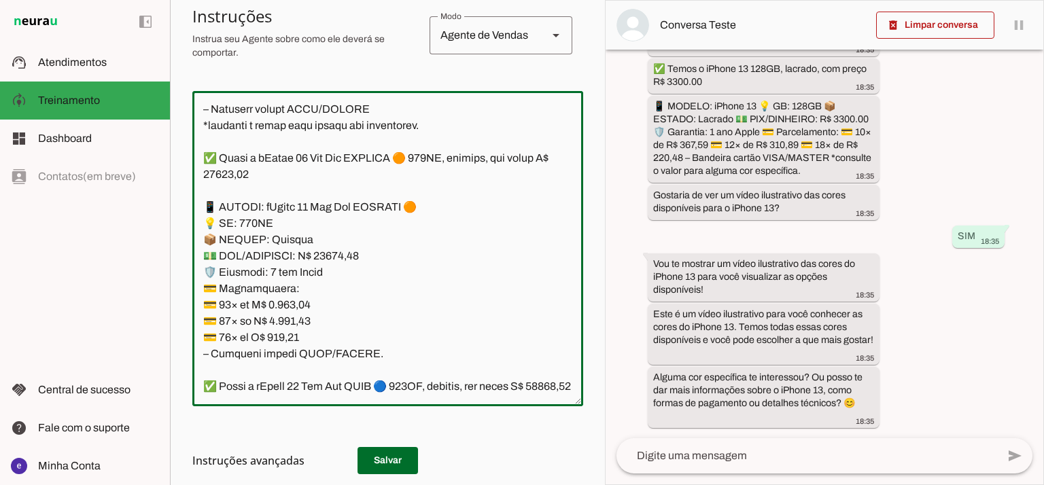
scroll to position [9288, 0]
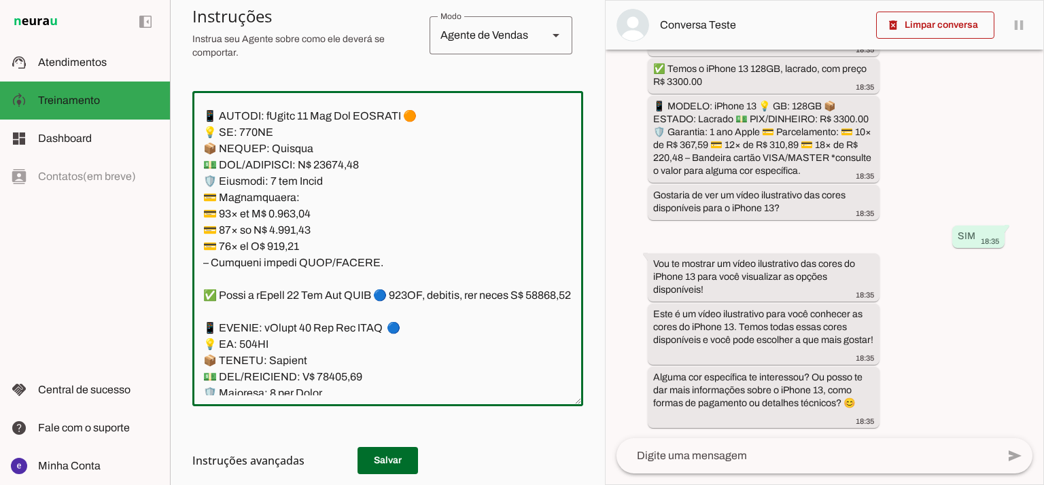
drag, startPoint x: 371, startPoint y: 305, endPoint x: 207, endPoint y: 203, distance: 193.4
click at [207, 203] on textarea at bounding box center [387, 249] width 391 height 294
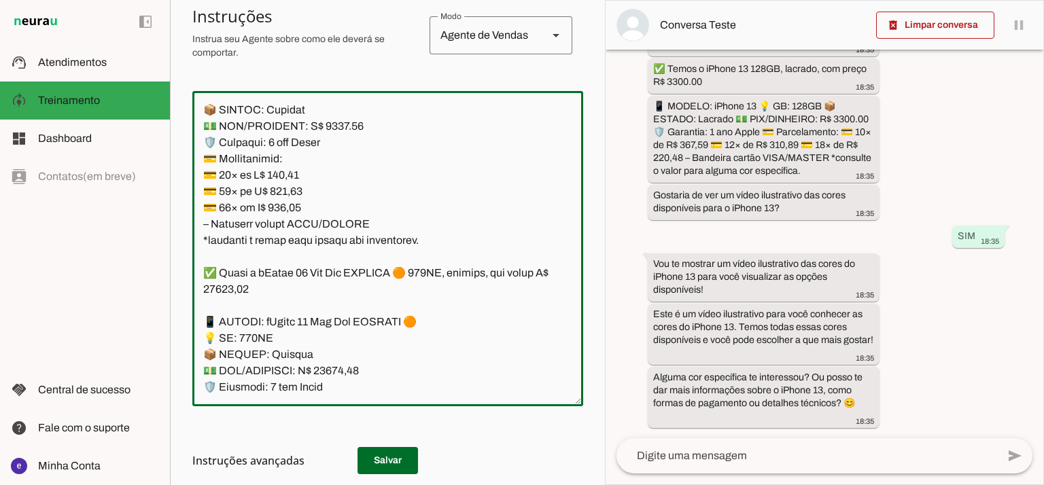
scroll to position [9107, 0]
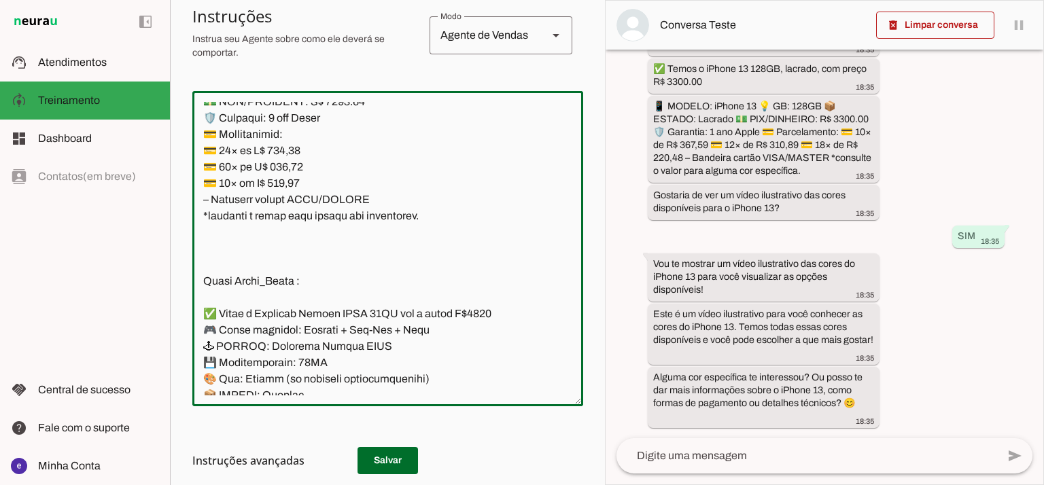
paste textarea "✅ Lorem i dOlors 24 638AM, consect, adi elits D$ 5388,85 📱 EIUSMO: tEmpor 26 💡 …"
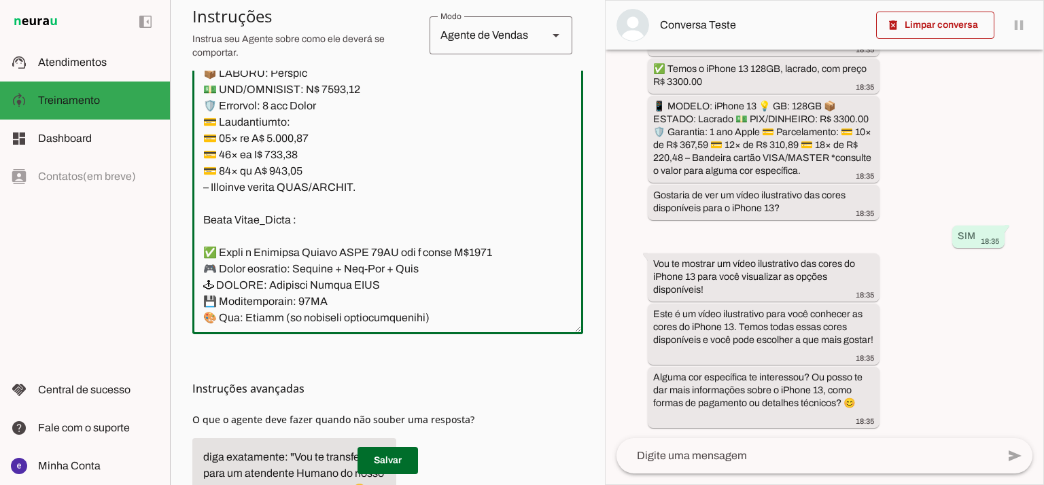
scroll to position [431, 0]
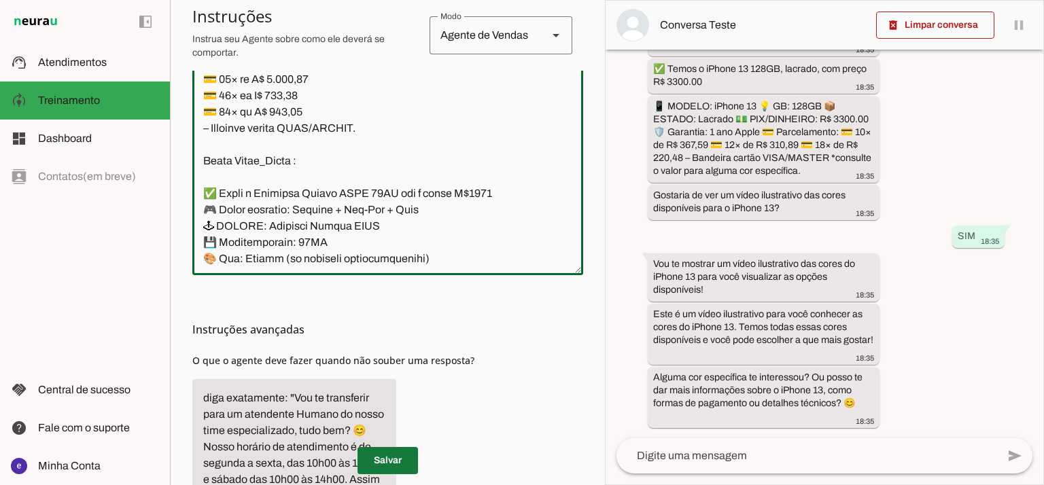
type textarea "Lore: Ipsu Dolor: Sitametco ad ElitsEddo Eiusmodte: In utlabore et Doloremag - …"
type md-outlined-text-field "Lore: Ipsu Dolor: Sitametco ad ElitsEddo Eiusmodte: In utlabore et Doloremag - …"
click at [398, 459] on span at bounding box center [387, 460] width 60 height 33
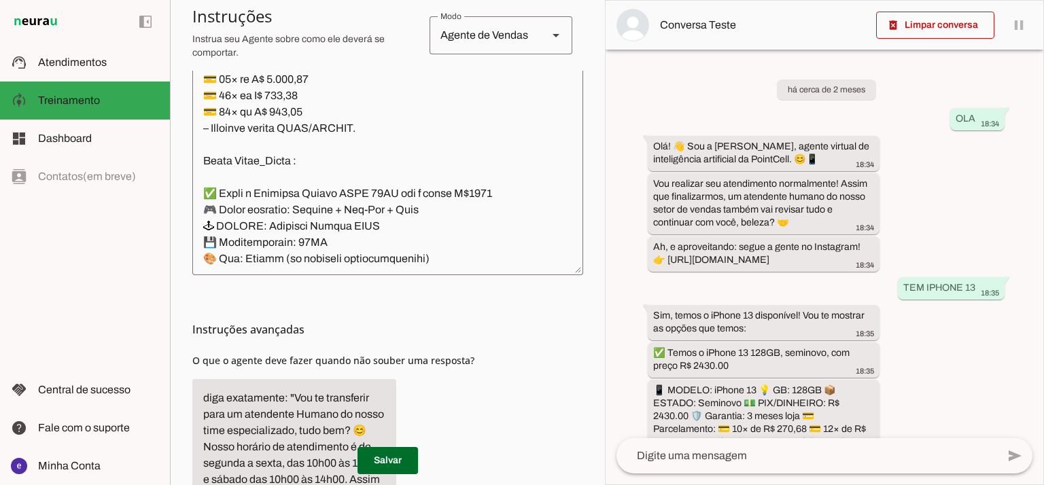
scroll to position [0, 0]
